Goal: Task Accomplishment & Management: Complete application form

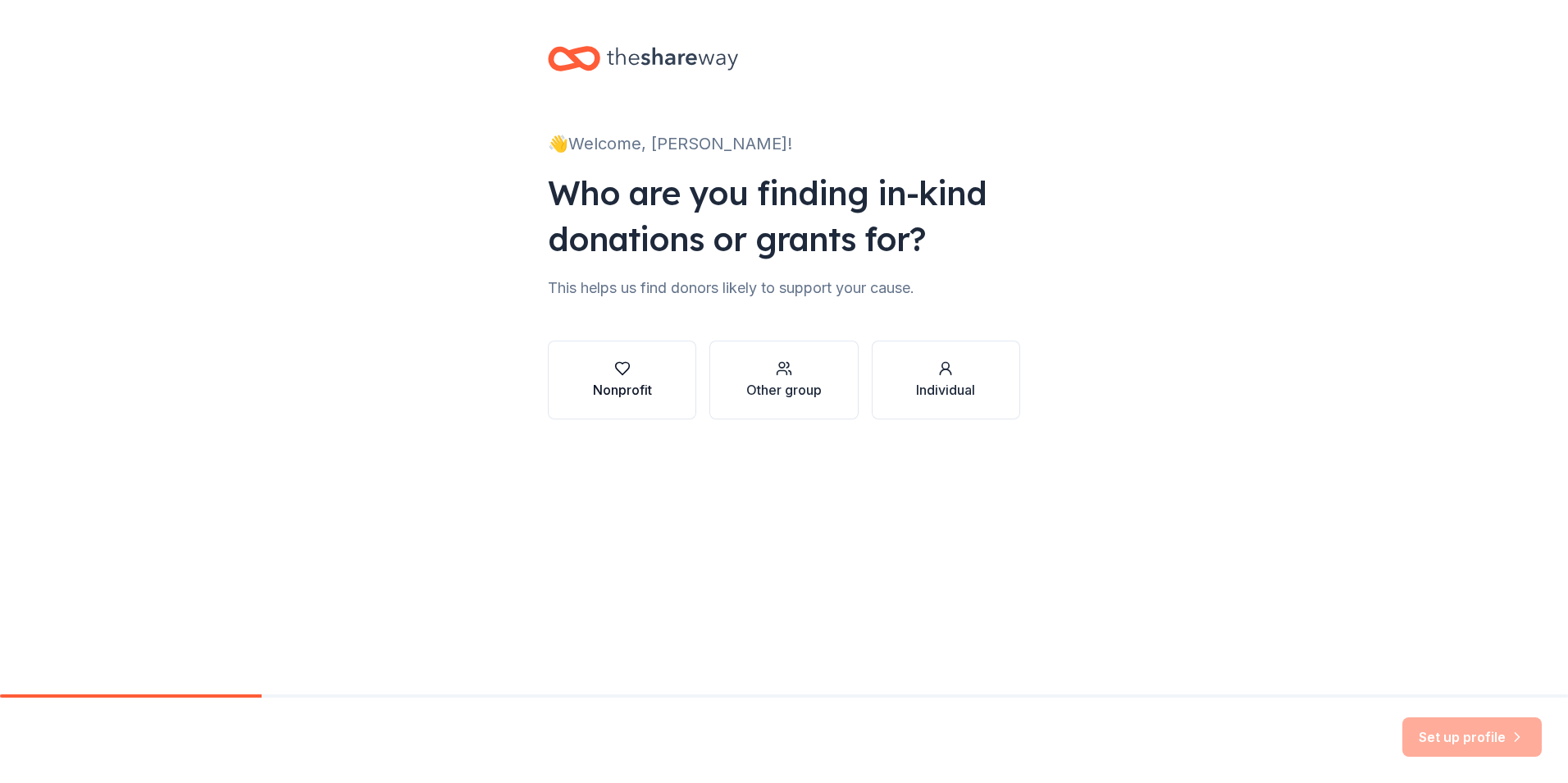
click at [655, 380] on button "Nonprofit" at bounding box center [622, 380] width 148 height 79
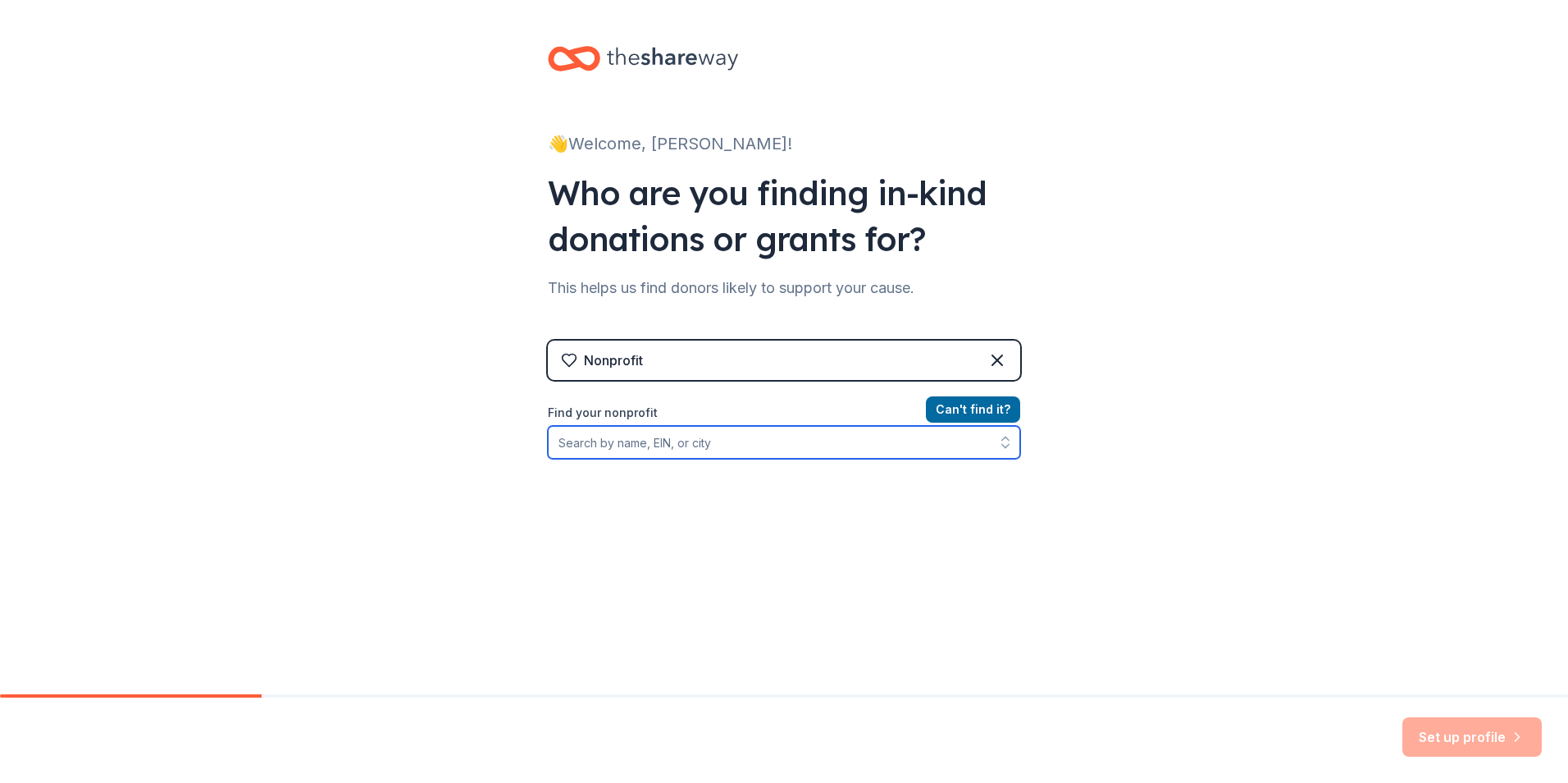
click at [920, 453] on input "Find your nonprofit" at bounding box center [784, 442] width 472 height 33
type input "77406"
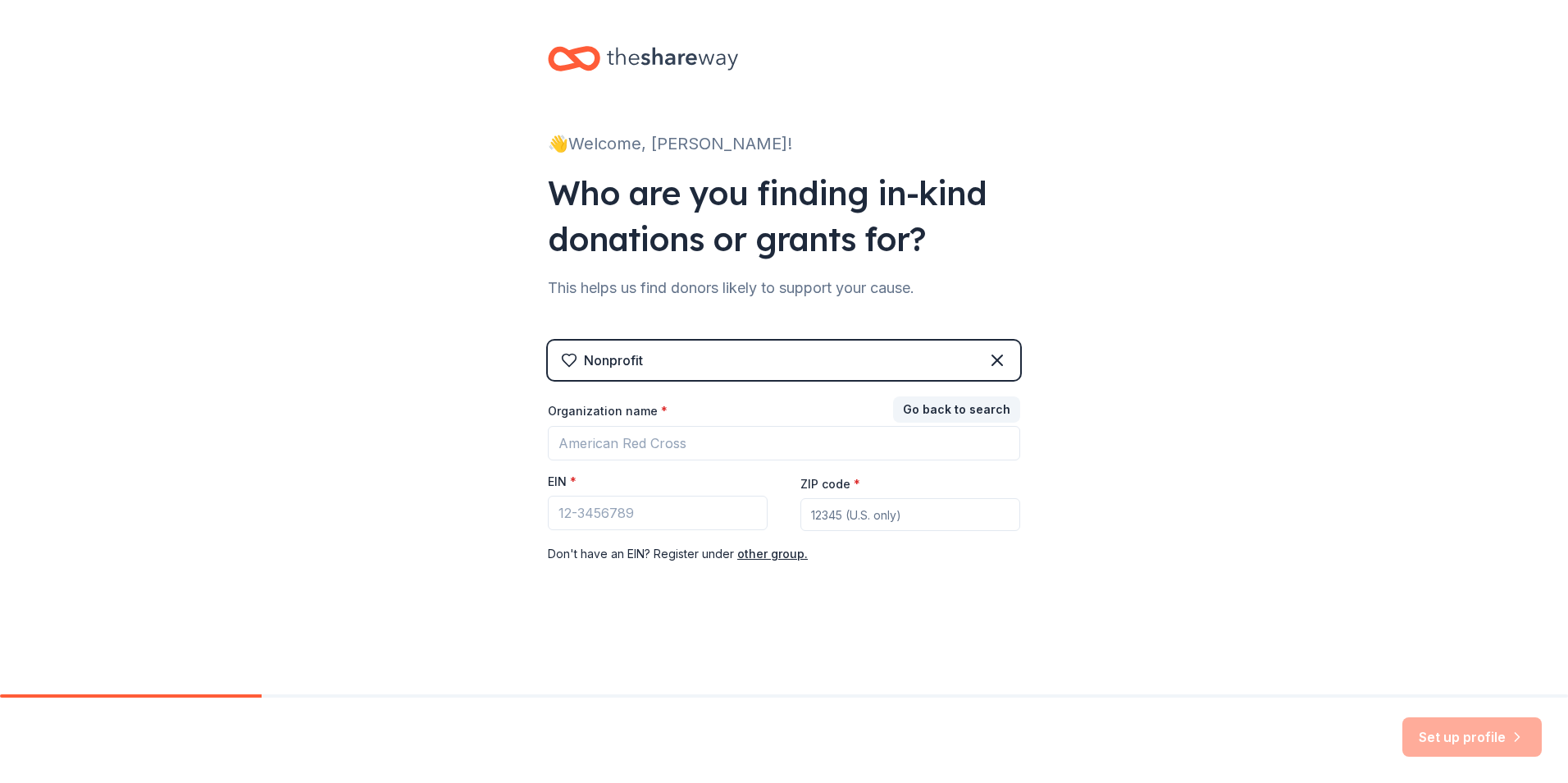
click at [1044, 515] on div "👋 Welcome, [PERSON_NAME]! Who are you finding in-kind donations or grants for? …" at bounding box center [784, 338] width 1568 height 675
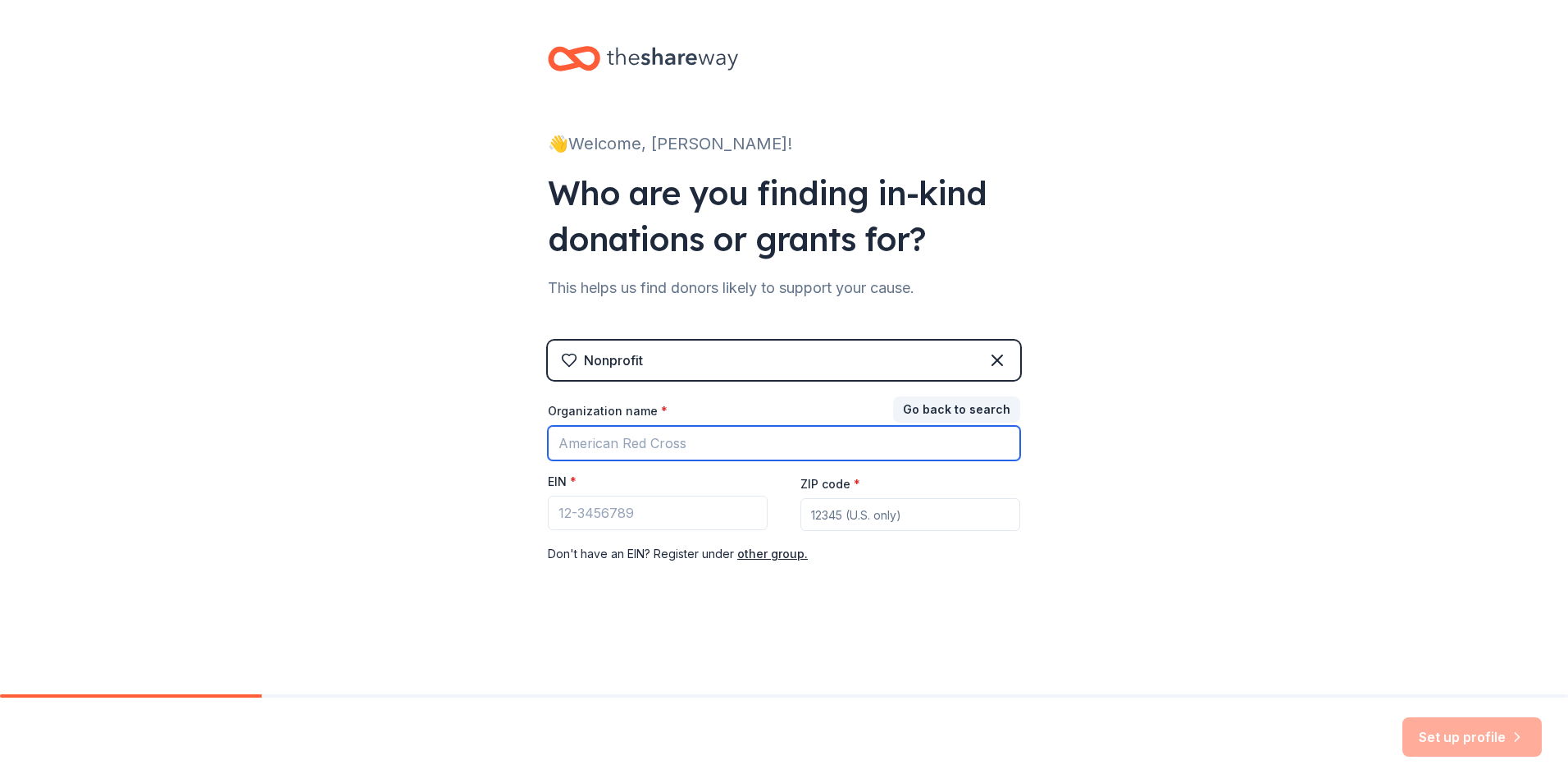
click at [788, 450] on input "Organization name *" at bounding box center [784, 443] width 472 height 35
type input "[PERSON_NAME] PROGRAD"
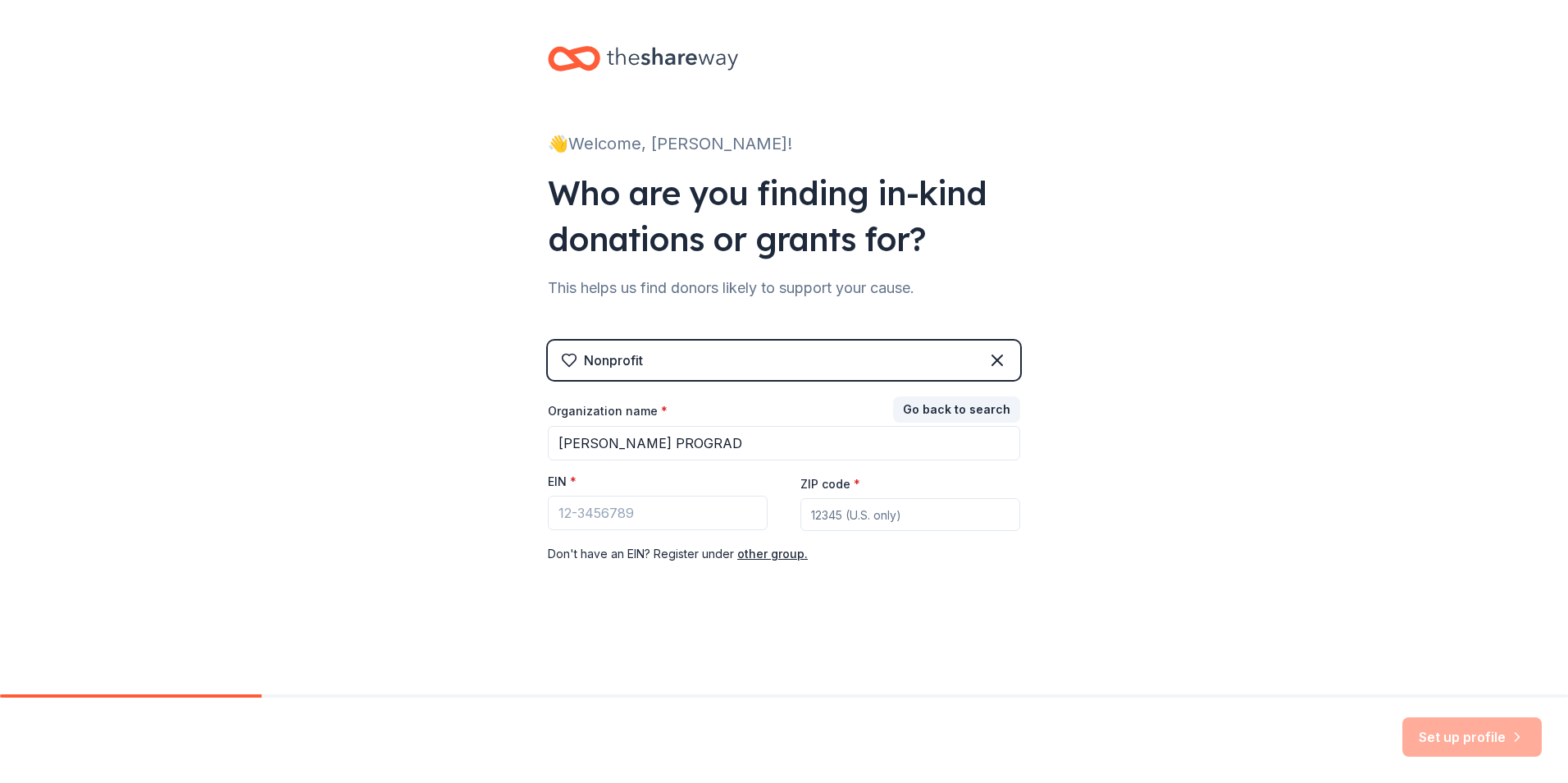
type input "77406"
click at [670, 518] on input "EIN *" at bounding box center [658, 513] width 220 height 35
click at [611, 505] on input "EIN *" at bounding box center [658, 513] width 220 height 35
paste input "[US_EMPLOYER_IDENTIFICATION_NUMBER]"
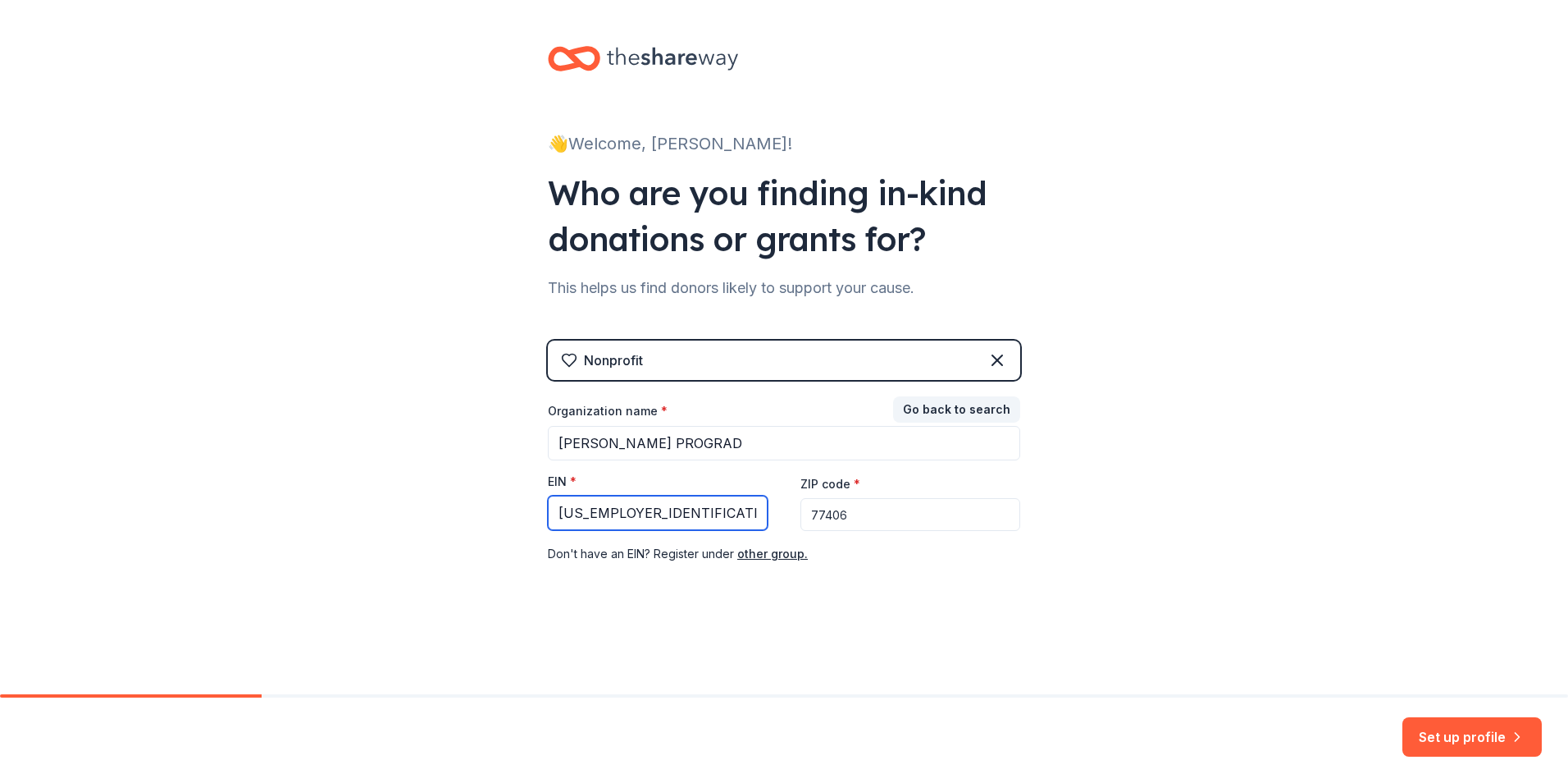
type input "[US_EMPLOYER_IDENTIFICATION_NUMBER]"
click at [1164, 667] on div "👋 Welcome, [PERSON_NAME]! Who are you finding in-kind donations or grants for? …" at bounding box center [784, 338] width 1568 height 675
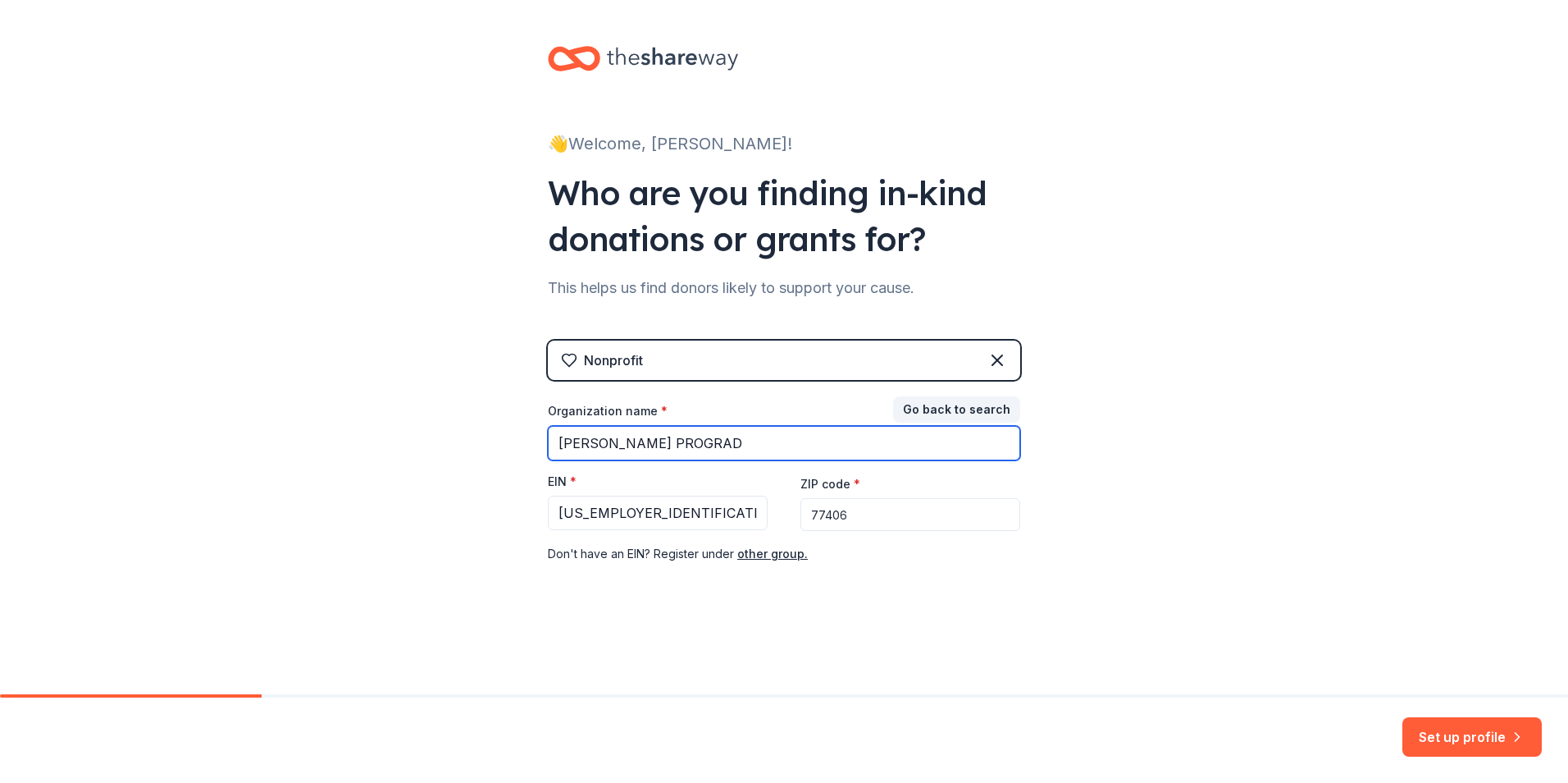
drag, startPoint x: 564, startPoint y: 430, endPoint x: 490, endPoint y: 416, distance: 75.3
click at [490, 416] on div "👋 Welcome, [PERSON_NAME]! Who are you finding in-kind donations or grants for? …" at bounding box center [784, 338] width 1568 height 675
type input "f"
type input "[PERSON_NAME] PROGRAD"
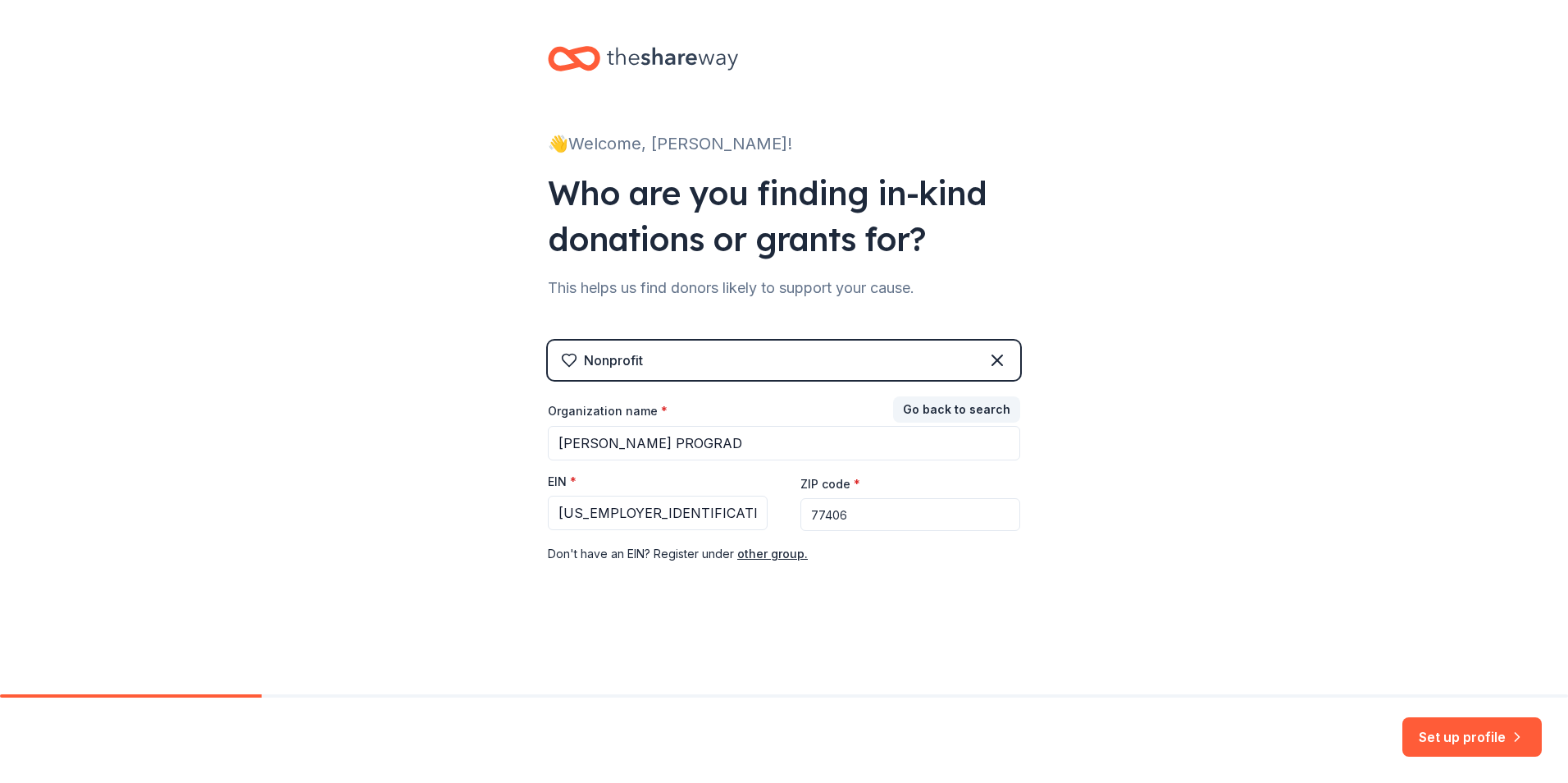
click at [1288, 557] on div "👋 Welcome, [PERSON_NAME]! Who are you finding in-kind donations or grants for? …" at bounding box center [784, 338] width 1568 height 675
click at [849, 499] on input "77406" at bounding box center [909, 515] width 220 height 33
drag, startPoint x: 857, startPoint y: 508, endPoint x: 772, endPoint y: 502, distance: 85.2
click at [772, 502] on div "Organization name * [PERSON_NAME] PROGRAD EIN * [US_EMPLOYER_IDENTIFICATION_NUM…" at bounding box center [784, 483] width 472 height 161
type input "77406"
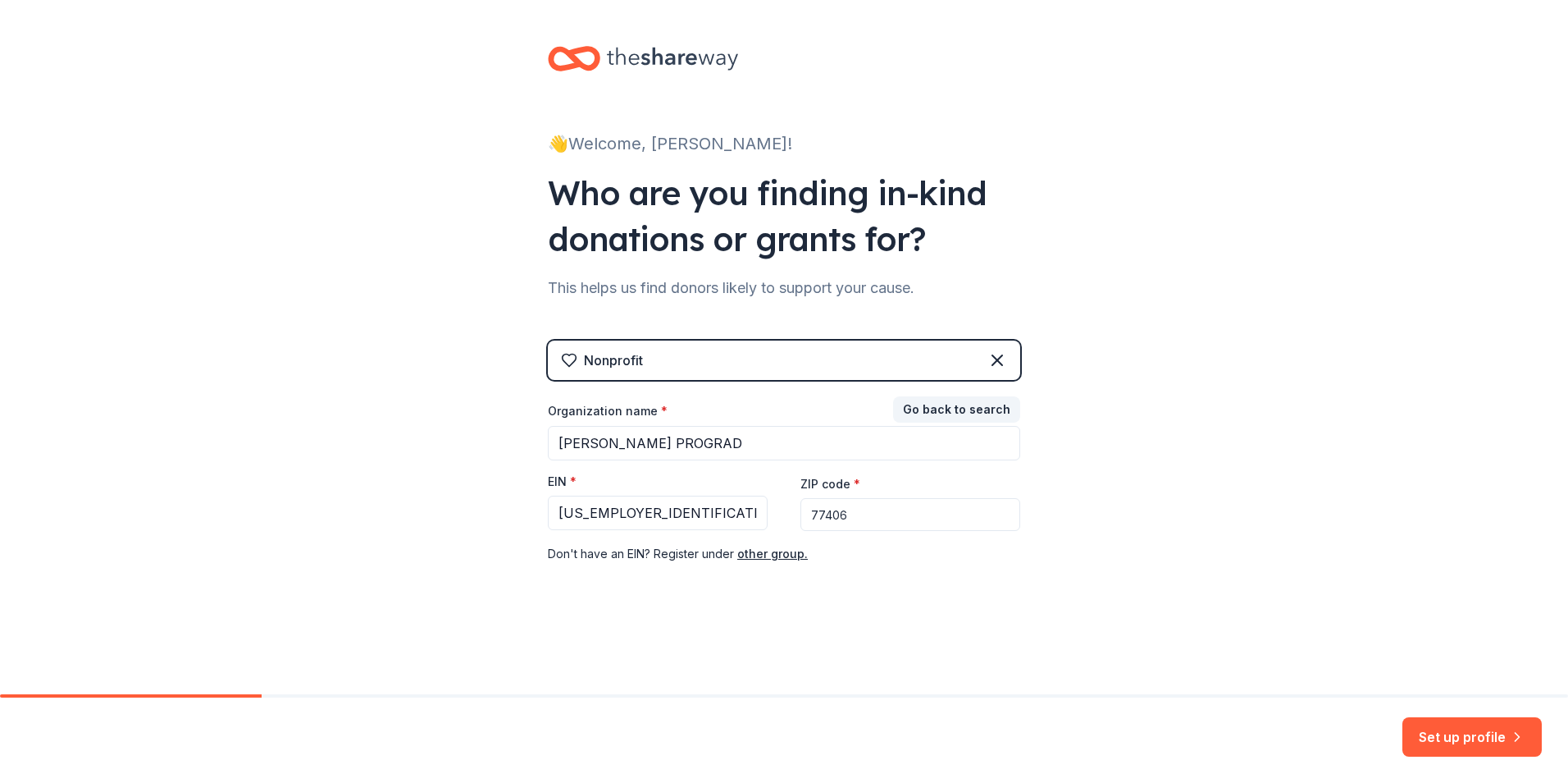
click at [1139, 407] on div "👋 Welcome, [PERSON_NAME]! Who are you finding in-kind donations or grants for? …" at bounding box center [784, 338] width 1568 height 675
click at [1456, 745] on button "Set up profile" at bounding box center [1471, 736] width 139 height 39
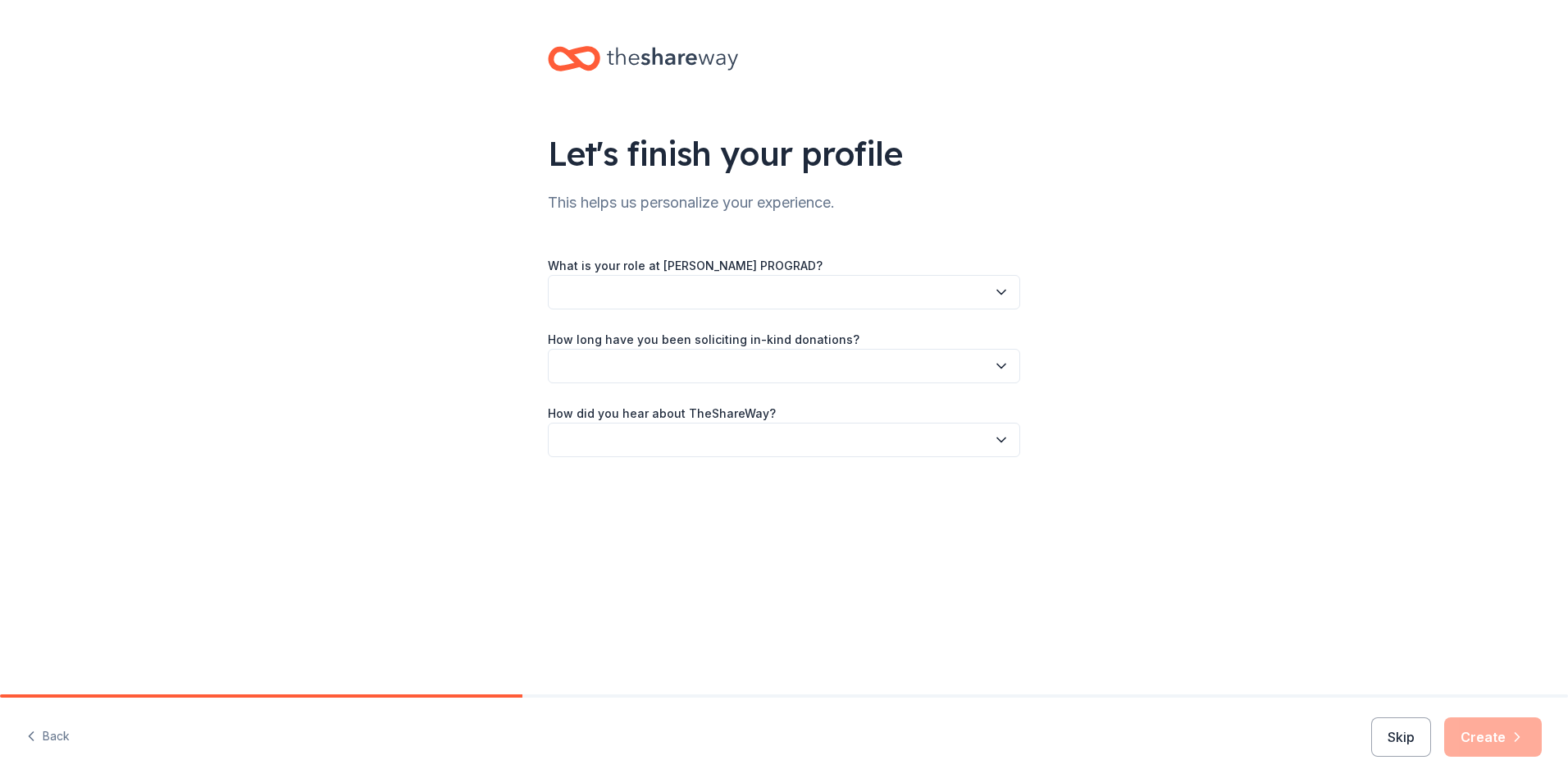
click at [885, 290] on button "button" at bounding box center [784, 292] width 472 height 35
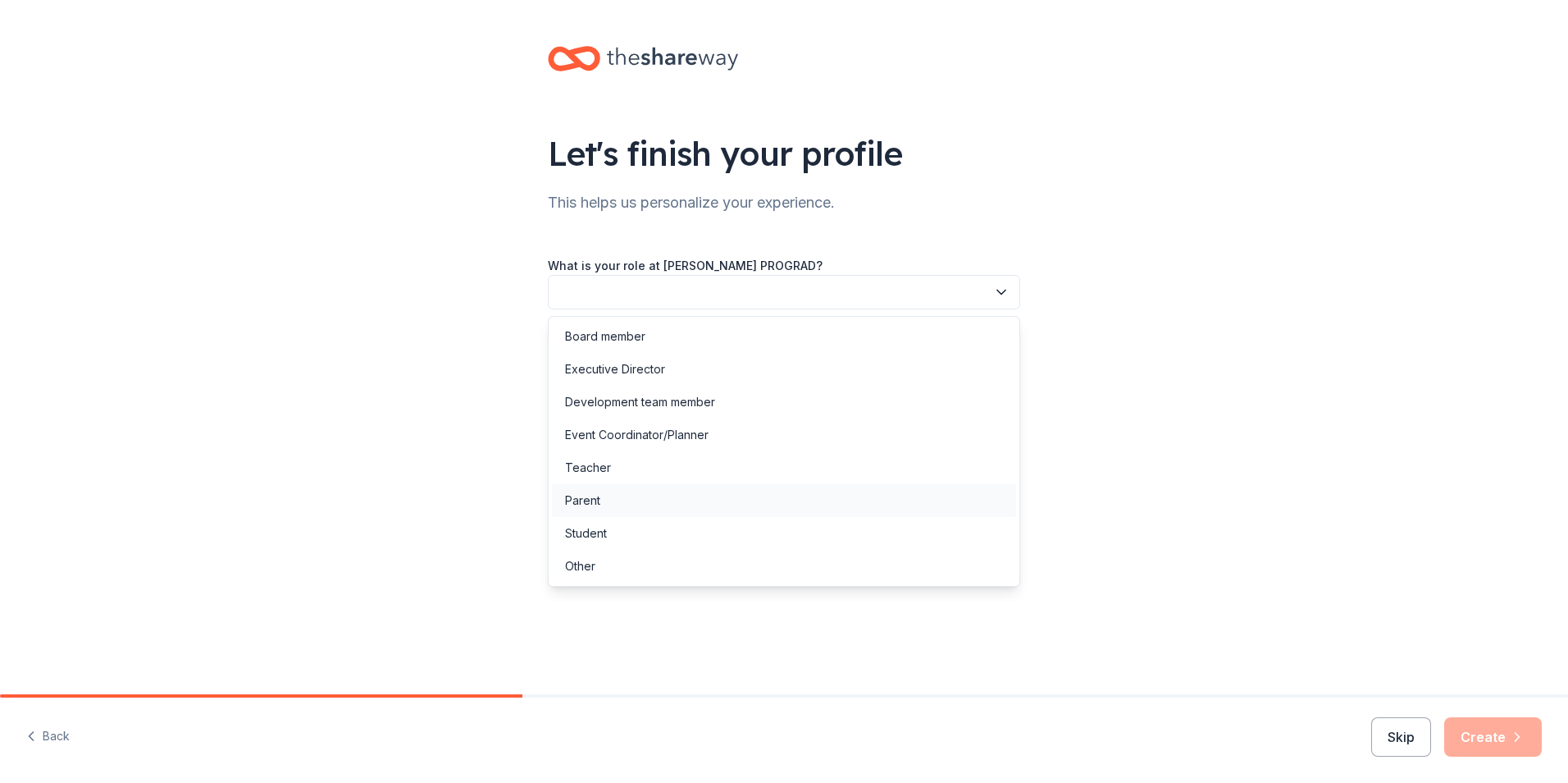
click at [786, 488] on div "Parent" at bounding box center [784, 500] width 464 height 33
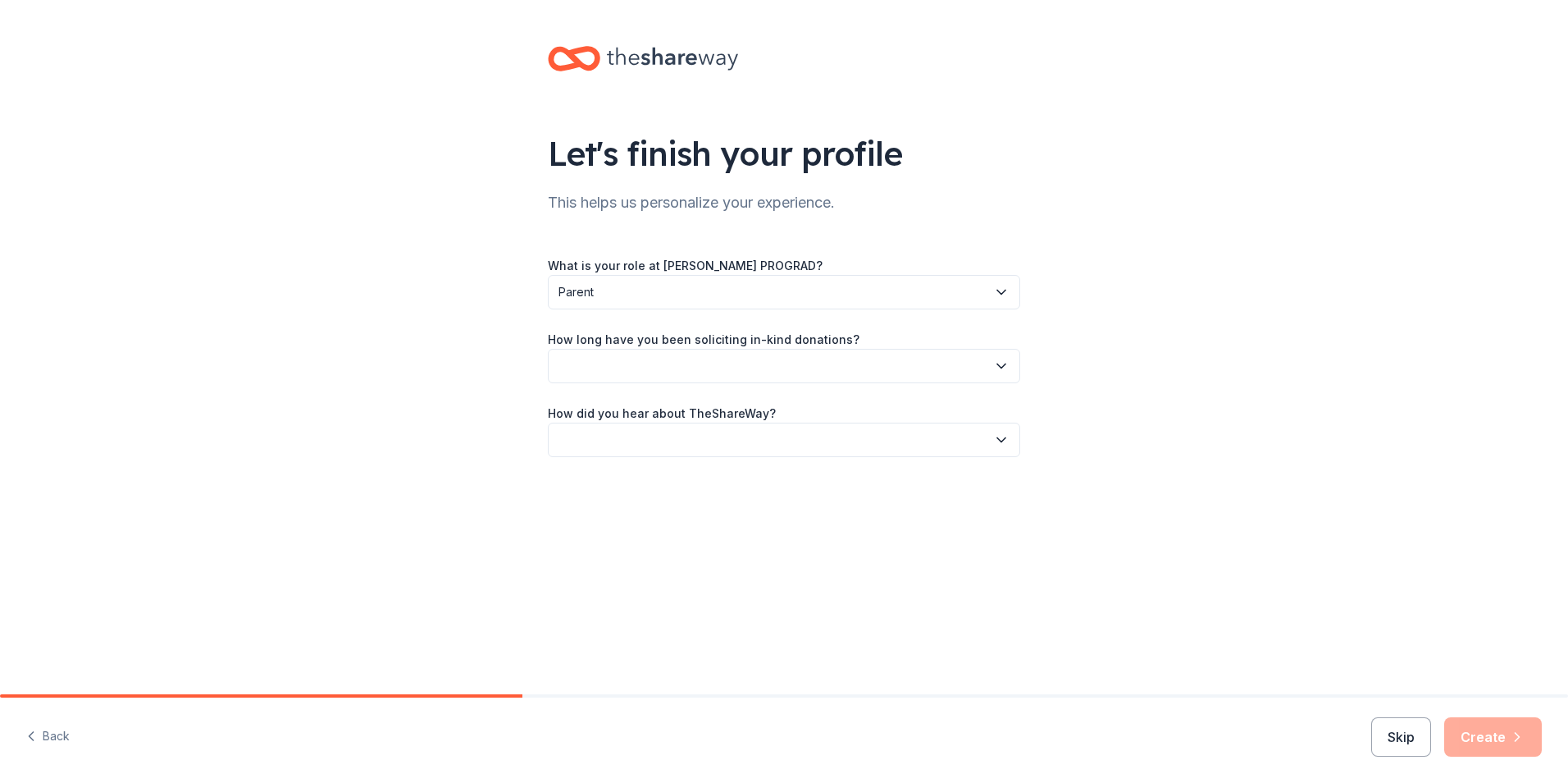
click at [771, 371] on button "button" at bounding box center [784, 366] width 472 height 35
click at [750, 399] on div "This is my first time!" at bounding box center [784, 410] width 464 height 33
click at [734, 439] on button "button" at bounding box center [784, 440] width 472 height 35
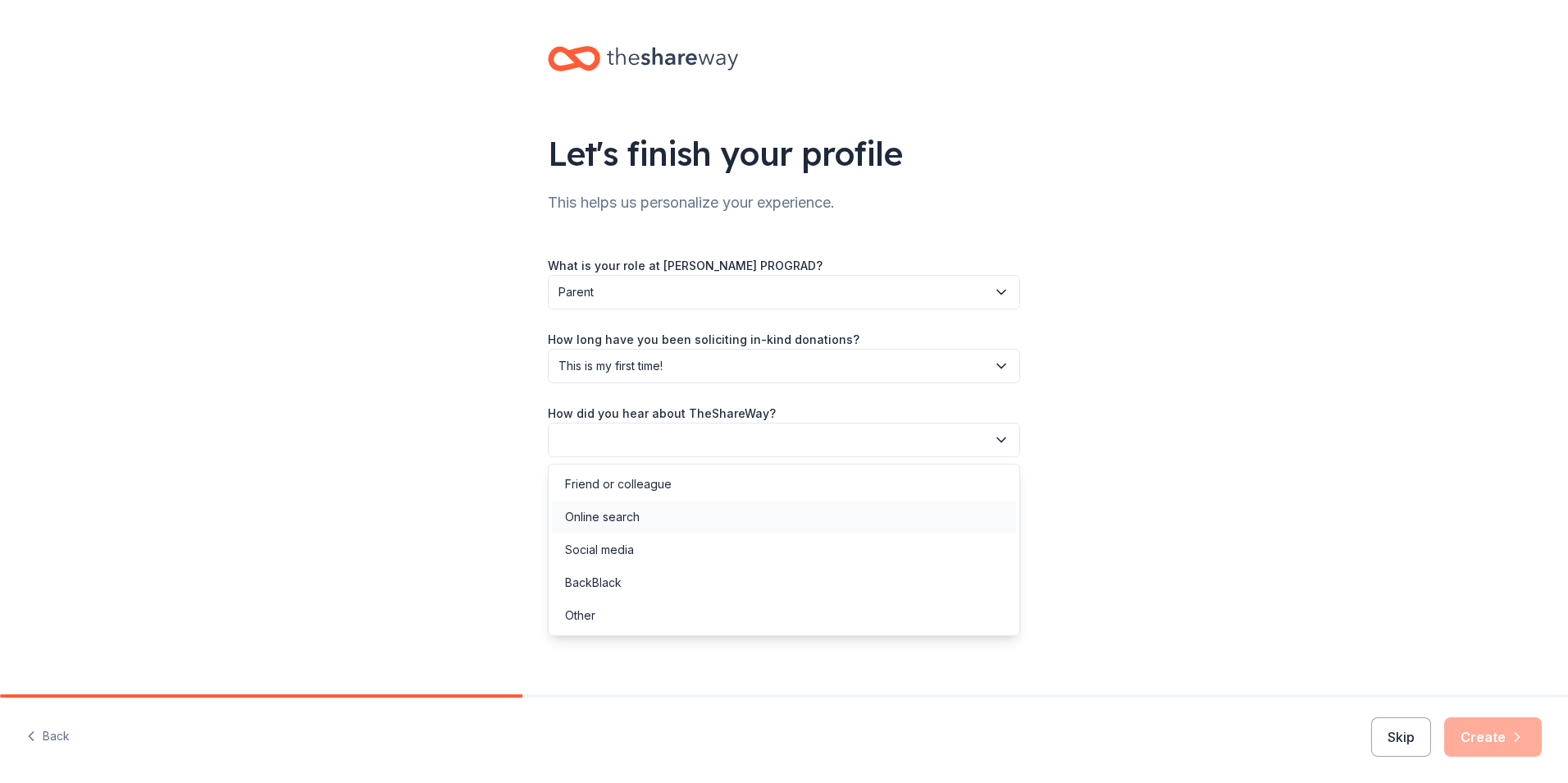
click at [707, 505] on div "Online search" at bounding box center [784, 517] width 464 height 33
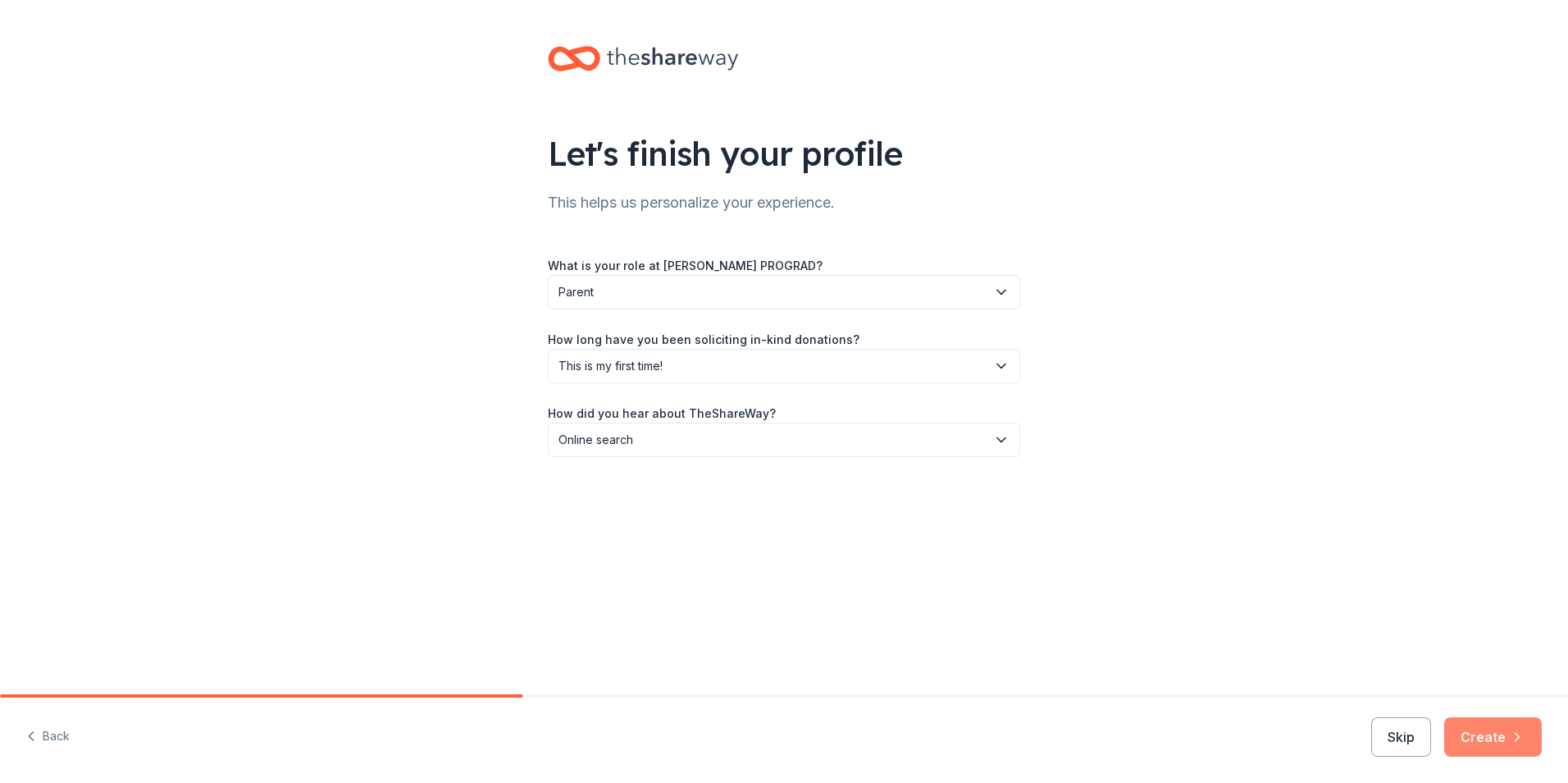
click at [1485, 736] on button "Create" at bounding box center [1492, 736] width 97 height 39
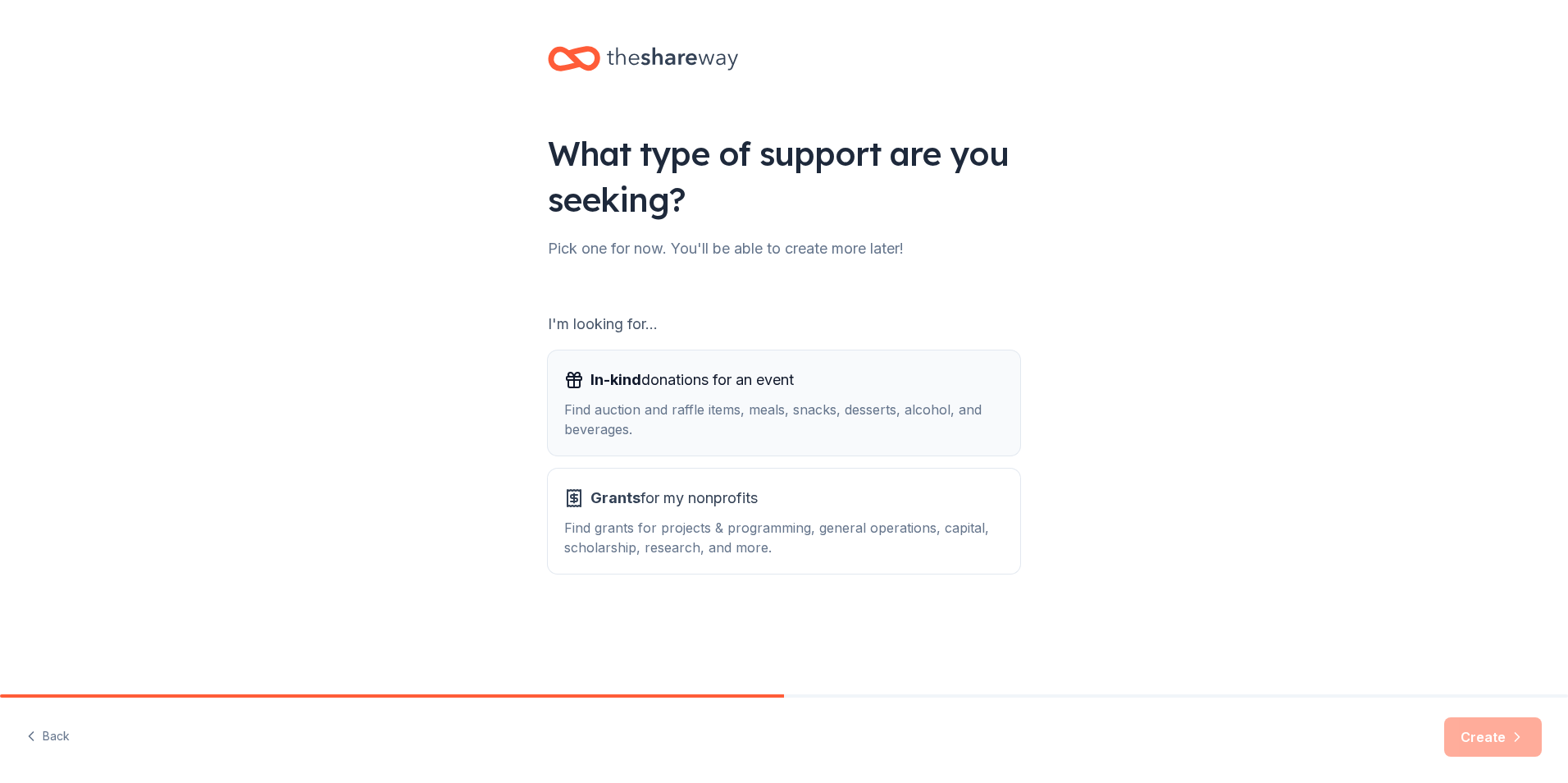
click at [828, 380] on div "In-kind donations for an event" at bounding box center [784, 379] width 439 height 26
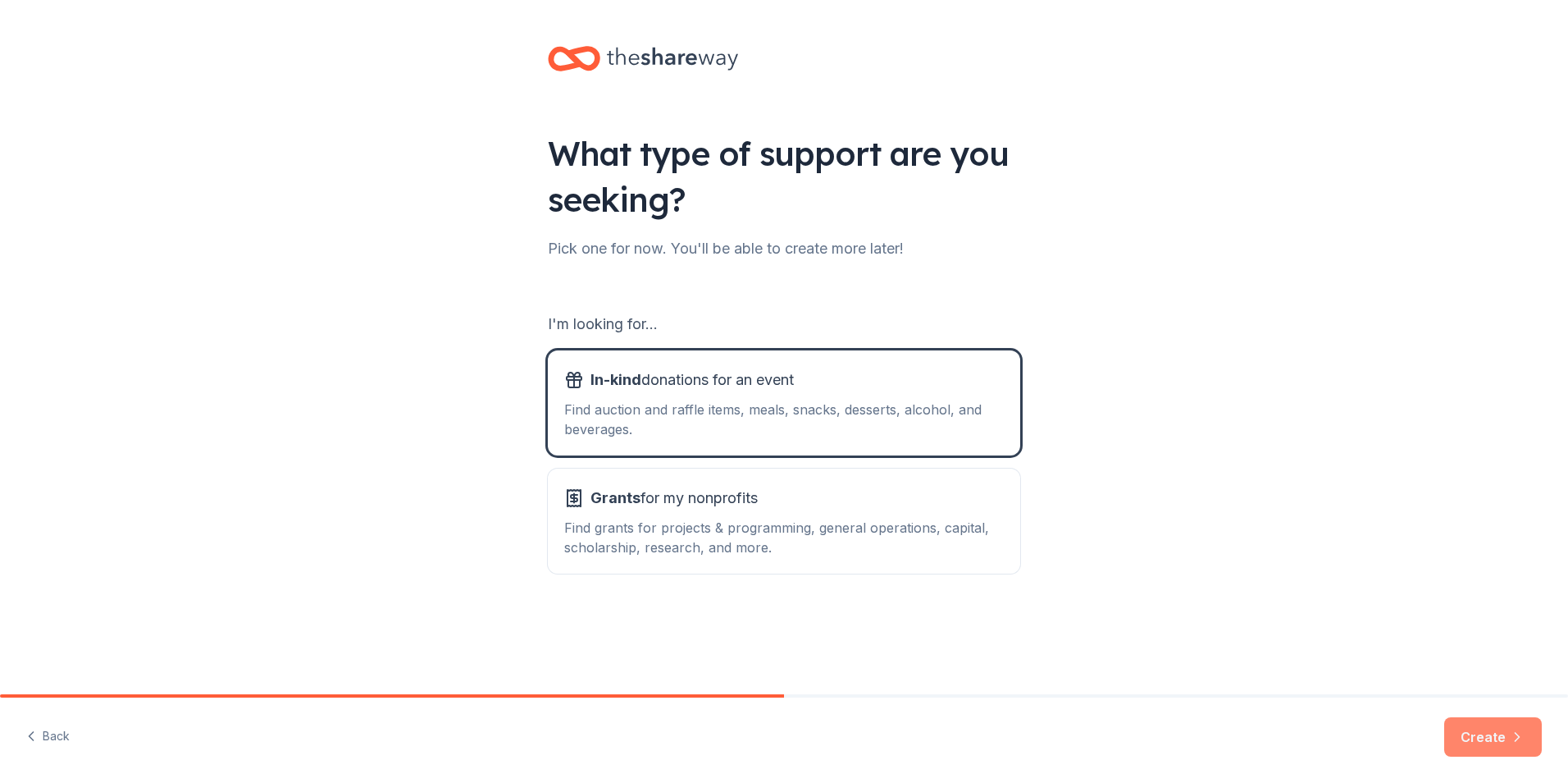
click at [1489, 746] on button "Create" at bounding box center [1492, 736] width 97 height 39
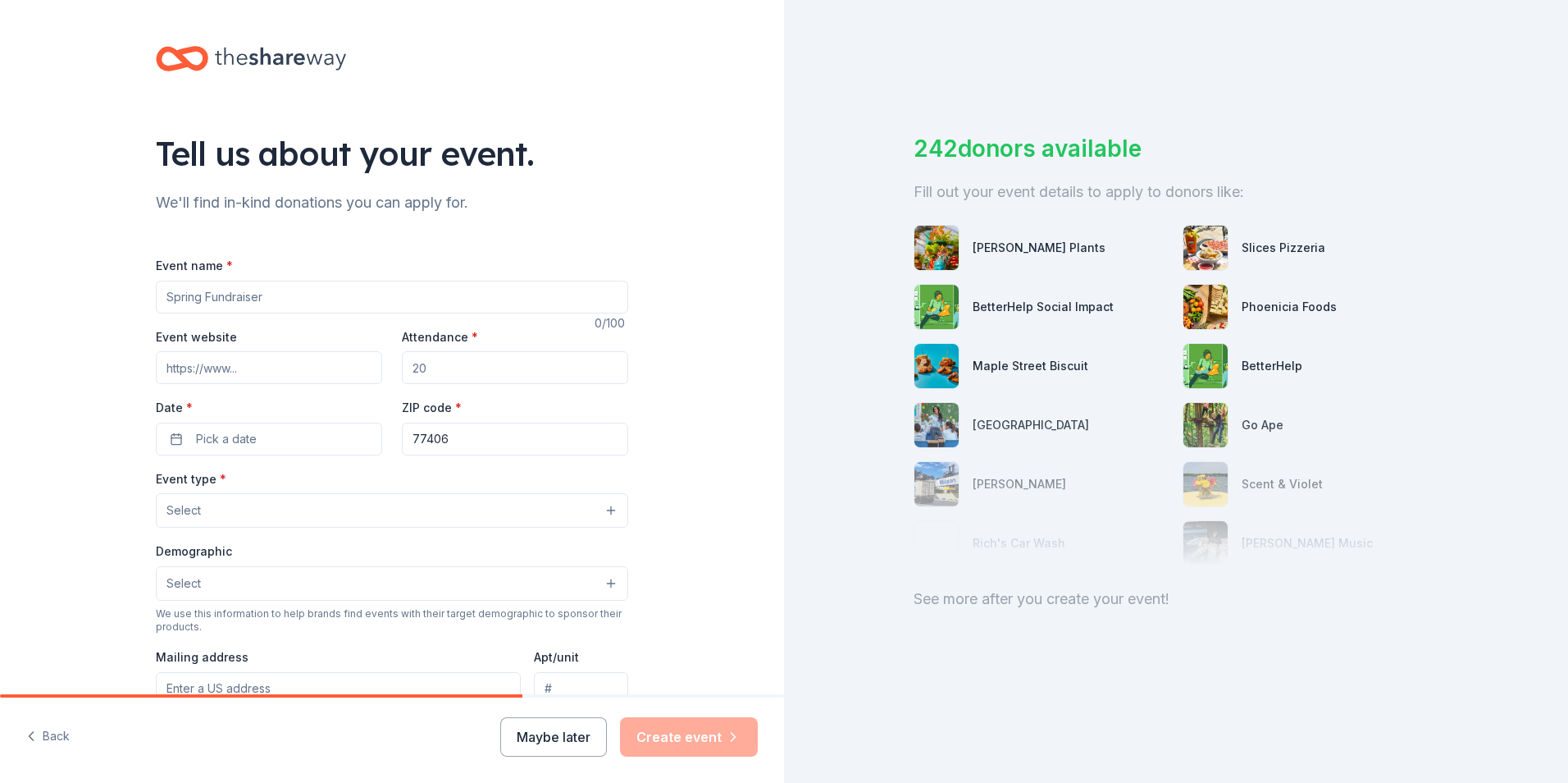
click at [311, 287] on input "Event name *" at bounding box center [391, 297] width 472 height 33
type input "[PERSON_NAME] High School Project Graduation"
click at [233, 376] on input "Event website" at bounding box center [268, 367] width 226 height 33
paste input "Instagram"
type input "Instagram"
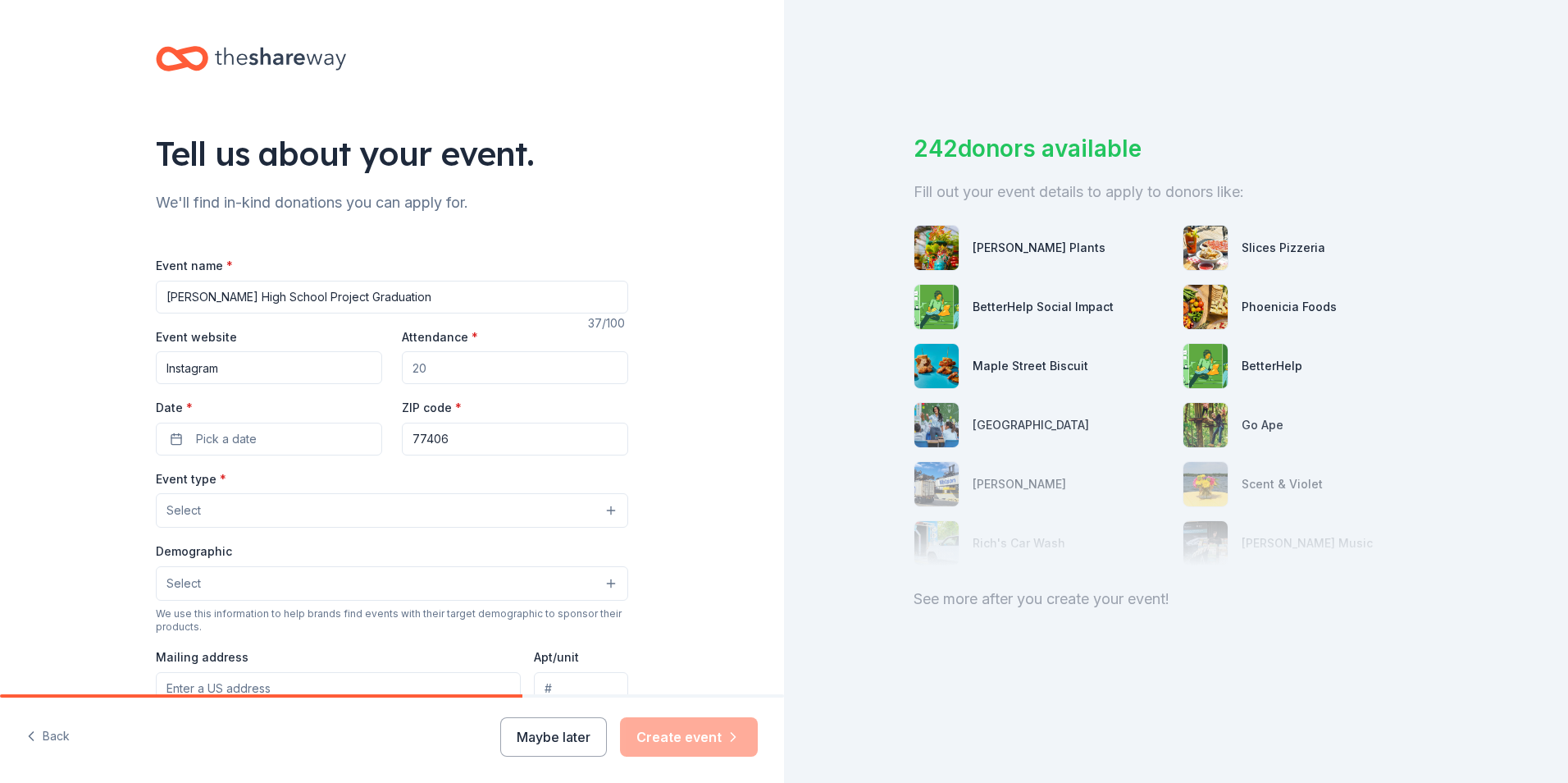
click at [460, 376] on input "Attendance *" at bounding box center [514, 367] width 226 height 33
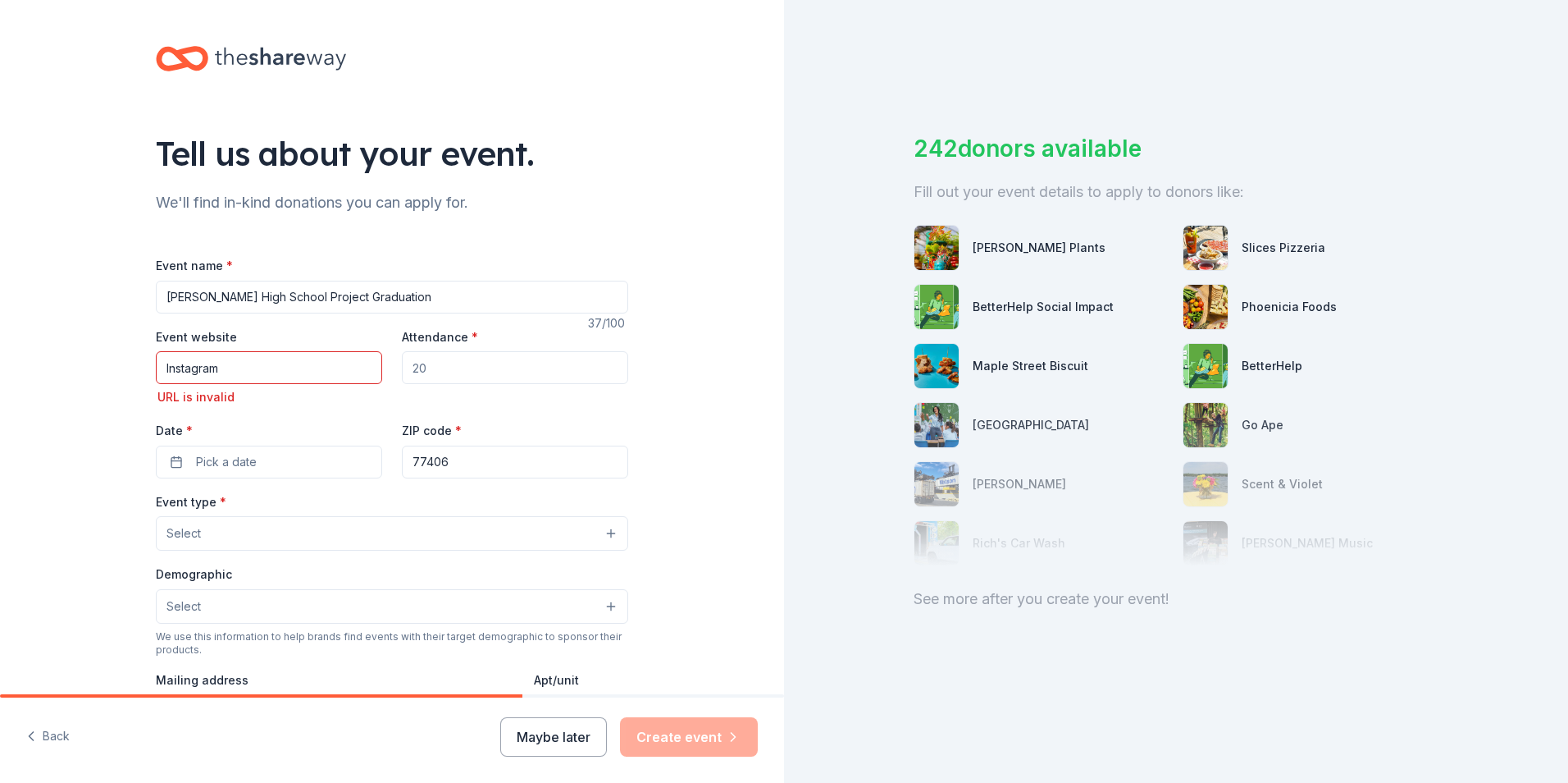
drag, startPoint x: 211, startPoint y: 360, endPoint x: 133, endPoint y: 360, distance: 78.0
click at [133, 360] on div "Tell us about your event. We'll find in-kind donations you can apply for. Event…" at bounding box center [392, 557] width 525 height 1115
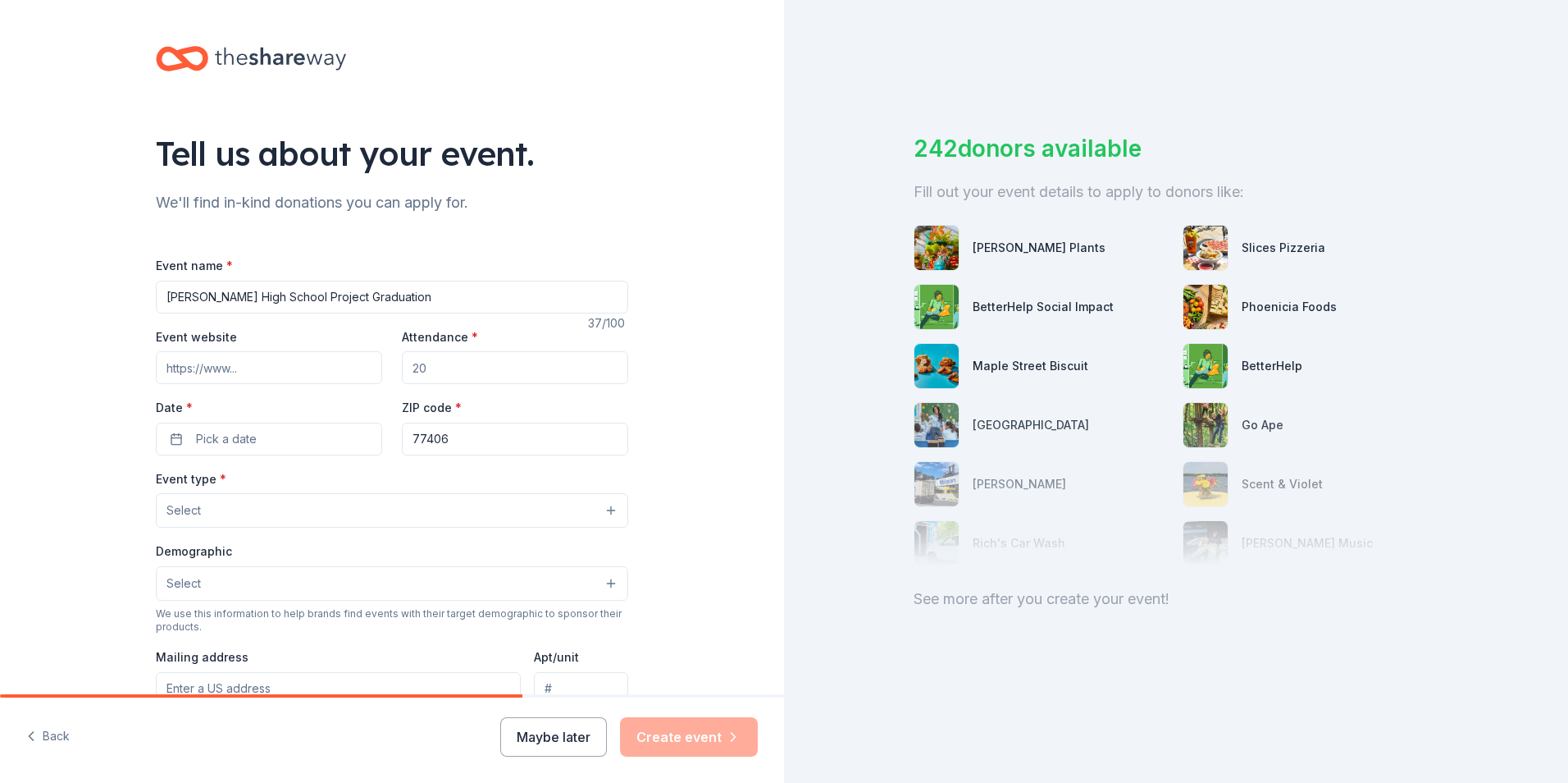
click at [204, 363] on input "Event website" at bounding box center [268, 367] width 226 height 33
paste input "[URL][DOMAIN_NAME]"
type input "[URL][DOMAIN_NAME]"
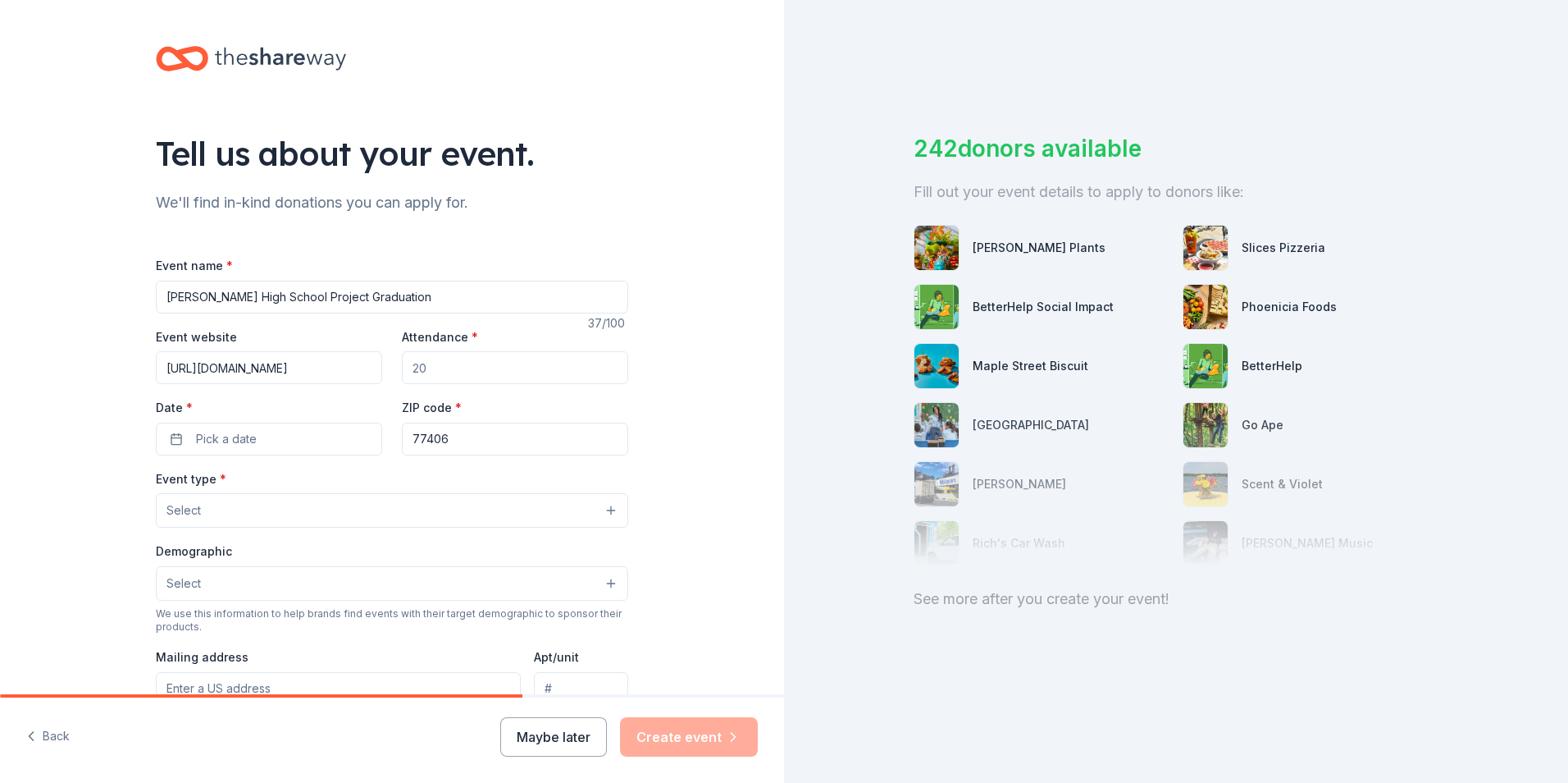
click at [492, 375] on input "Attendance *" at bounding box center [514, 367] width 226 height 33
type input "500"
click at [204, 439] on span "Pick a date" at bounding box center [226, 439] width 61 height 19
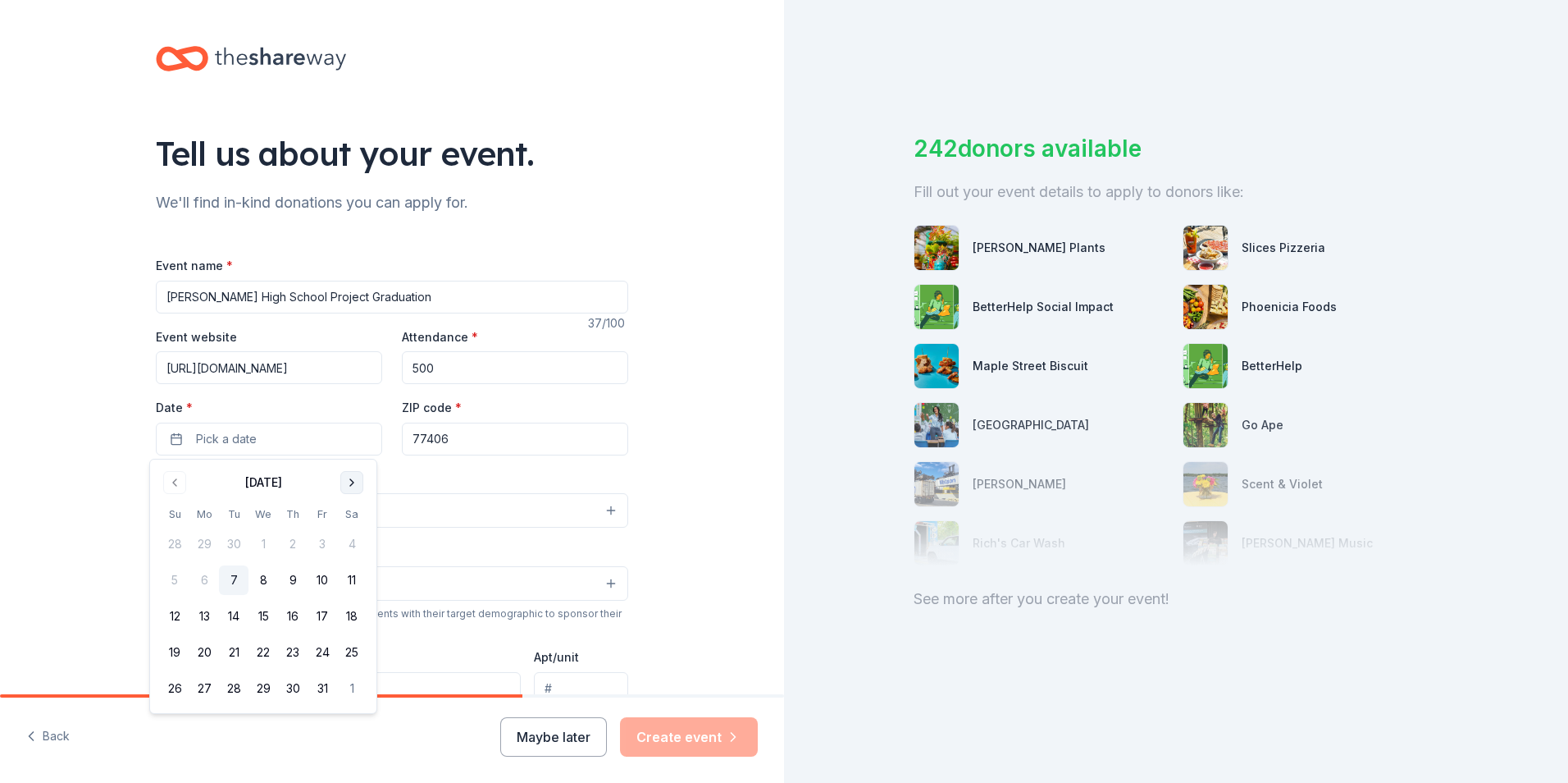
click at [359, 483] on button "Go to next month" at bounding box center [352, 483] width 23 height 23
click at [359, 579] on button "13" at bounding box center [352, 580] width 30 height 30
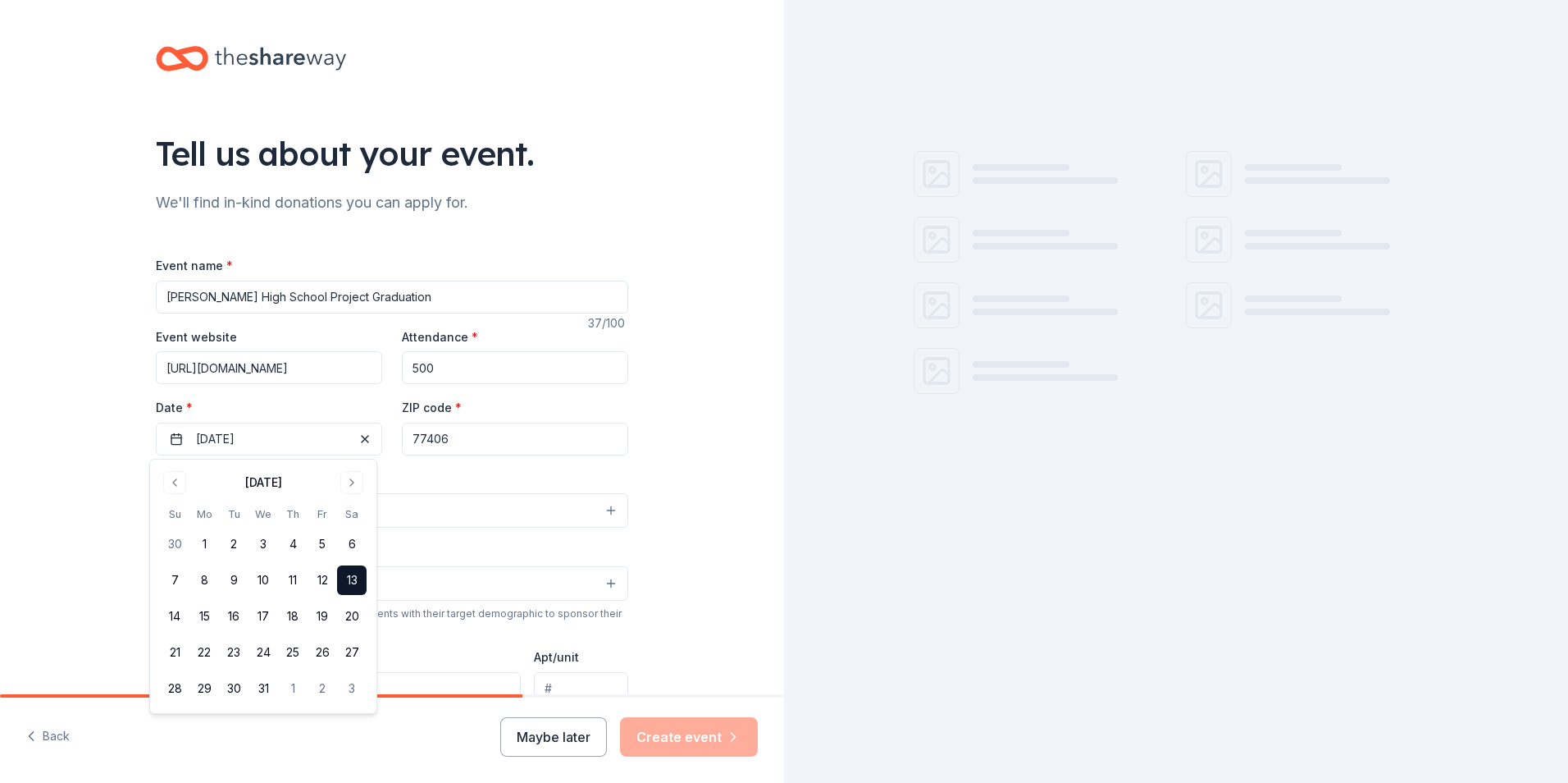
click at [464, 471] on div "Event type * Select" at bounding box center [391, 498] width 472 height 60
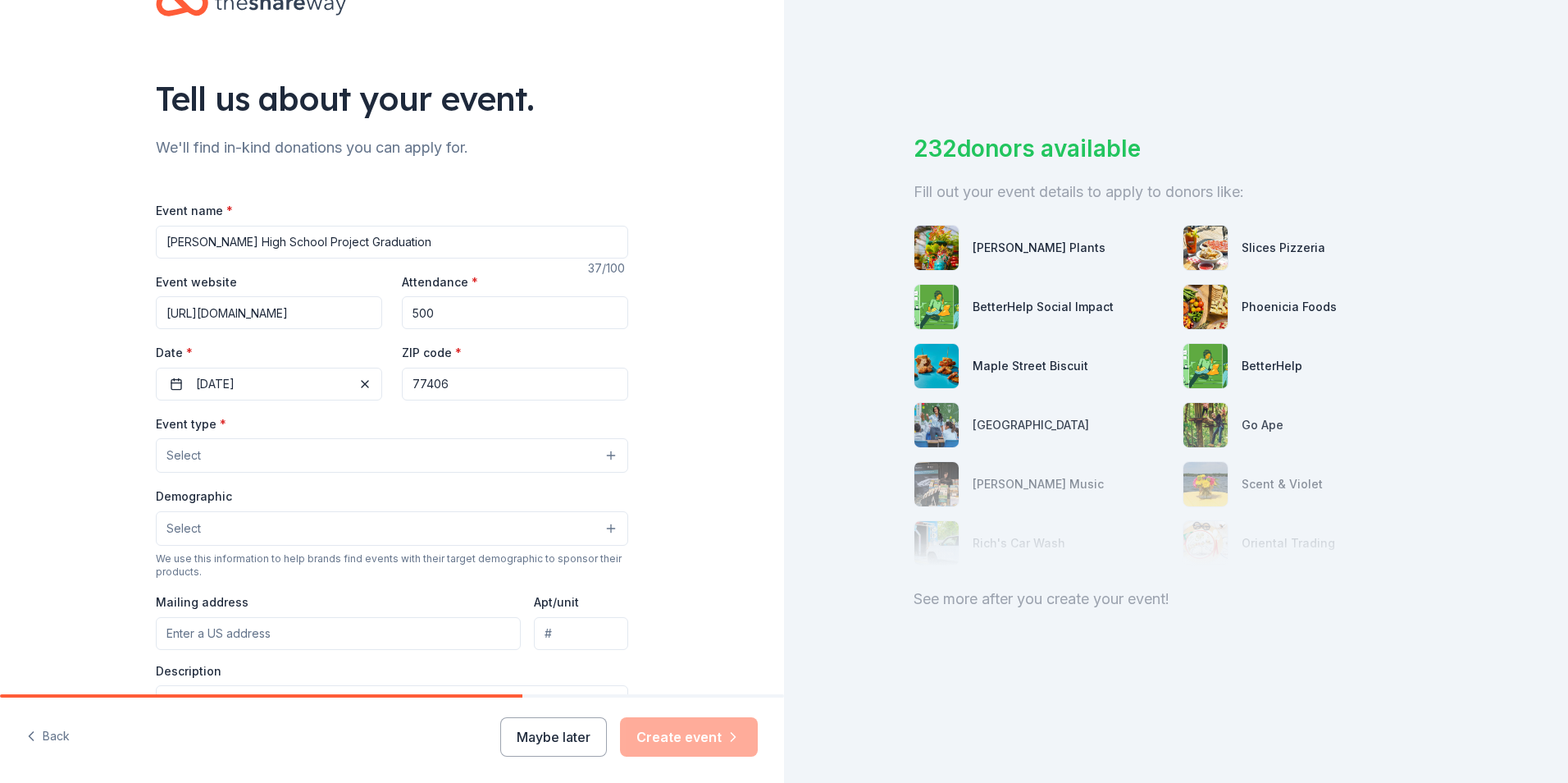
scroll to position [82, 0]
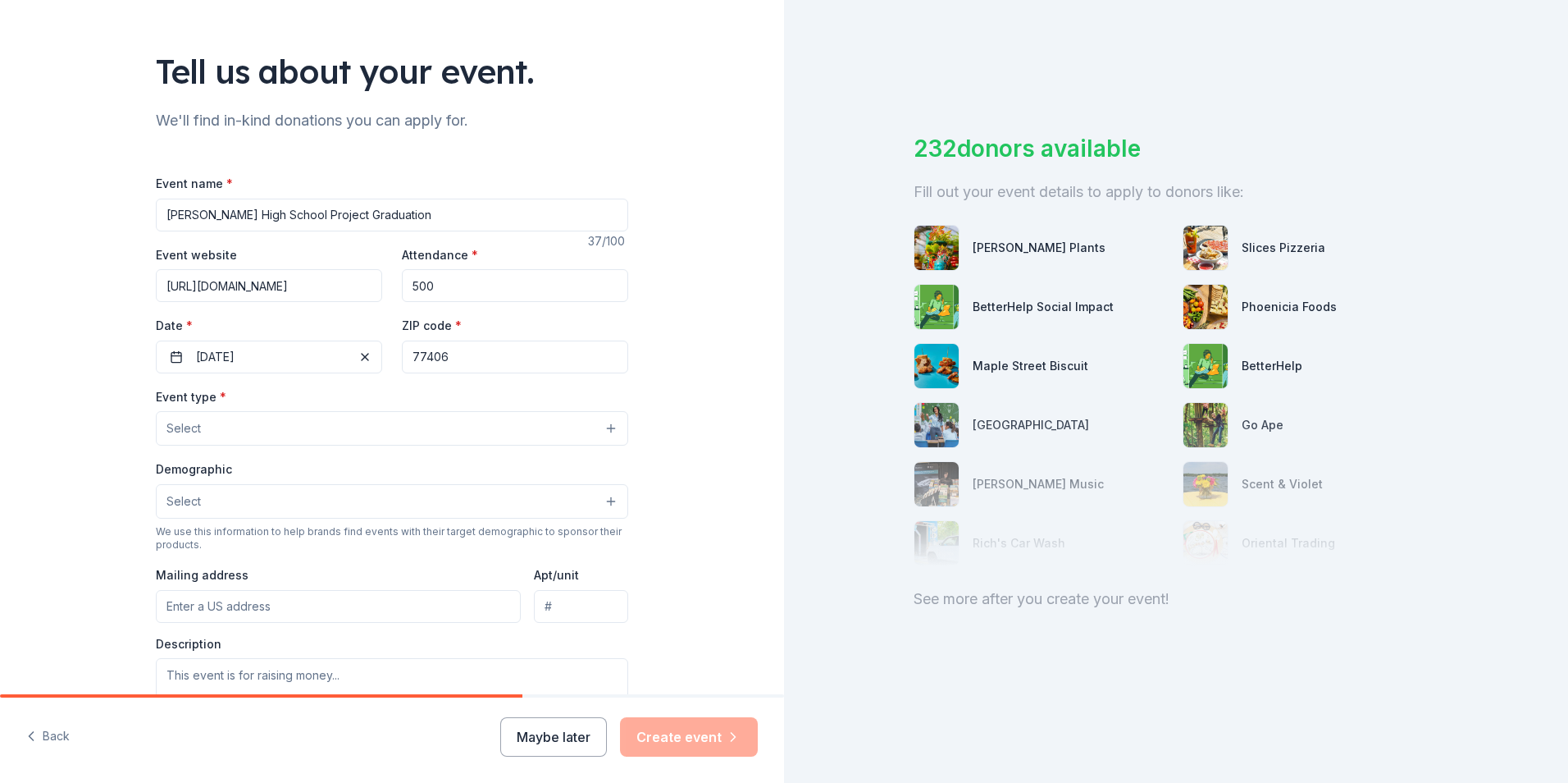
click at [577, 435] on button "Select" at bounding box center [391, 428] width 472 height 35
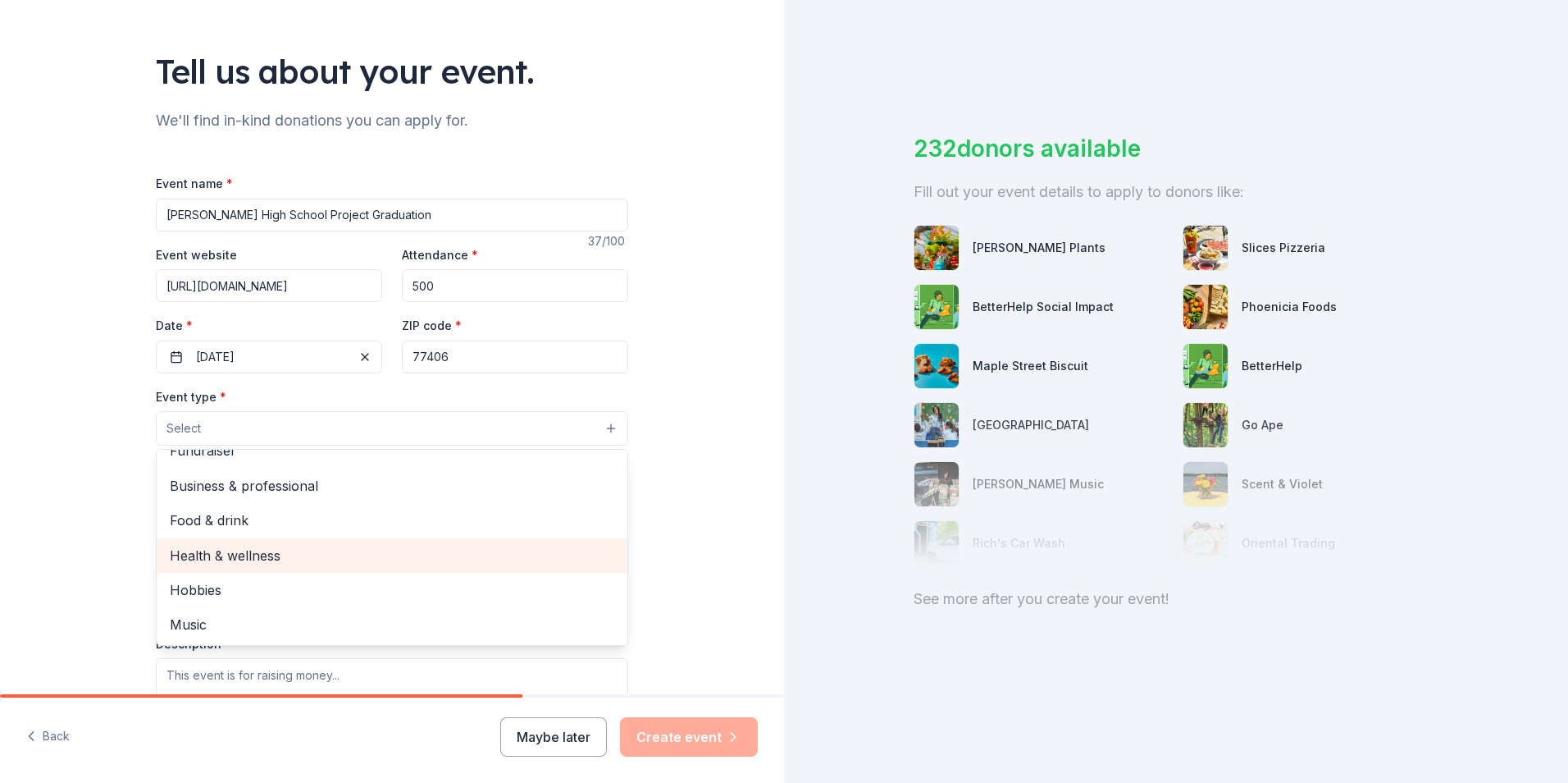
scroll to position [0, 0]
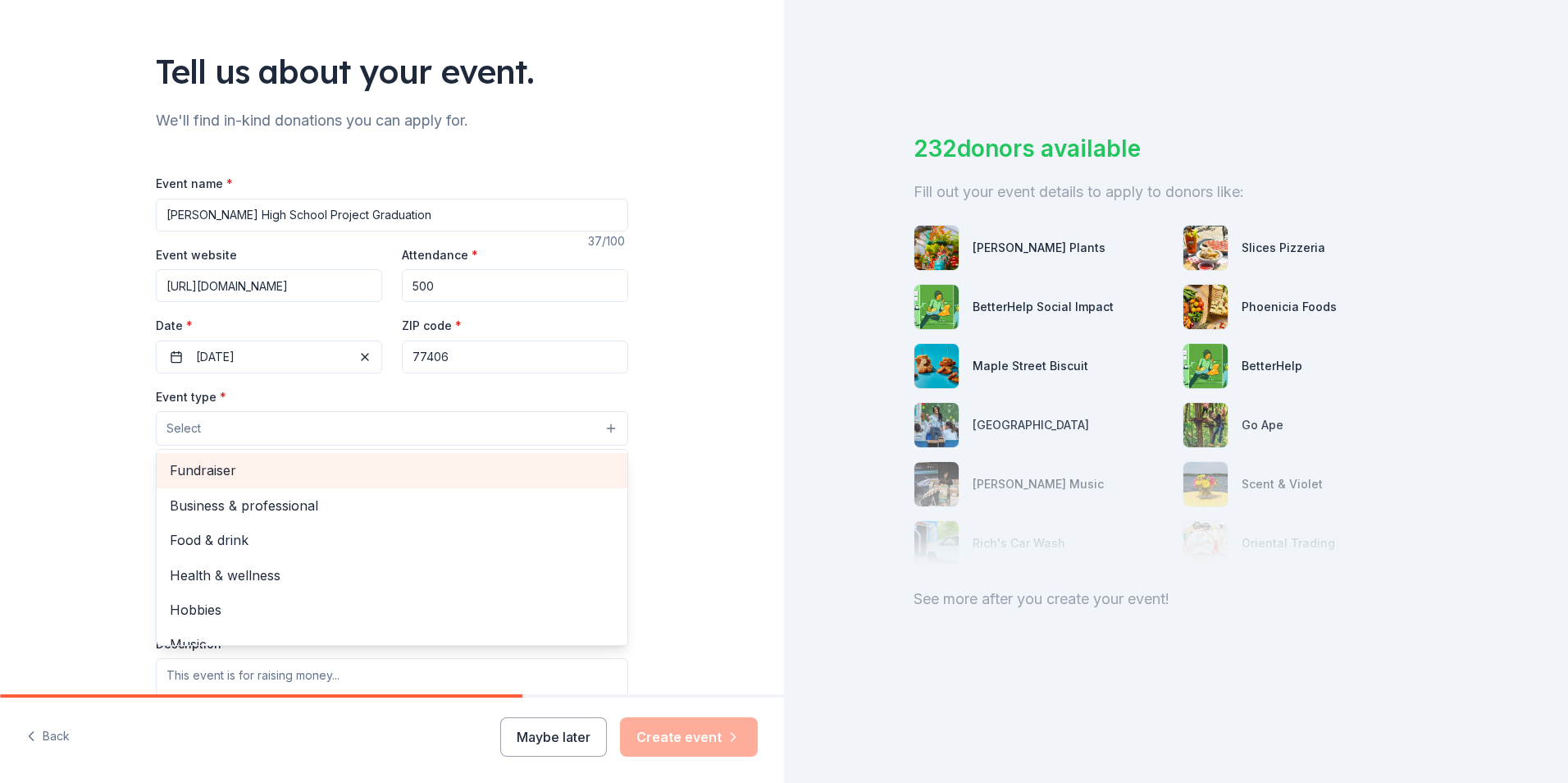
click at [319, 476] on span "Fundraiser" at bounding box center [392, 470] width 444 height 21
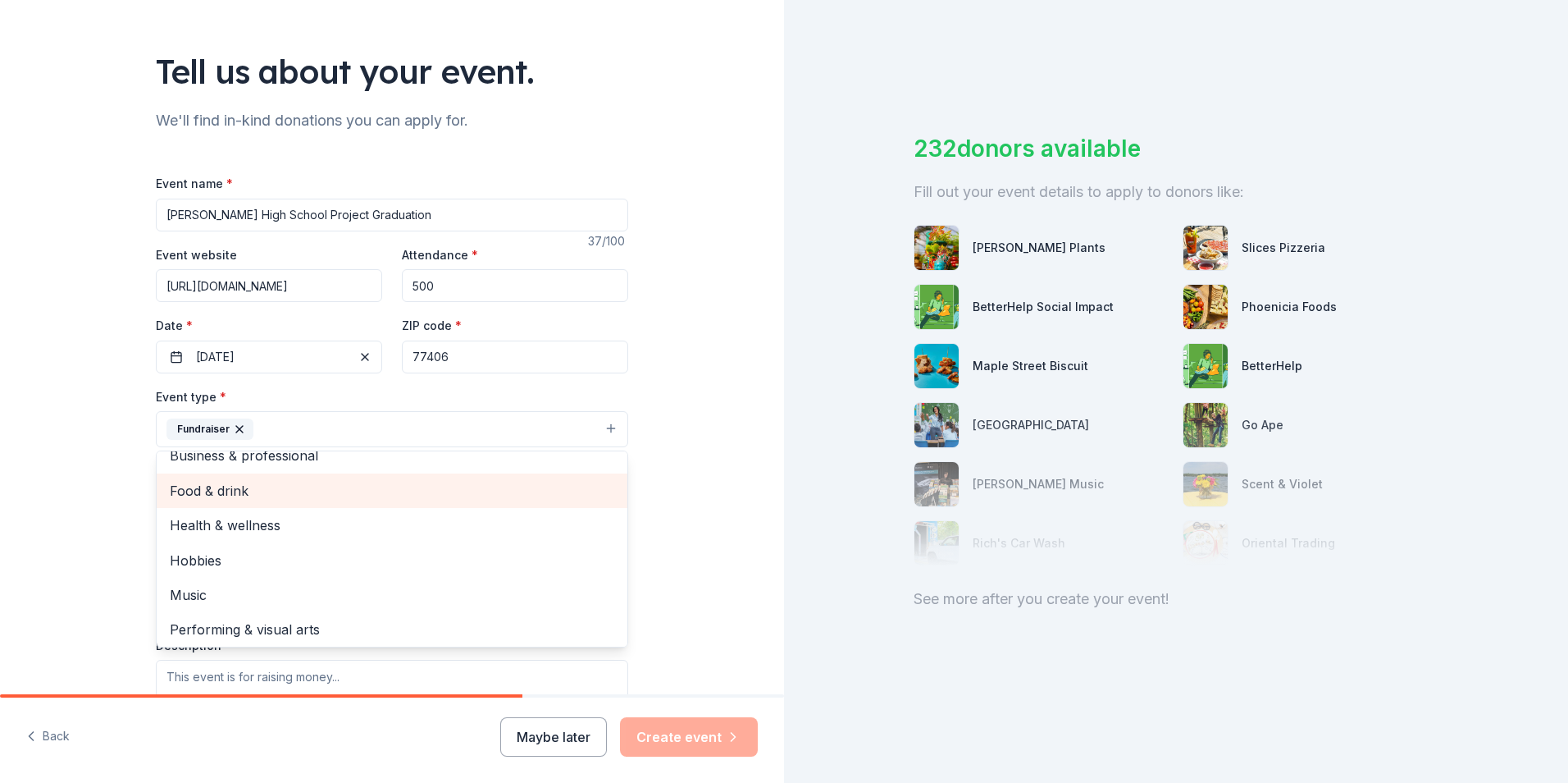
scroll to position [19, 0]
click at [661, 538] on div "Tell us about your event. We'll find in-kind donations you can apply for. Event…" at bounding box center [391, 465] width 784 height 1094
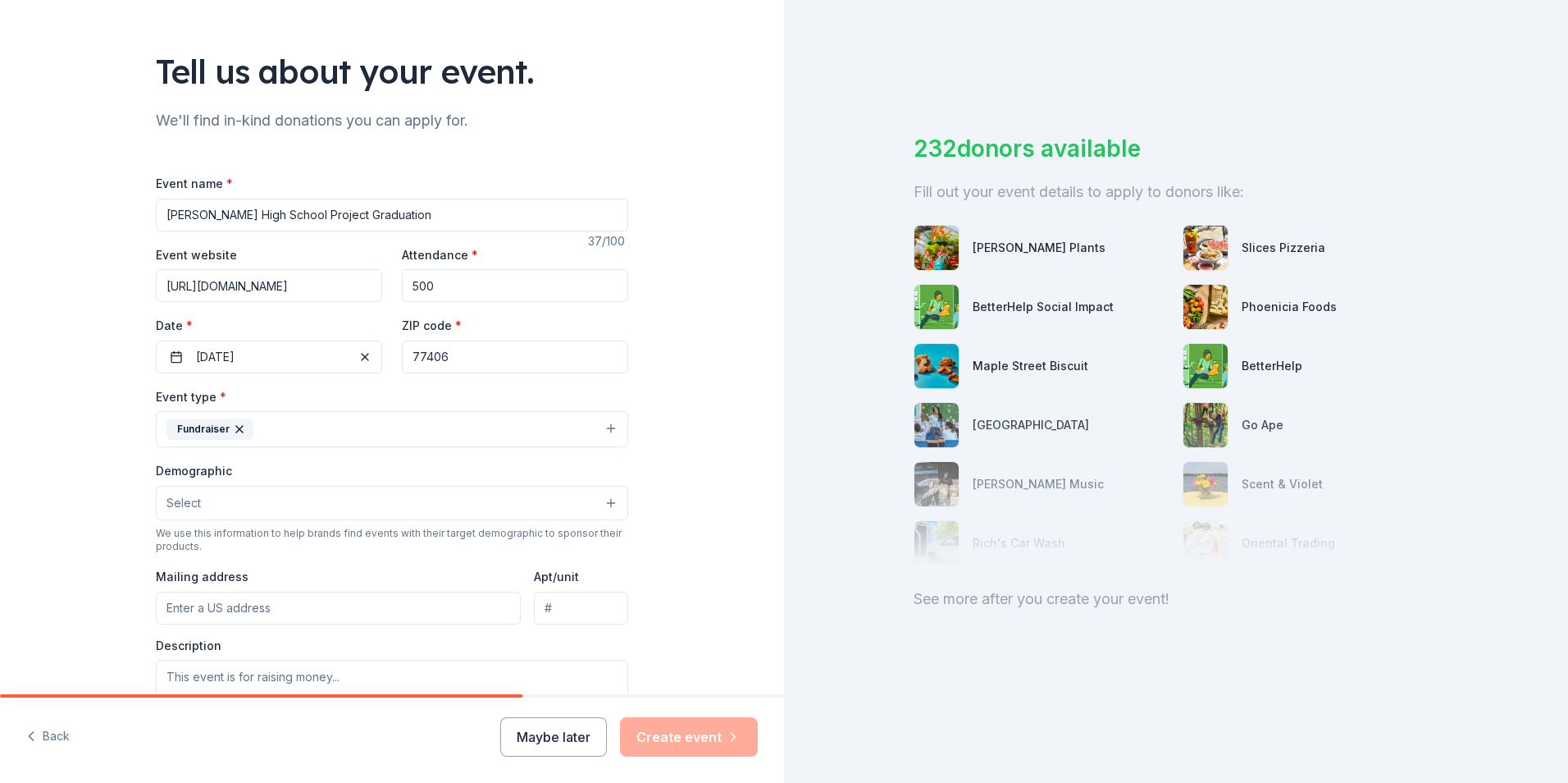
click at [602, 508] on button "Select" at bounding box center [391, 503] width 472 height 35
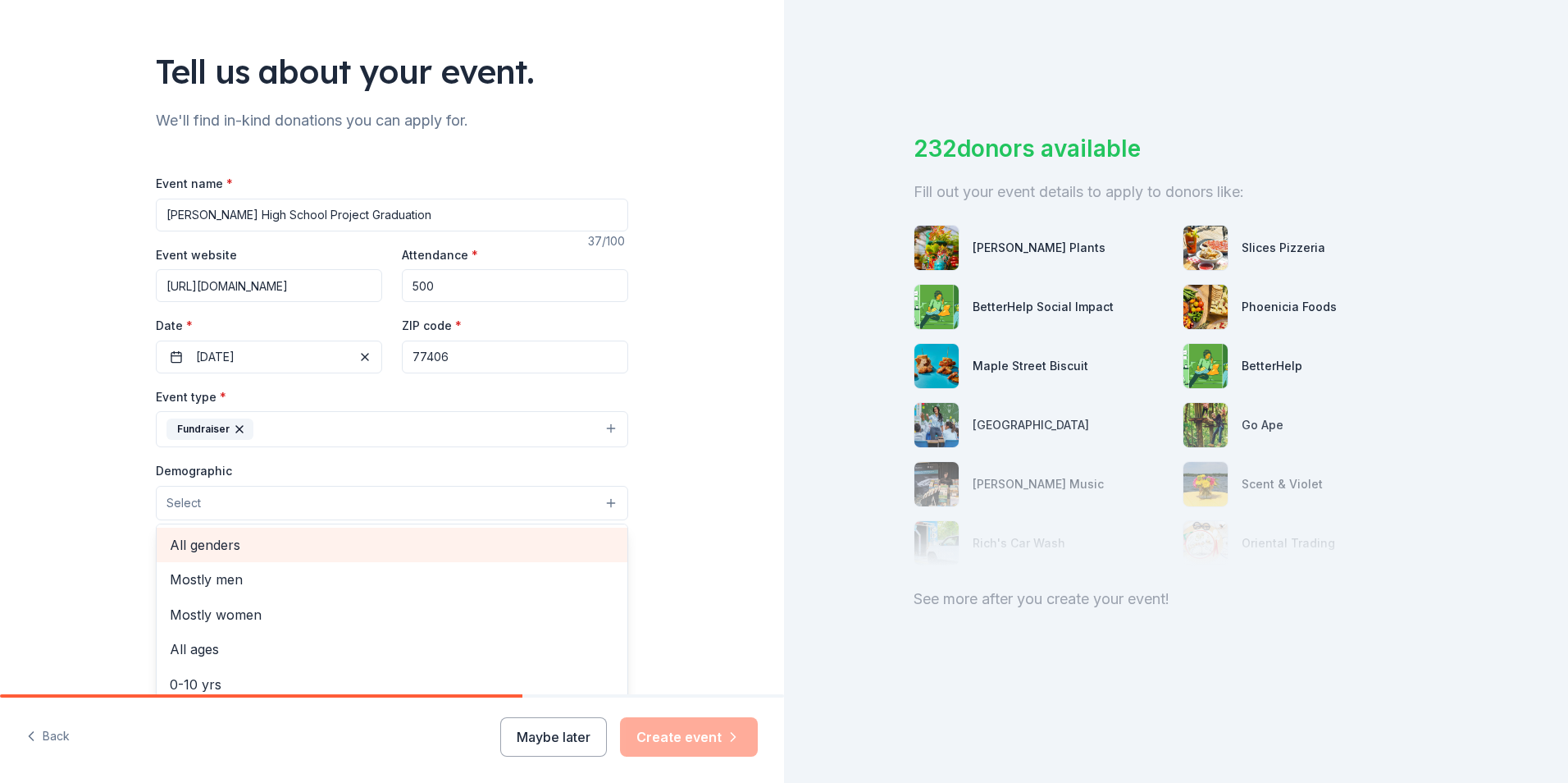
scroll to position [82, 0]
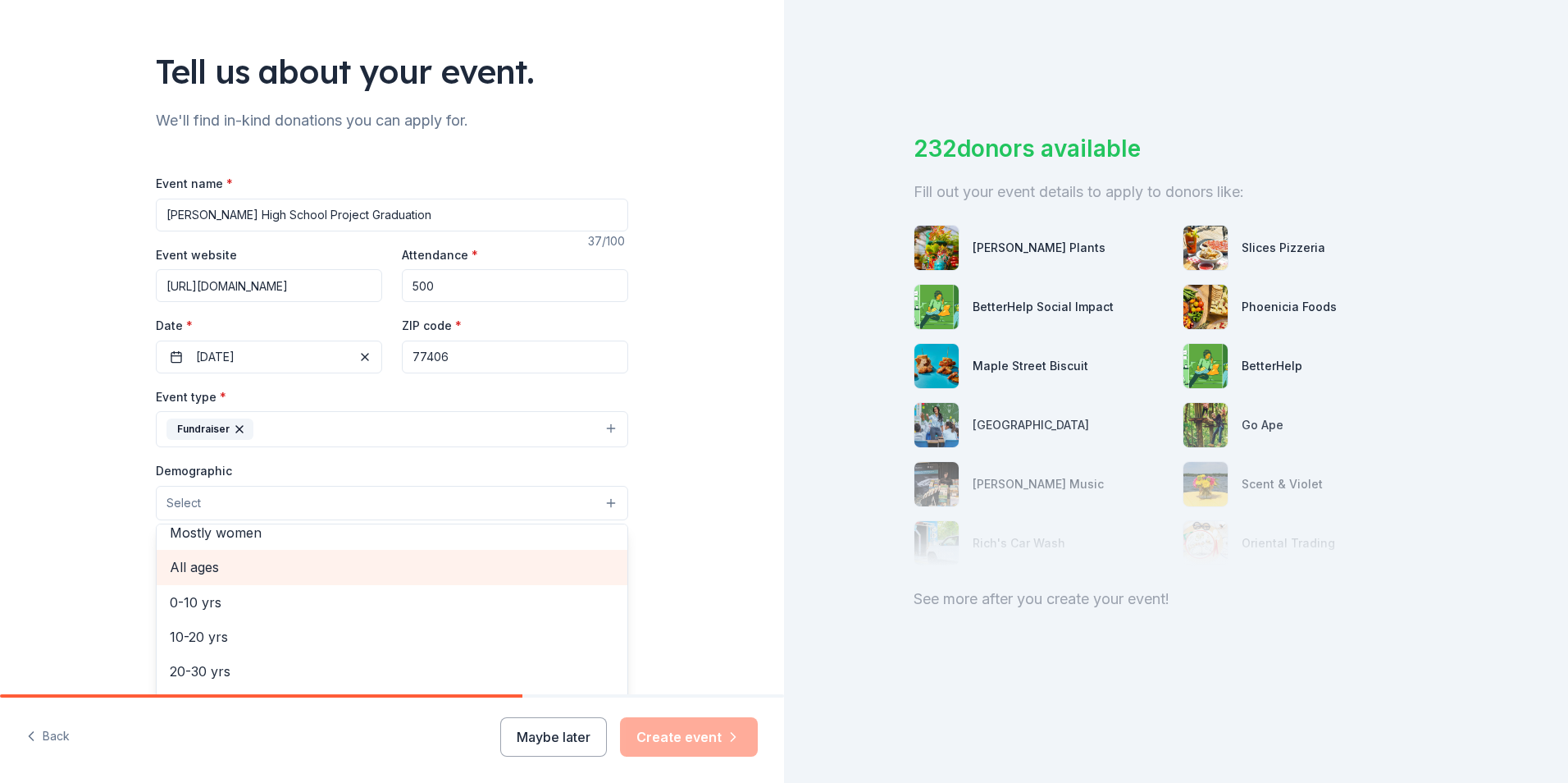
click at [454, 559] on span "All ages" at bounding box center [392, 567] width 444 height 21
click at [701, 522] on div "Tell us about your event. We'll find in-kind donations you can apply for. Event…" at bounding box center [391, 466] width 784 height 1096
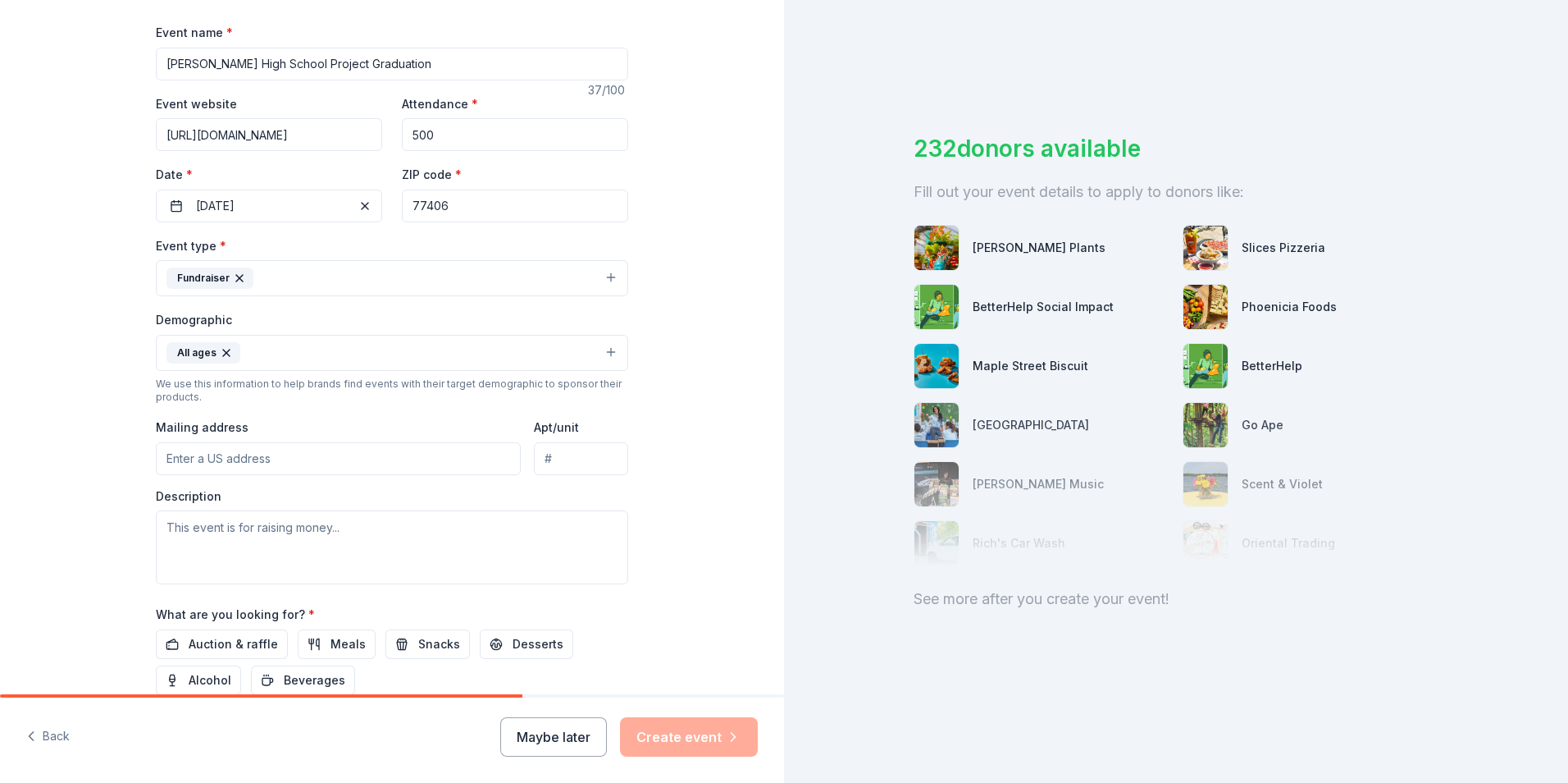
scroll to position [246, 0]
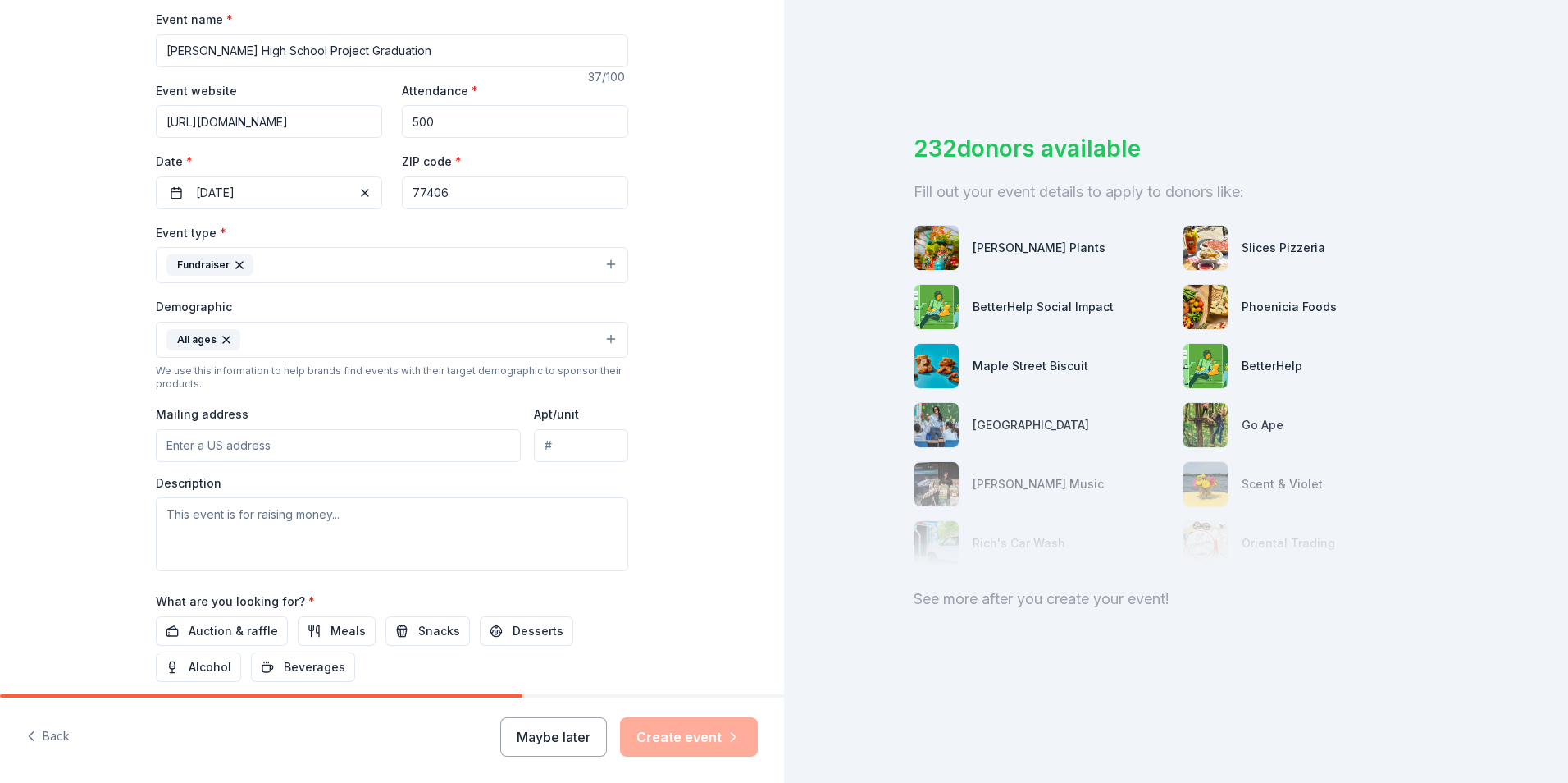
click at [366, 453] on input "Mailing address" at bounding box center [338, 445] width 365 height 33
click at [356, 431] on input "4400 FM 723" at bounding box center [338, 445] width 365 height 33
type input "[STREET_ADDRESS]"
click at [426, 520] on textarea at bounding box center [391, 534] width 472 height 74
click at [269, 516] on textarea at bounding box center [391, 534] width 472 height 74
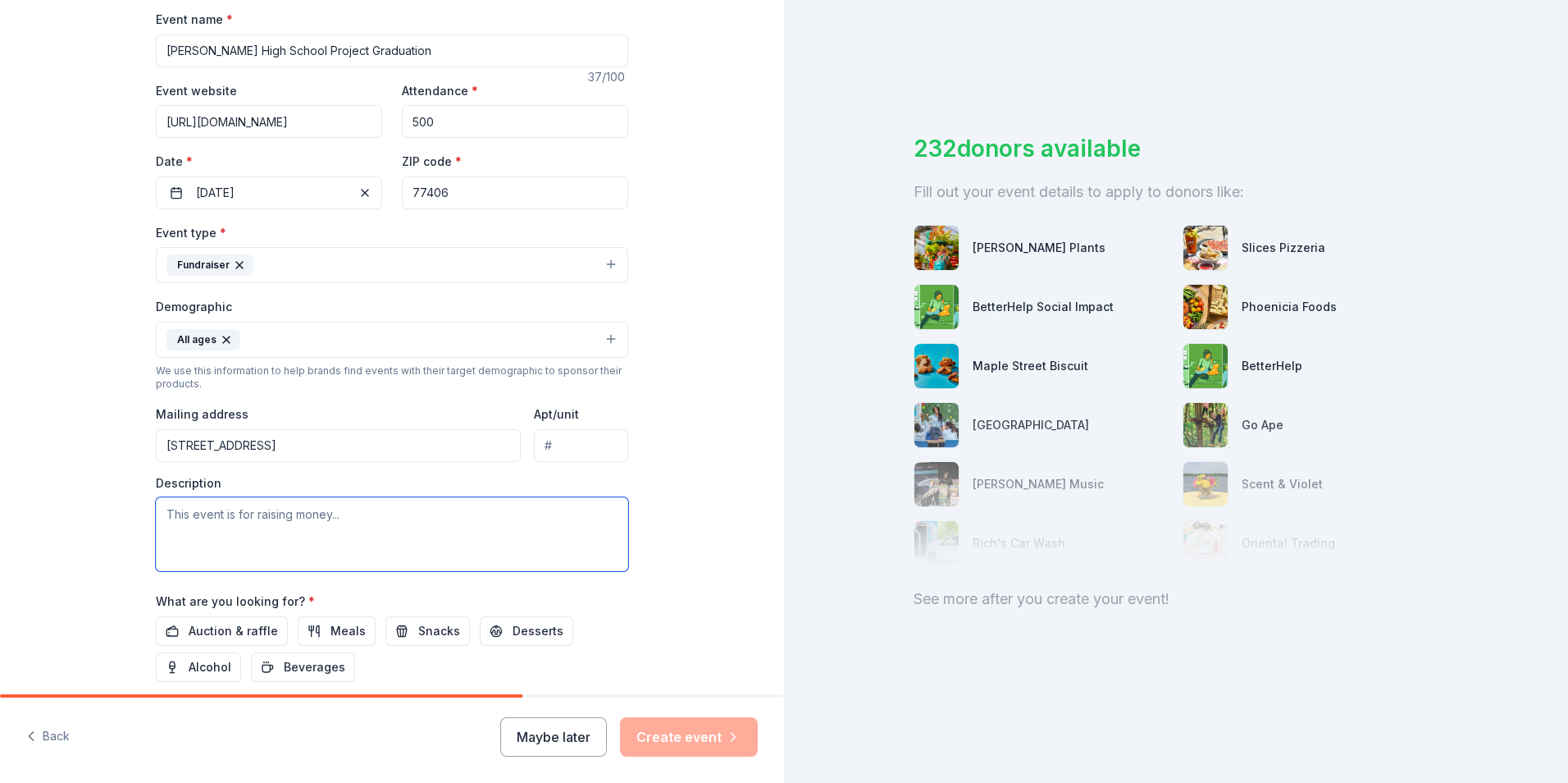
paste textarea "[PERSON_NAME] High School Project Graduation Silent and Live auction is special…"
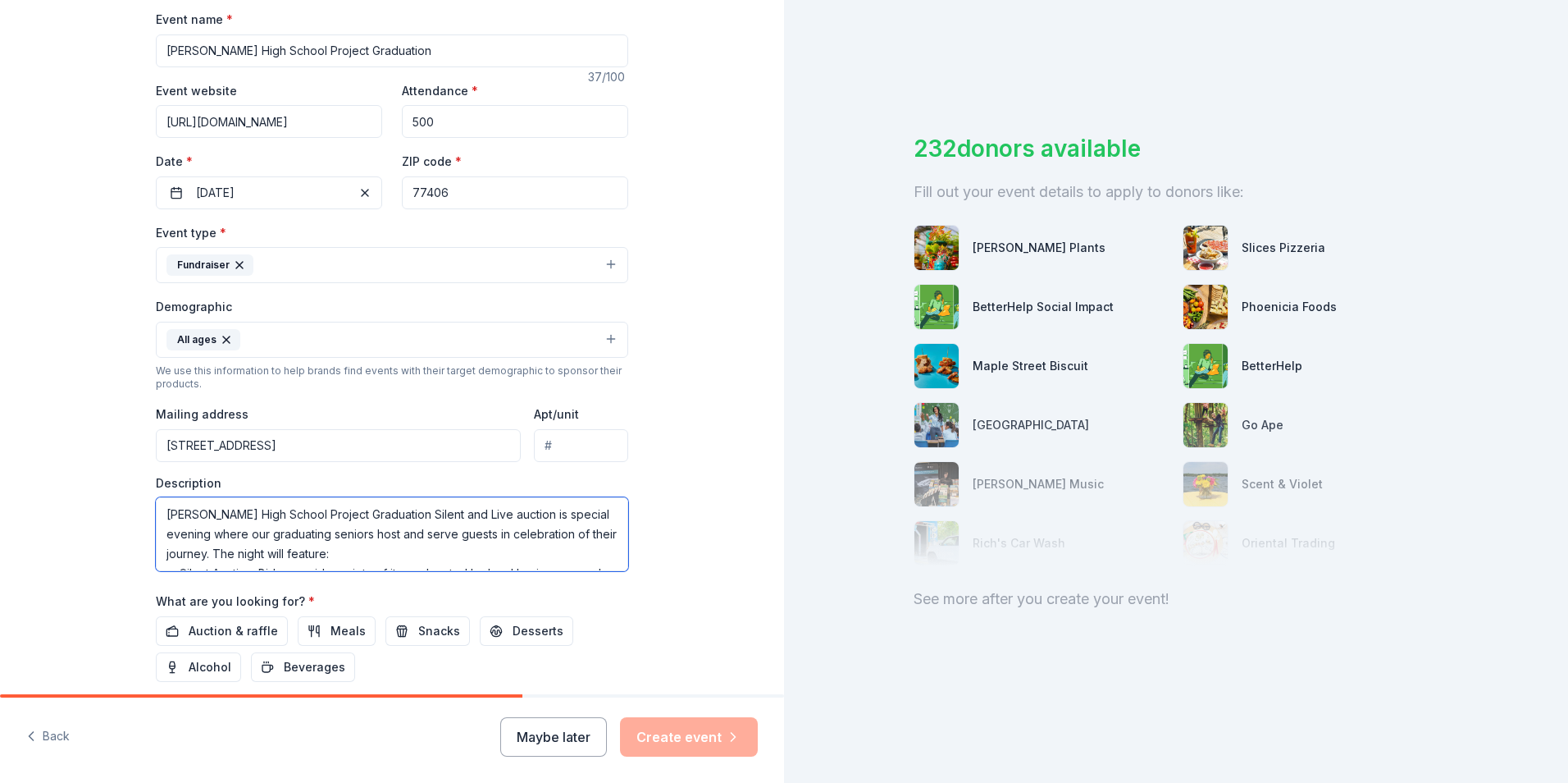
scroll to position [227, 0]
type textarea "[PERSON_NAME] High School Project Graduation Silent and Live auction is special…"
click at [223, 621] on span "Auction & raffle" at bounding box center [233, 631] width 89 height 19
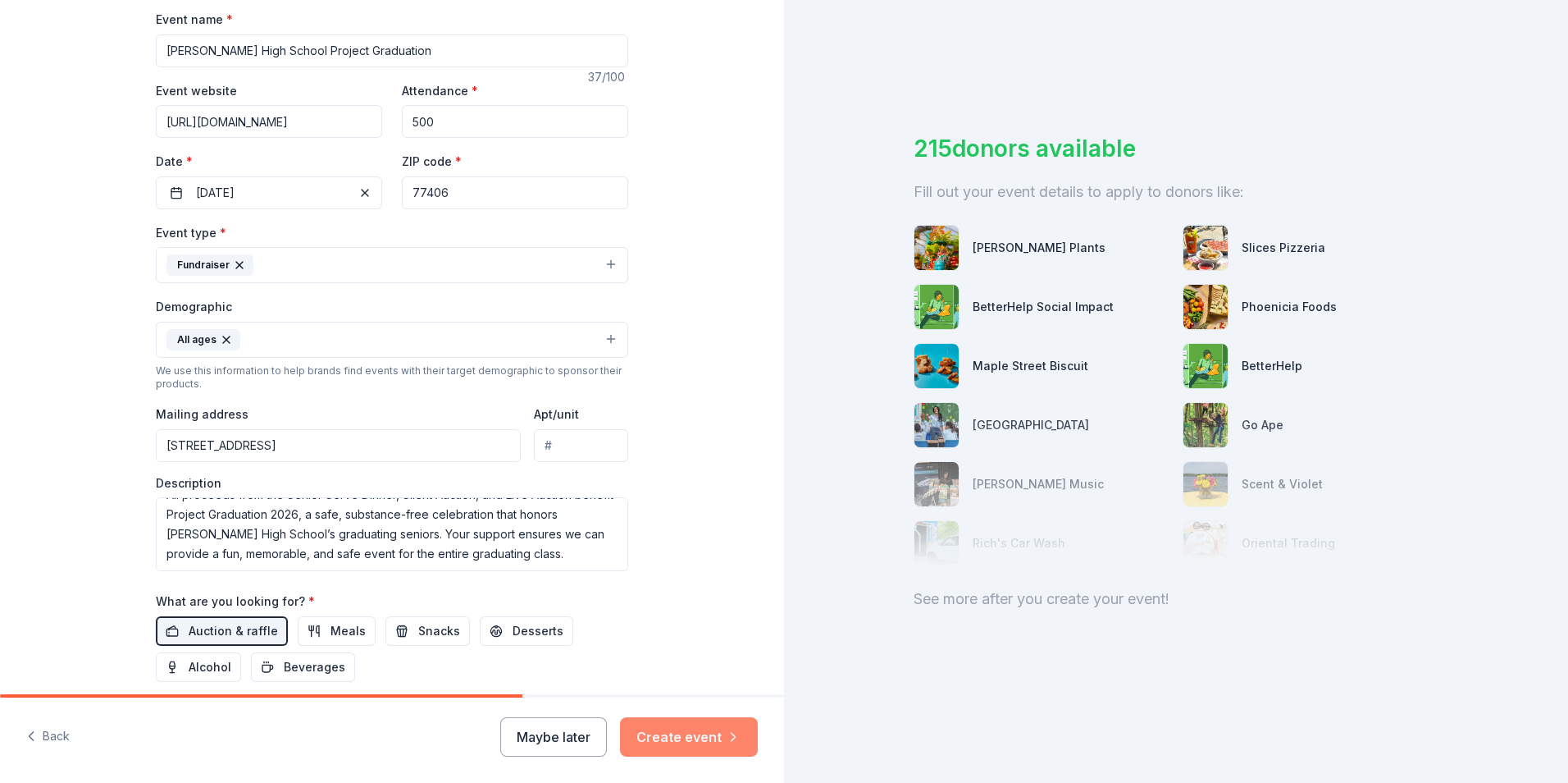
click at [688, 738] on button "Create event" at bounding box center [688, 736] width 137 height 39
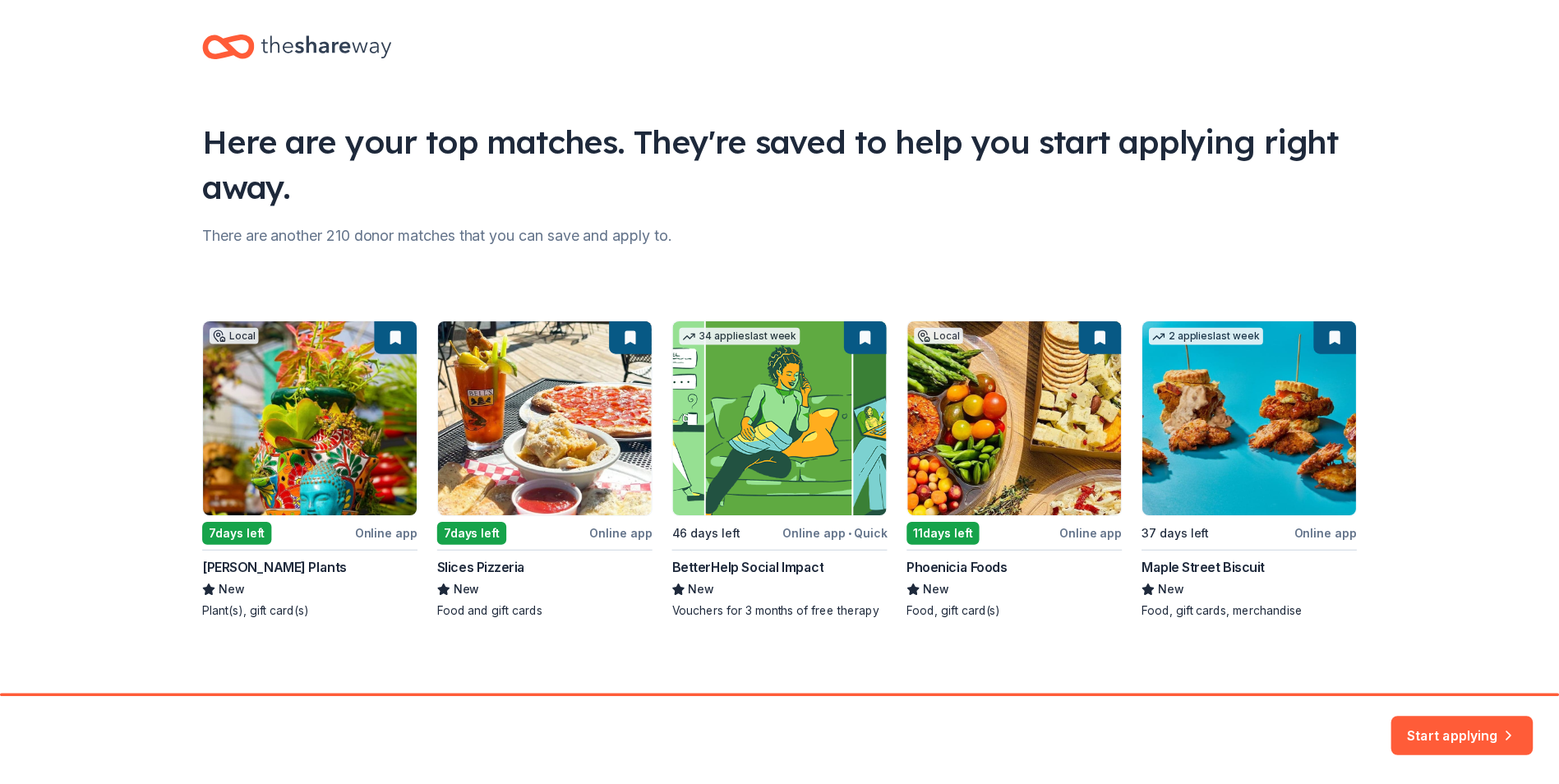
scroll to position [19, 0]
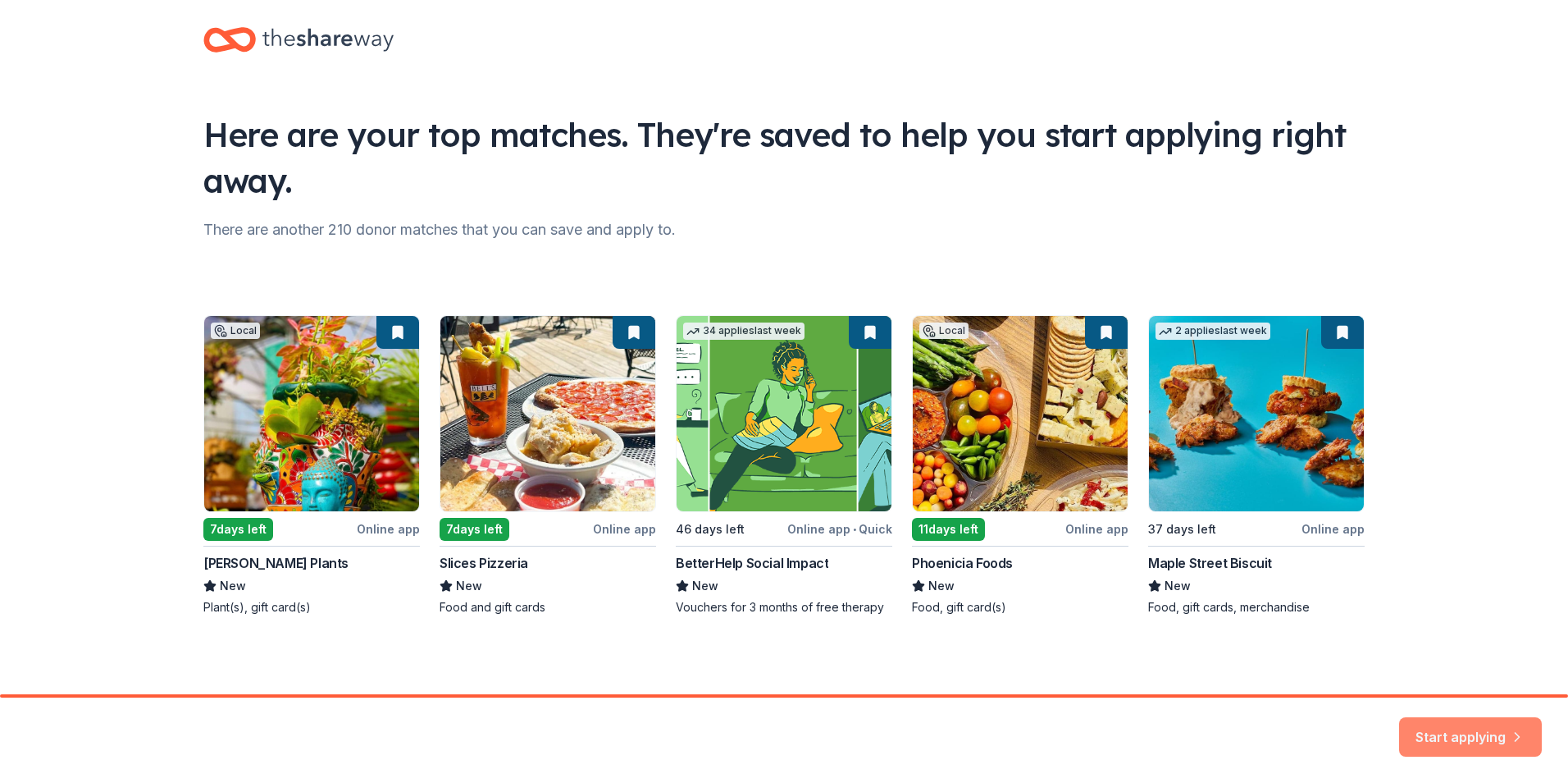
click at [1440, 719] on button "Start applying" at bounding box center [1470, 726] width 142 height 39
click at [1182, 463] on div "Local 7 days left Online app [PERSON_NAME] Plants New Plant(s), gift card(s) 7 …" at bounding box center [784, 465] width 1161 height 300
click at [1167, 528] on div "Local 7 days left Online app [PERSON_NAME] Plants New Plant(s), gift card(s) 7 …" at bounding box center [784, 465] width 1161 height 300
click at [1219, 597] on div "Local 7 days left Online app [PERSON_NAME] Plants New Plant(s), gift card(s) 7 …" at bounding box center [784, 465] width 1161 height 300
click at [1257, 608] on div "Local 7 days left Online app [PERSON_NAME] Plants New Plant(s), gift card(s) 7 …" at bounding box center [784, 465] width 1161 height 300
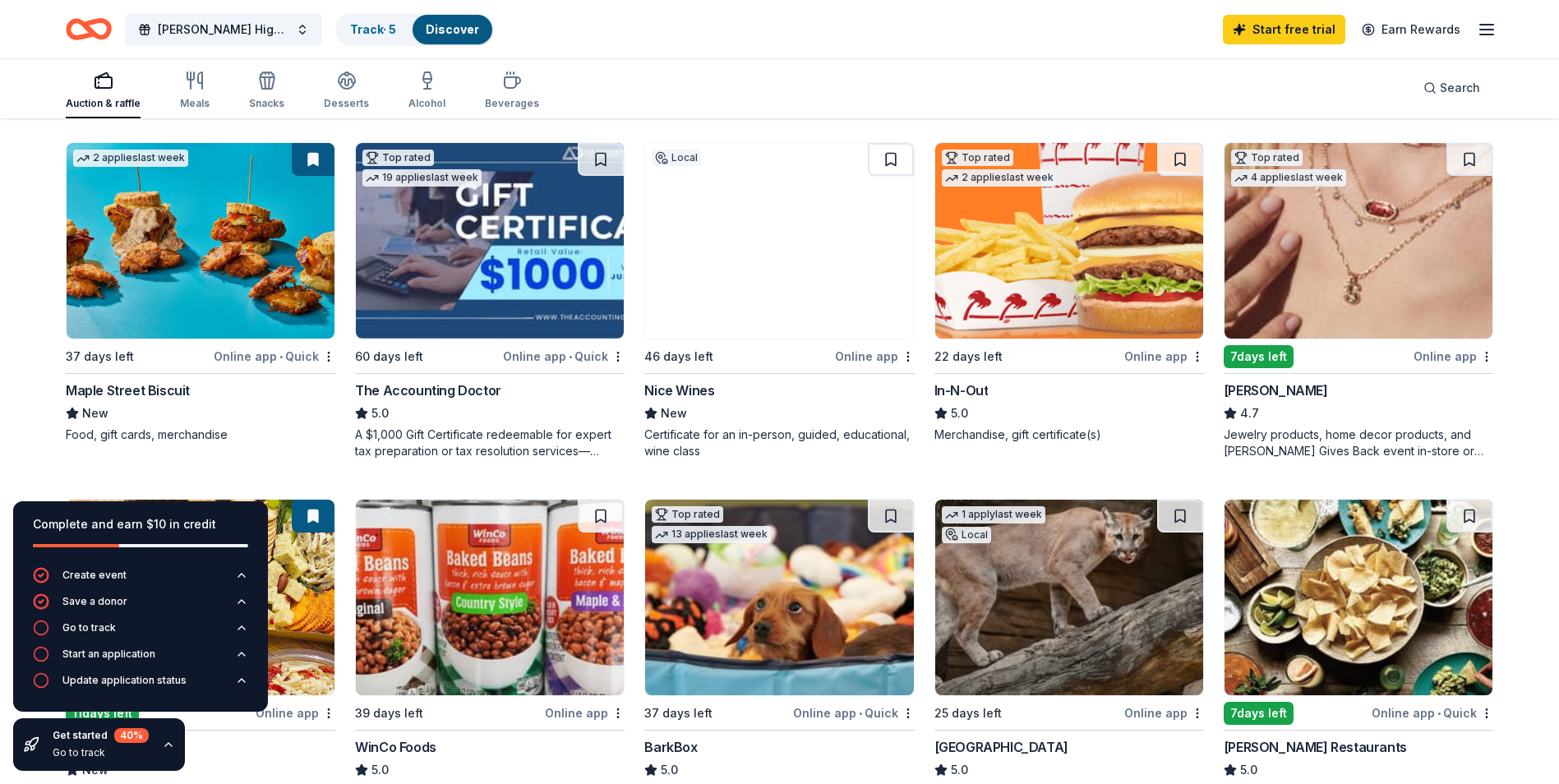
scroll to position [864, 0]
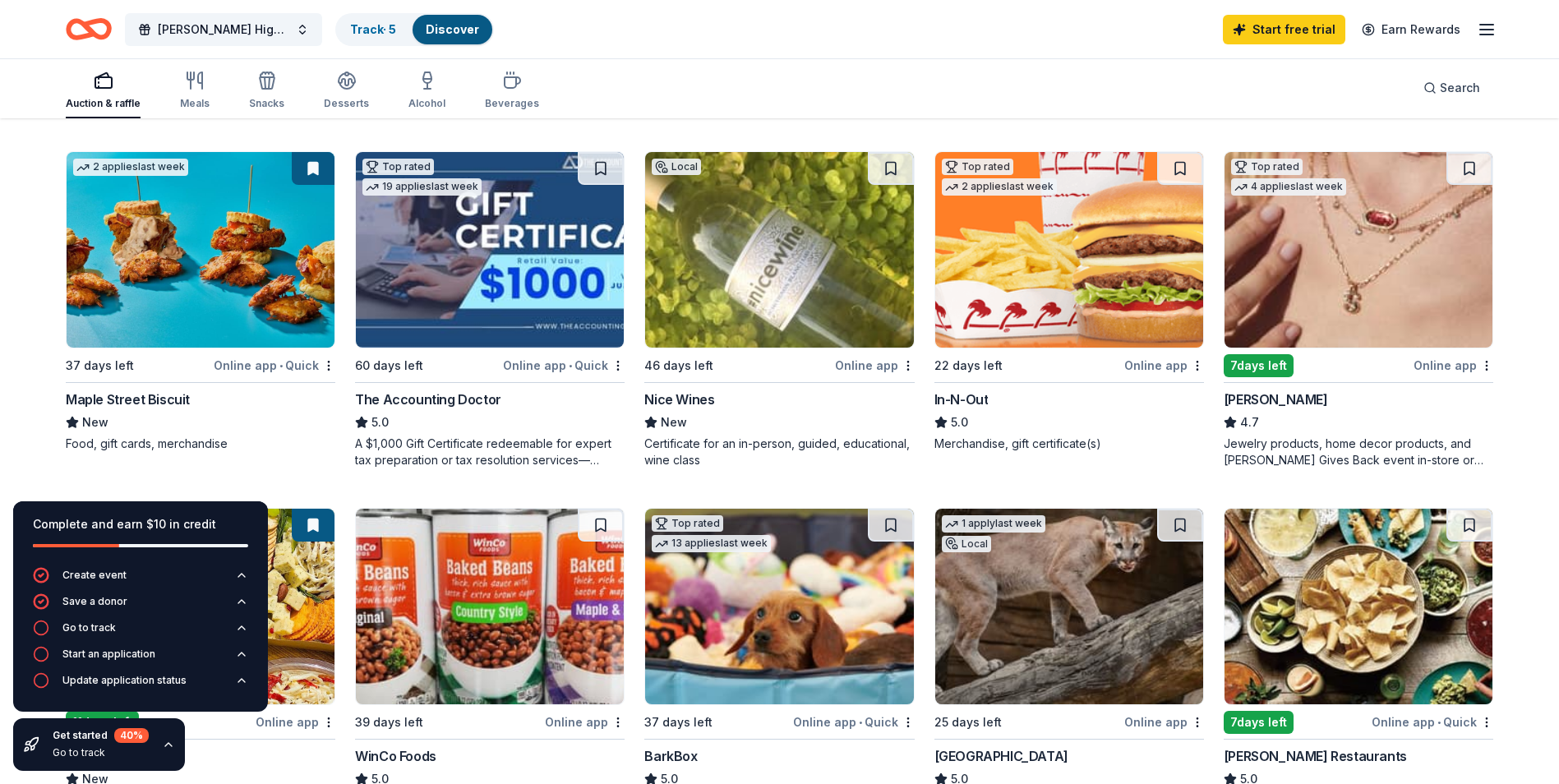
click at [1481, 26] on icon "button" at bounding box center [1487, 29] width 19 height 19
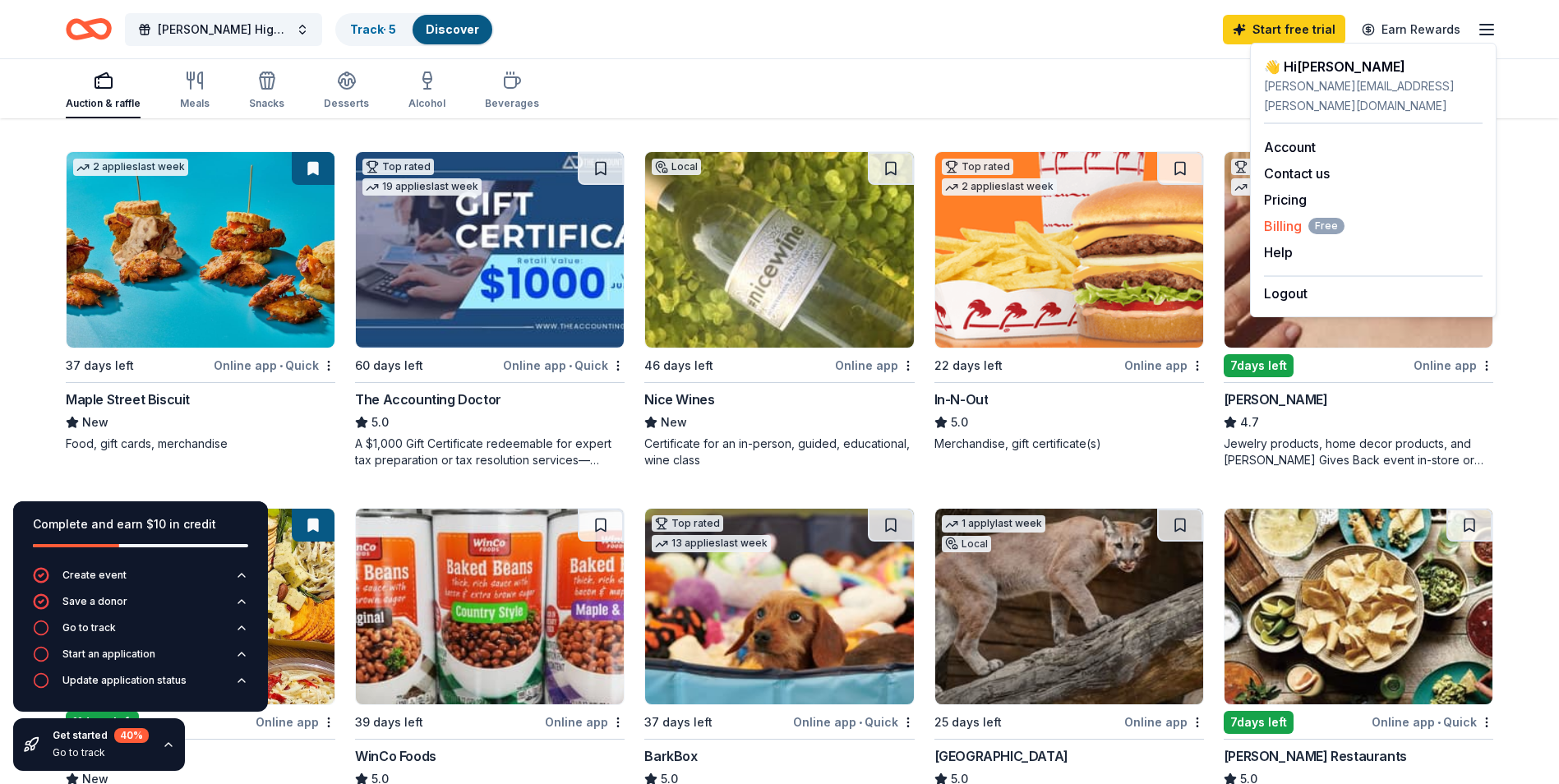
click at [1294, 216] on span "Billing Free" at bounding box center [1305, 225] width 81 height 19
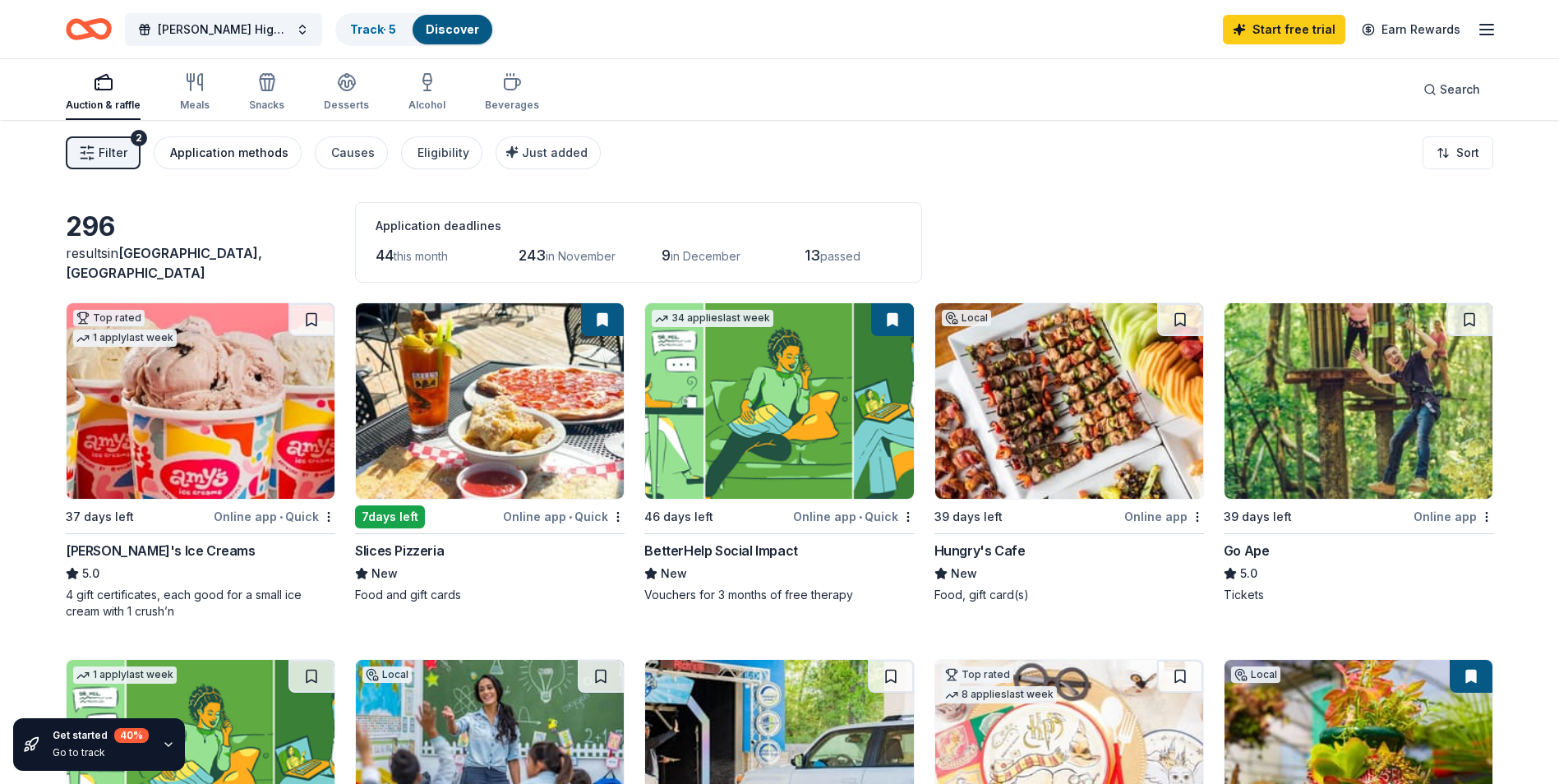
click at [243, 159] on div "Application methods" at bounding box center [229, 152] width 119 height 19
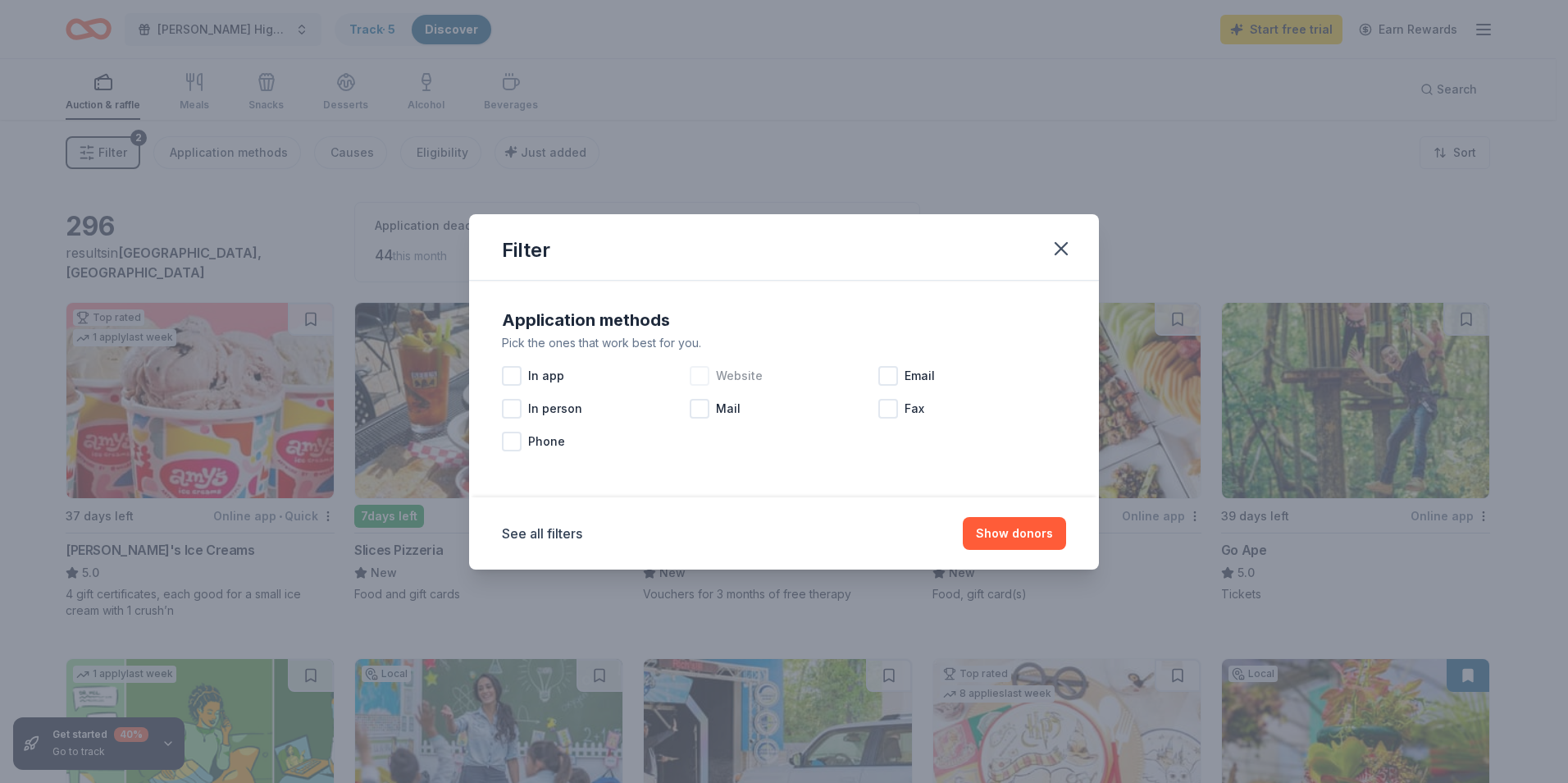
click at [704, 386] on div "Website" at bounding box center [783, 376] width 187 height 33
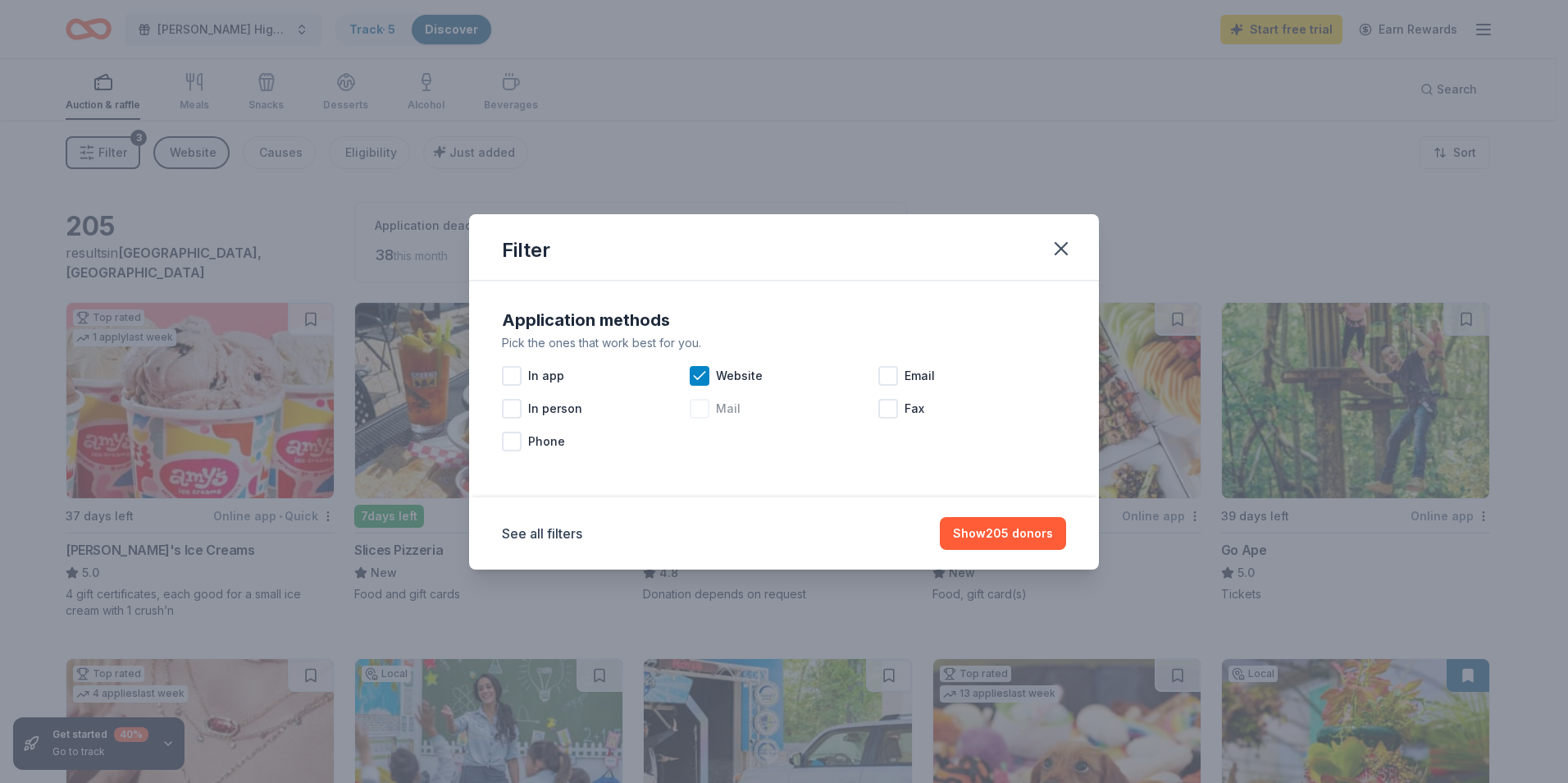
click at [701, 413] on div at bounding box center [699, 408] width 19 height 19
click at [509, 407] on div at bounding box center [511, 408] width 19 height 19
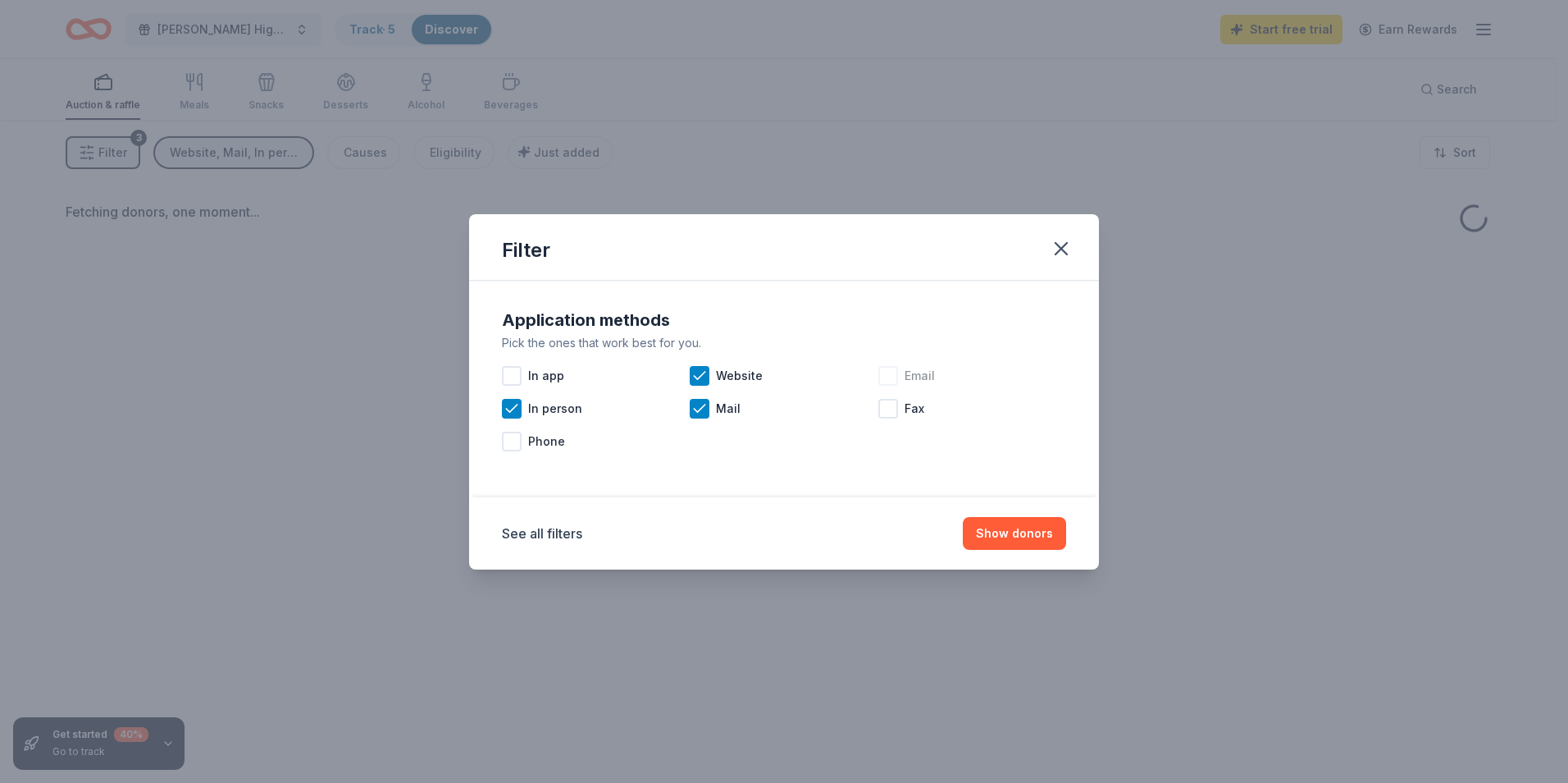
click at [890, 369] on div at bounding box center [887, 375] width 19 height 19
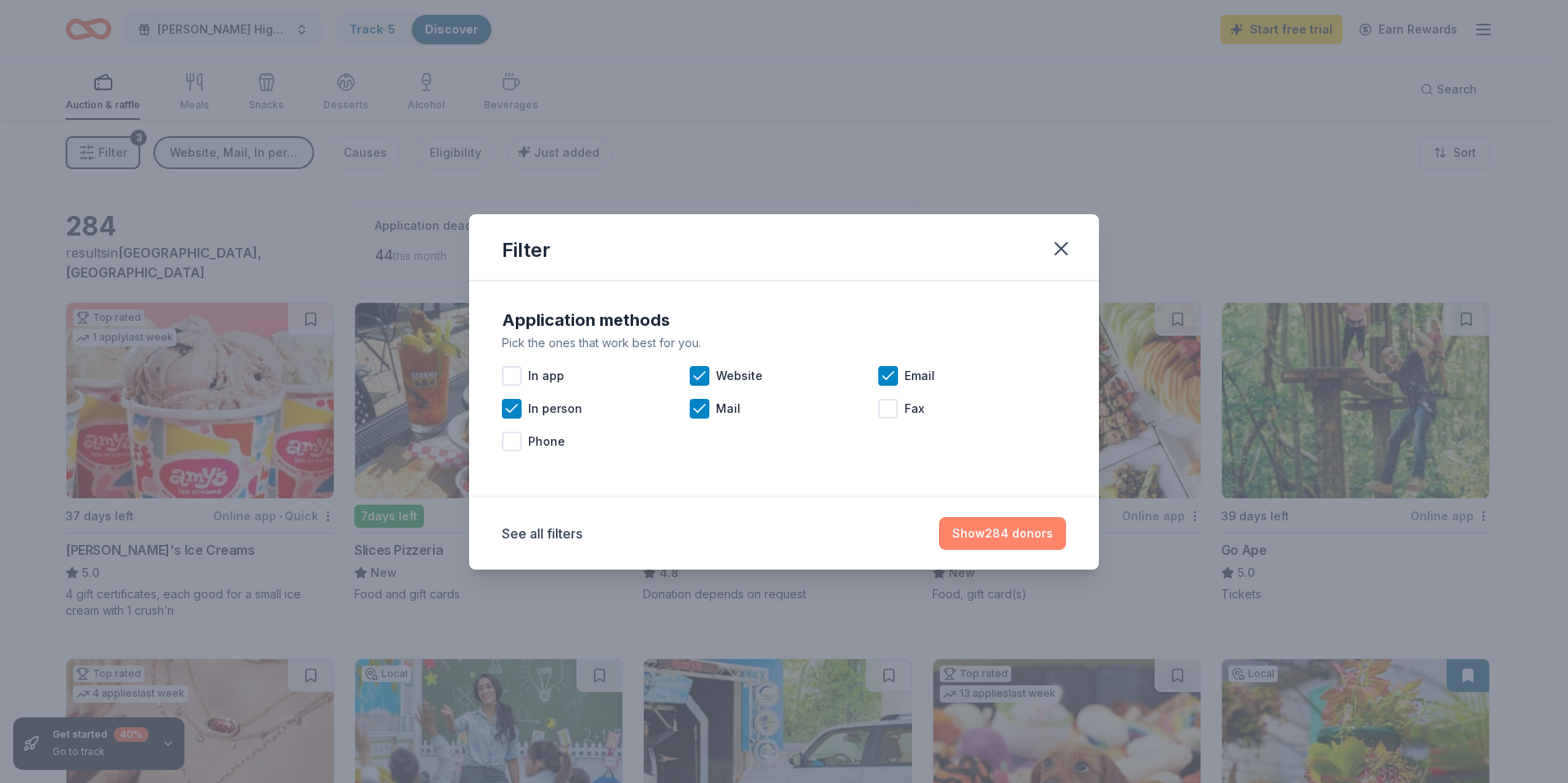
click at [1039, 537] on button "Show 284 donors" at bounding box center [1003, 533] width 127 height 33
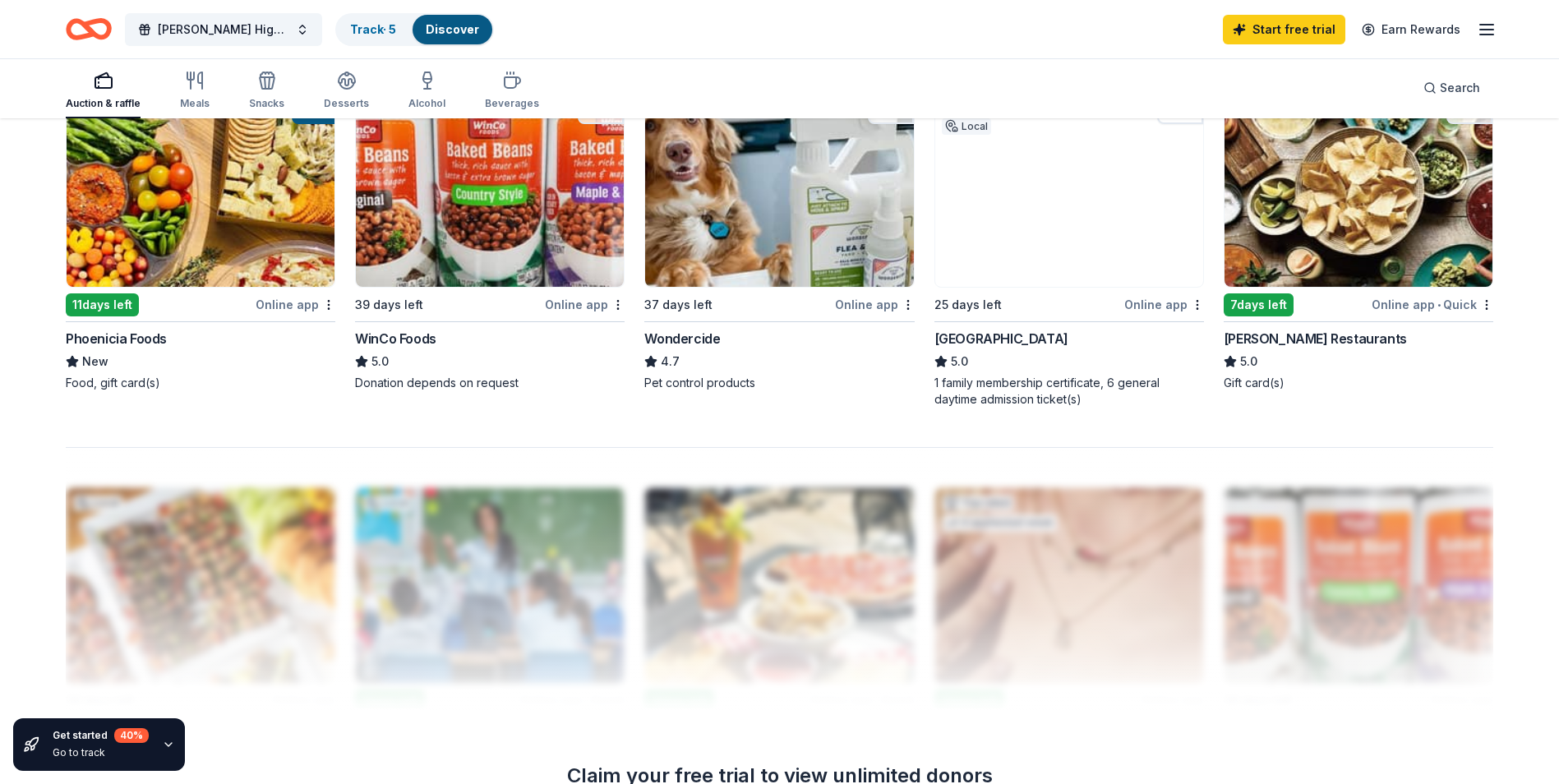
scroll to position [1232, 0]
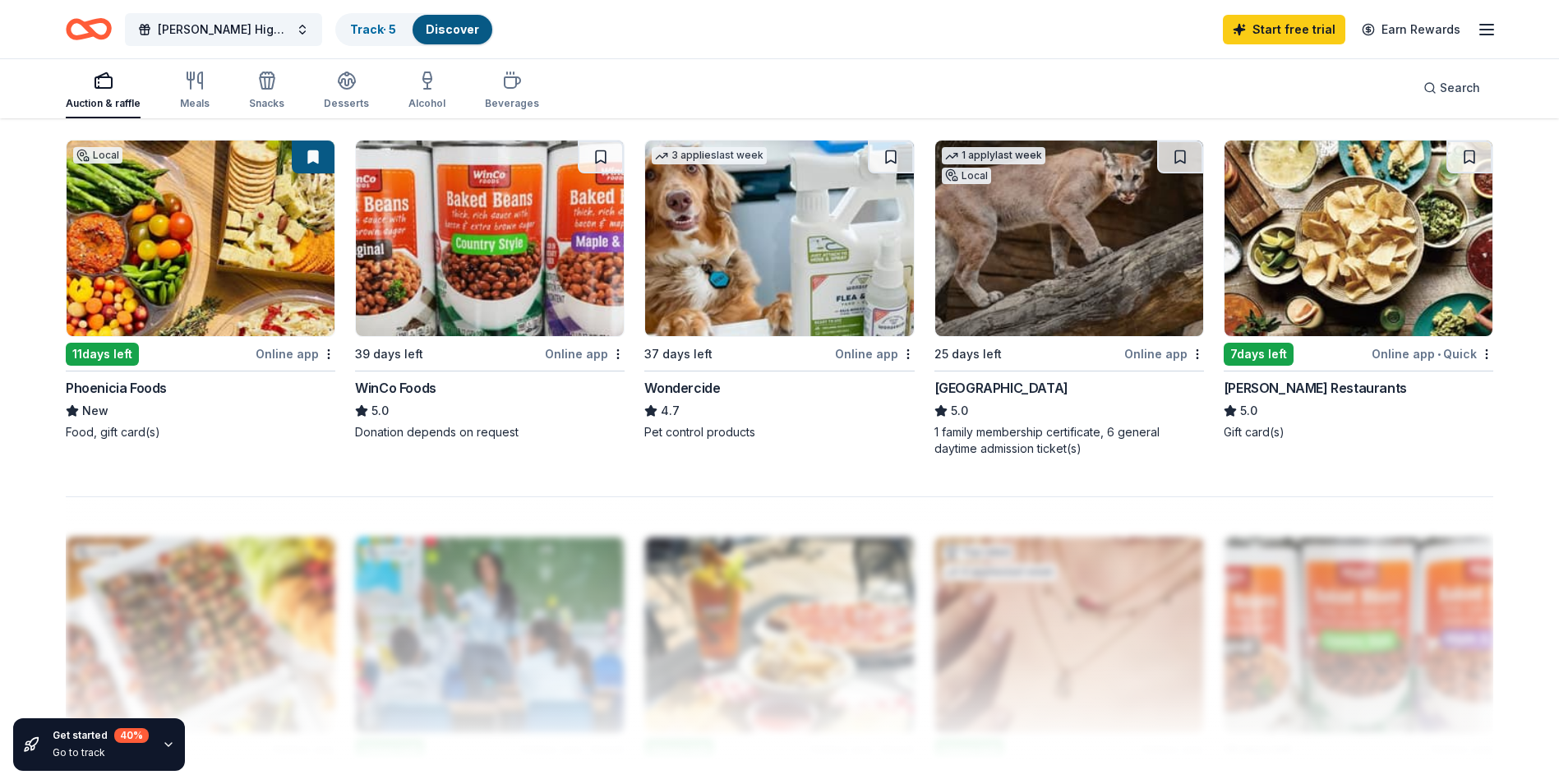
click at [108, 388] on div "Phoenicia Foods" at bounding box center [116, 387] width 101 height 19
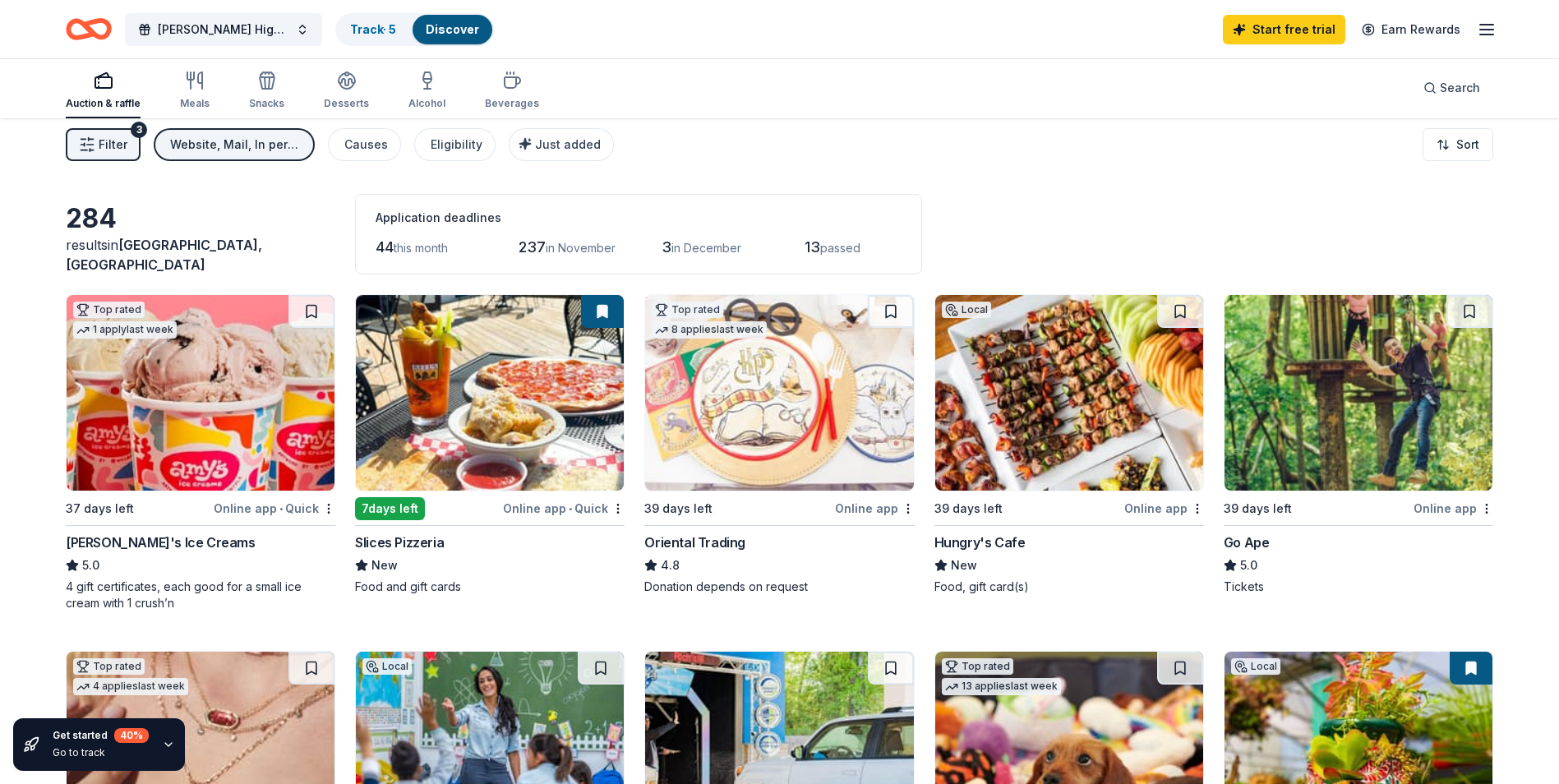
scroll to position [0, 0]
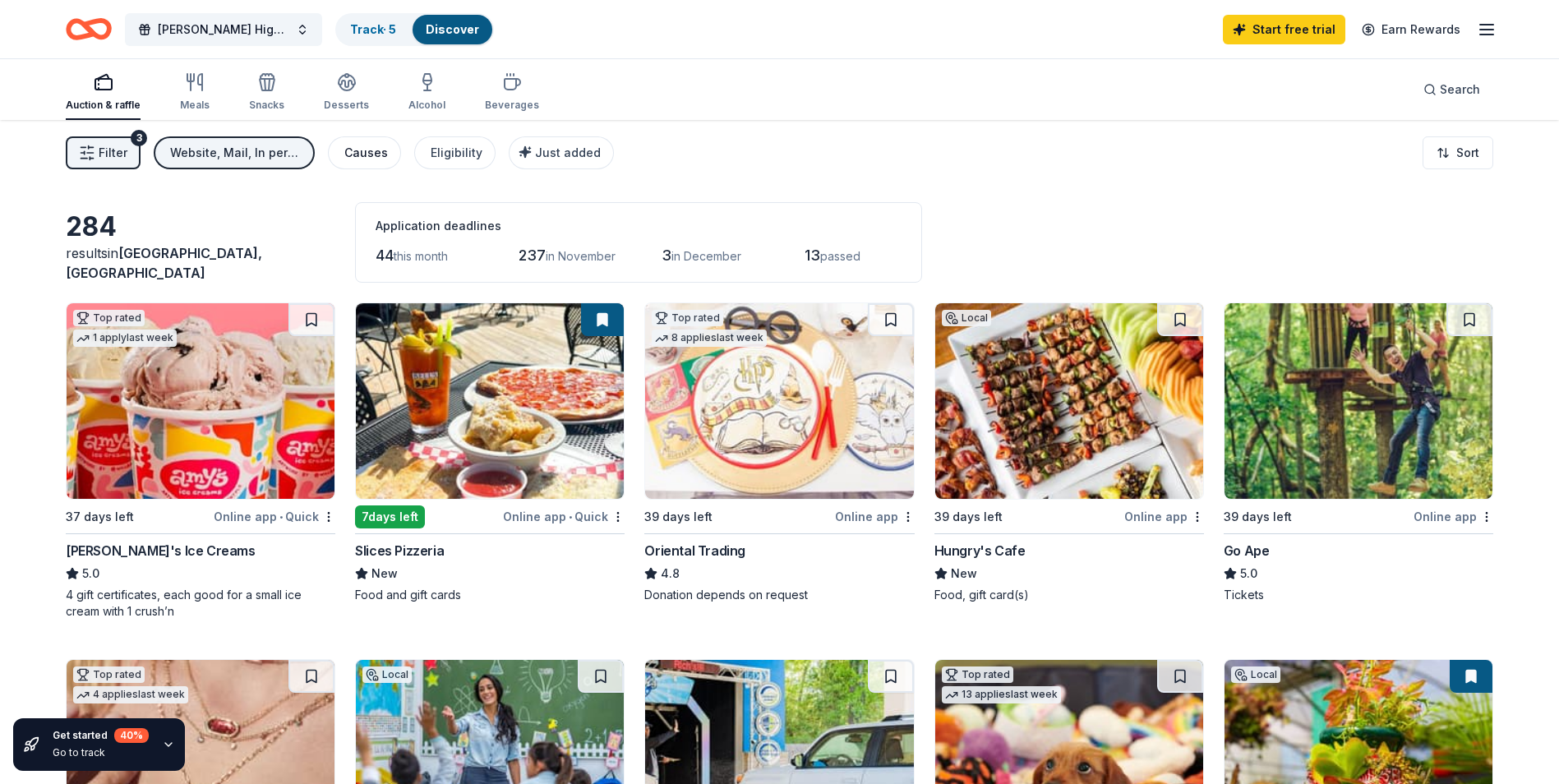
click at [379, 159] on div "Causes" at bounding box center [365, 152] width 43 height 19
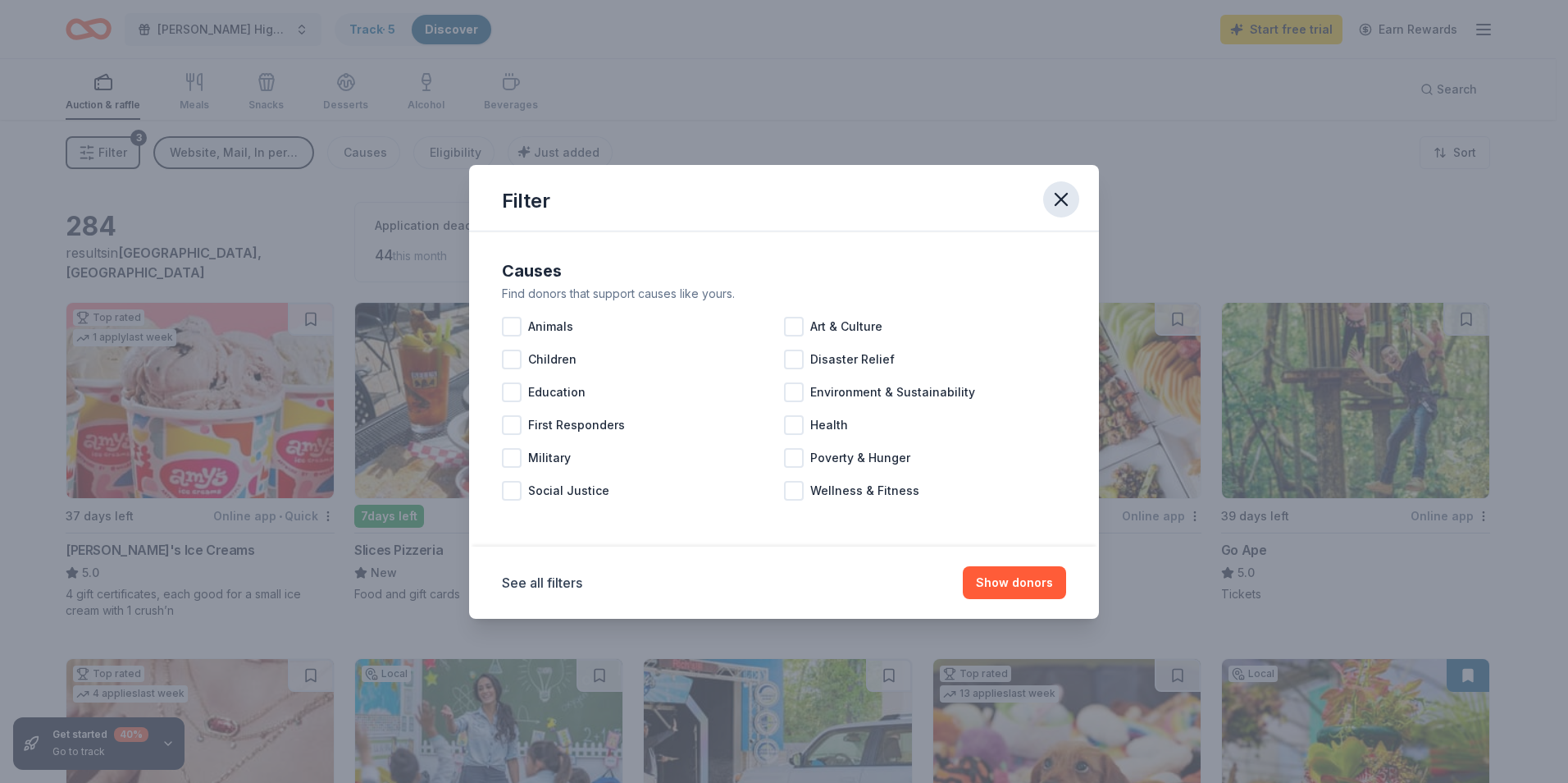
click at [1058, 195] on icon "button" at bounding box center [1061, 199] width 12 height 12
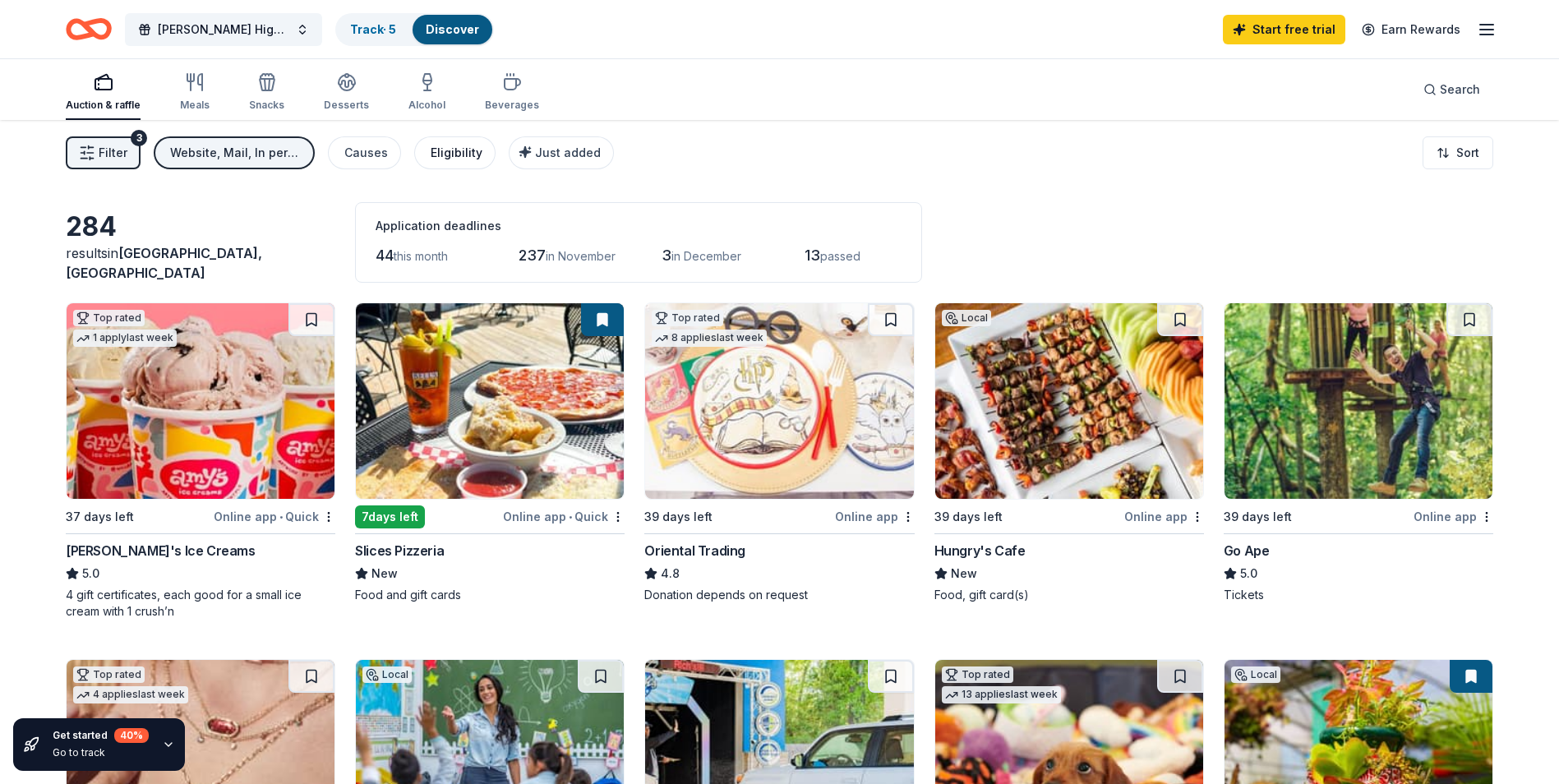
click at [472, 148] on div "Eligibility" at bounding box center [457, 152] width 52 height 19
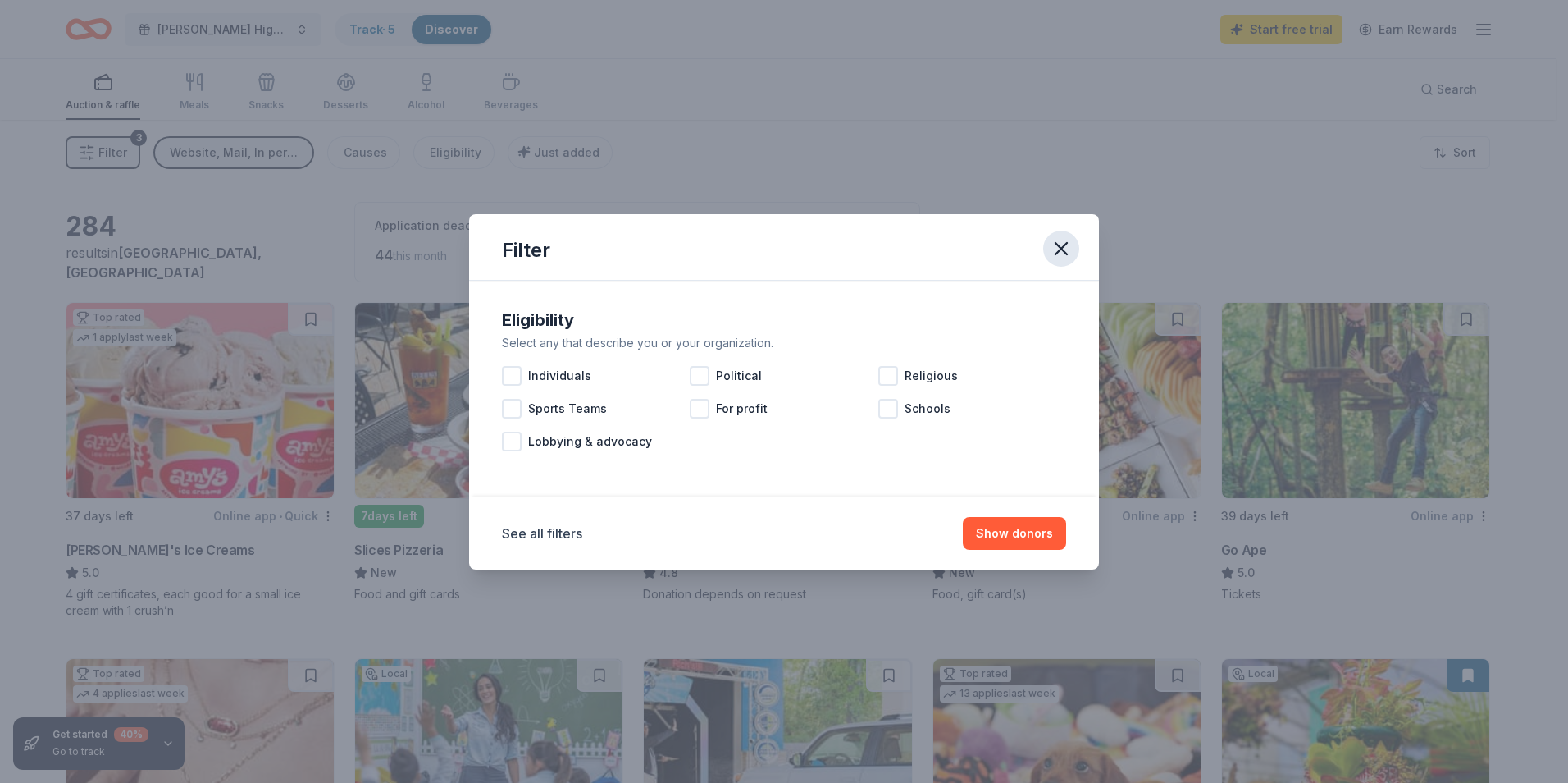
click at [1064, 259] on icon "button" at bounding box center [1061, 248] width 23 height 23
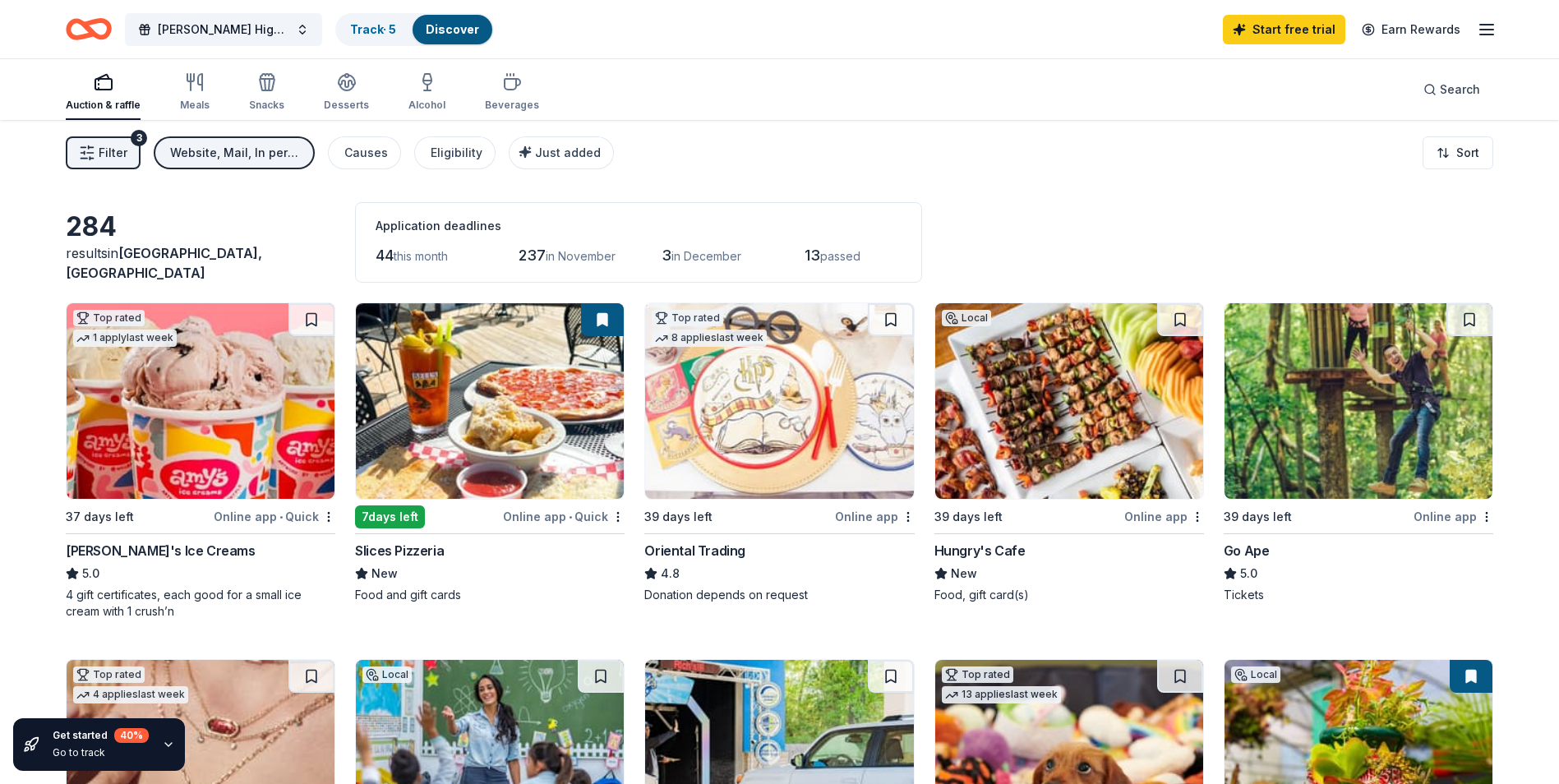
click at [116, 148] on span "Filter" at bounding box center [113, 152] width 29 height 19
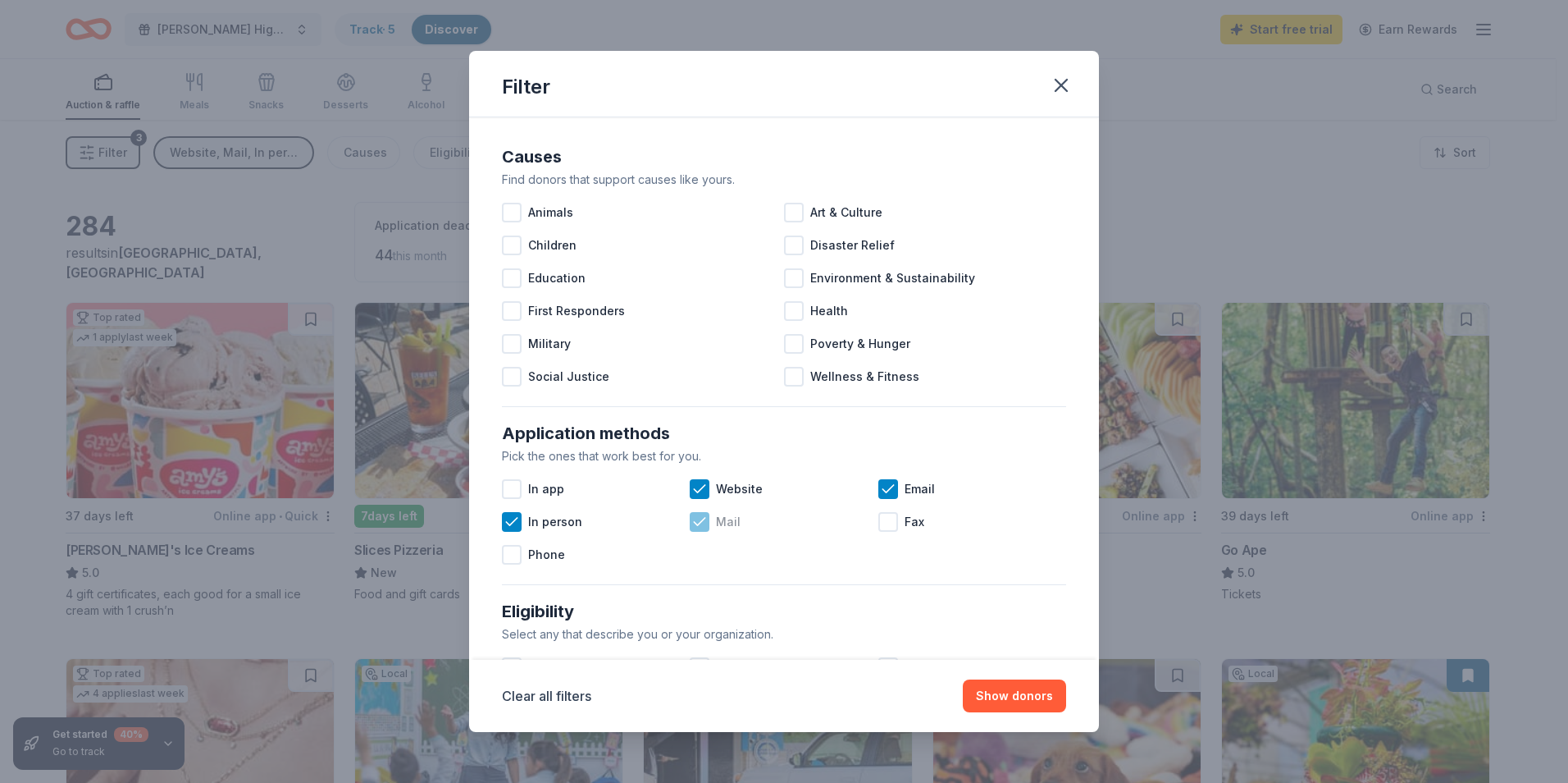
click at [699, 531] on div at bounding box center [699, 521] width 19 height 19
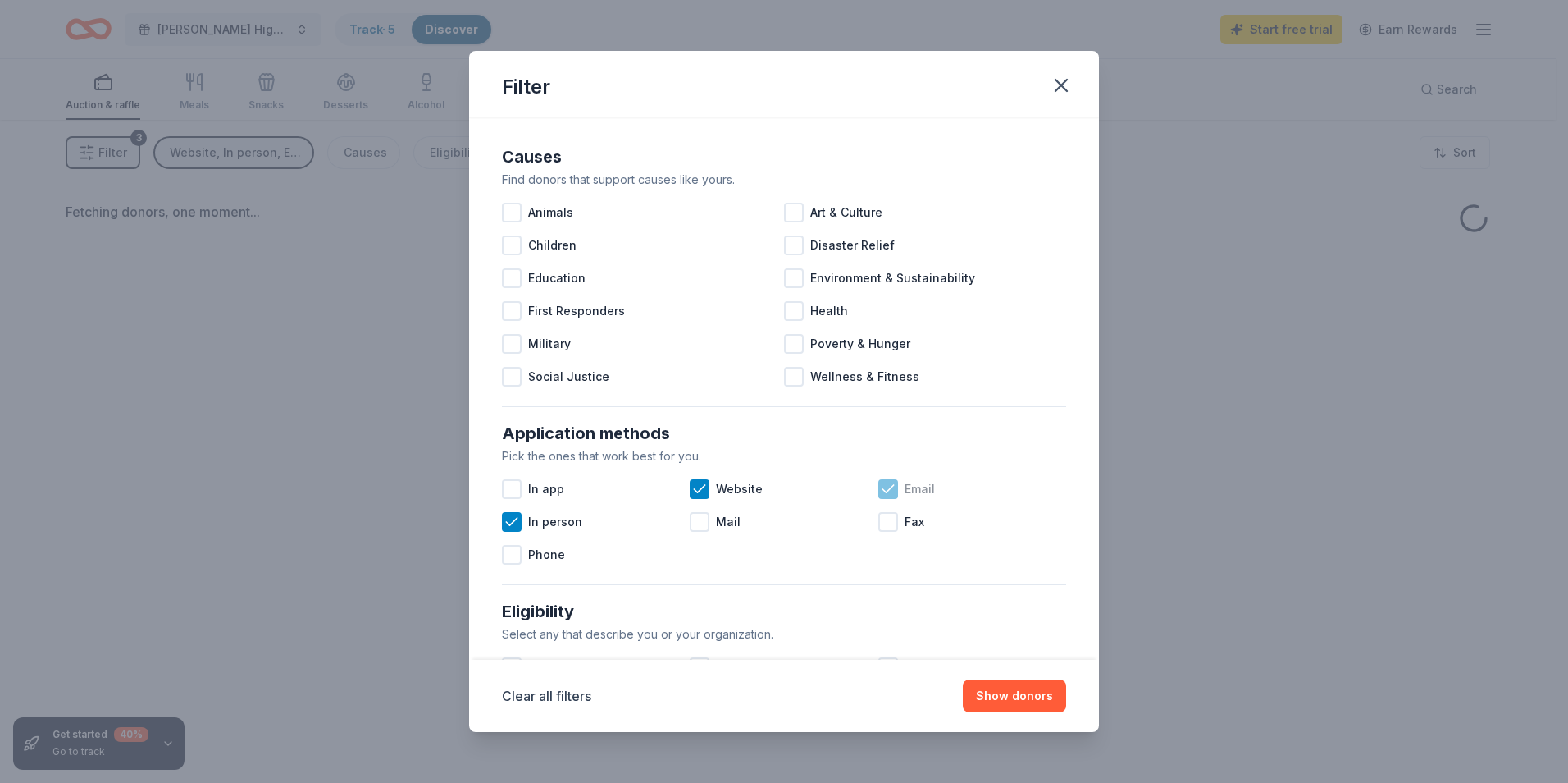
click at [880, 488] on icon at bounding box center [887, 489] width 16 height 16
click at [510, 519] on icon at bounding box center [511, 521] width 16 height 16
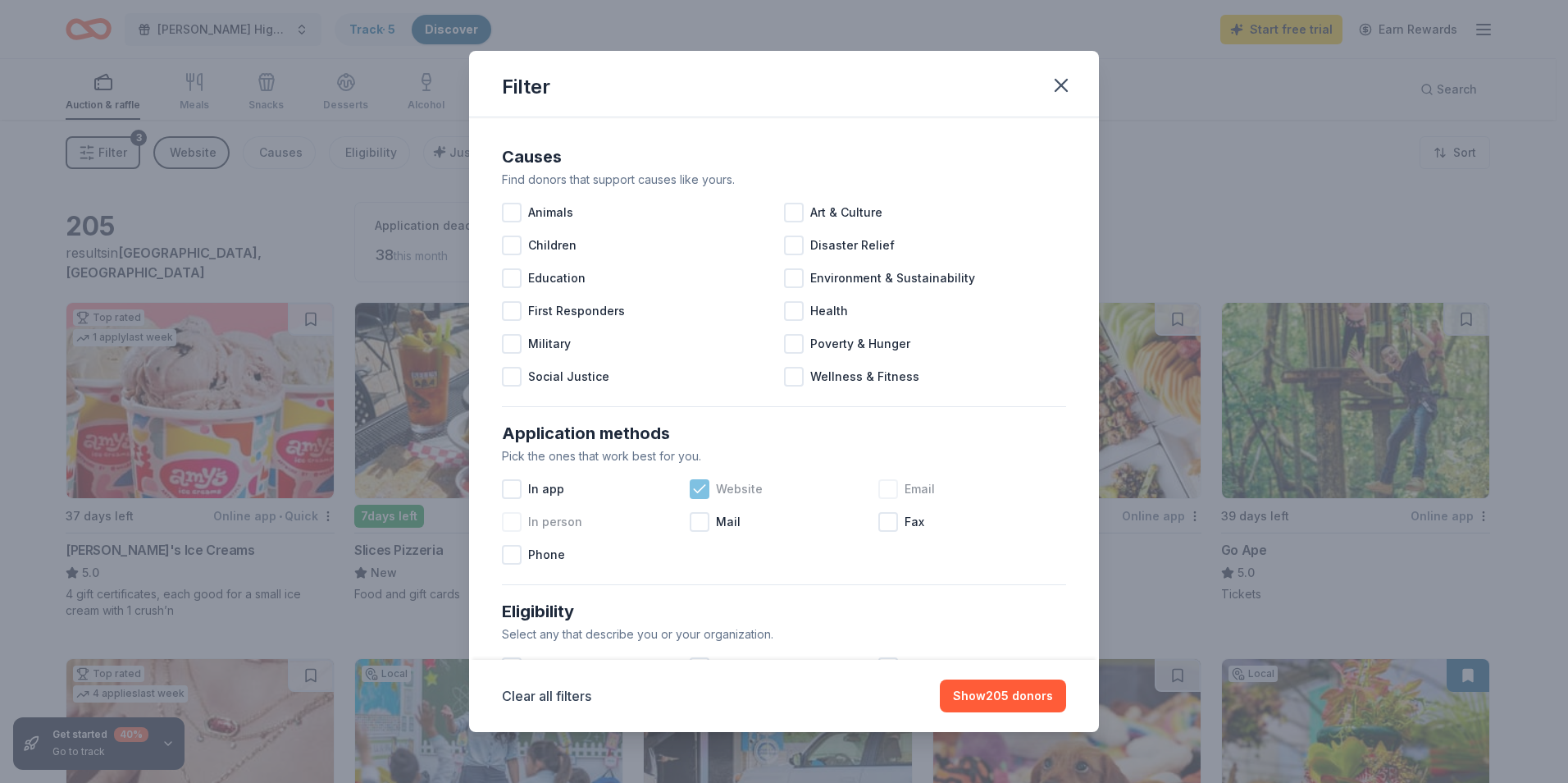
click at [700, 492] on icon at bounding box center [699, 489] width 16 height 16
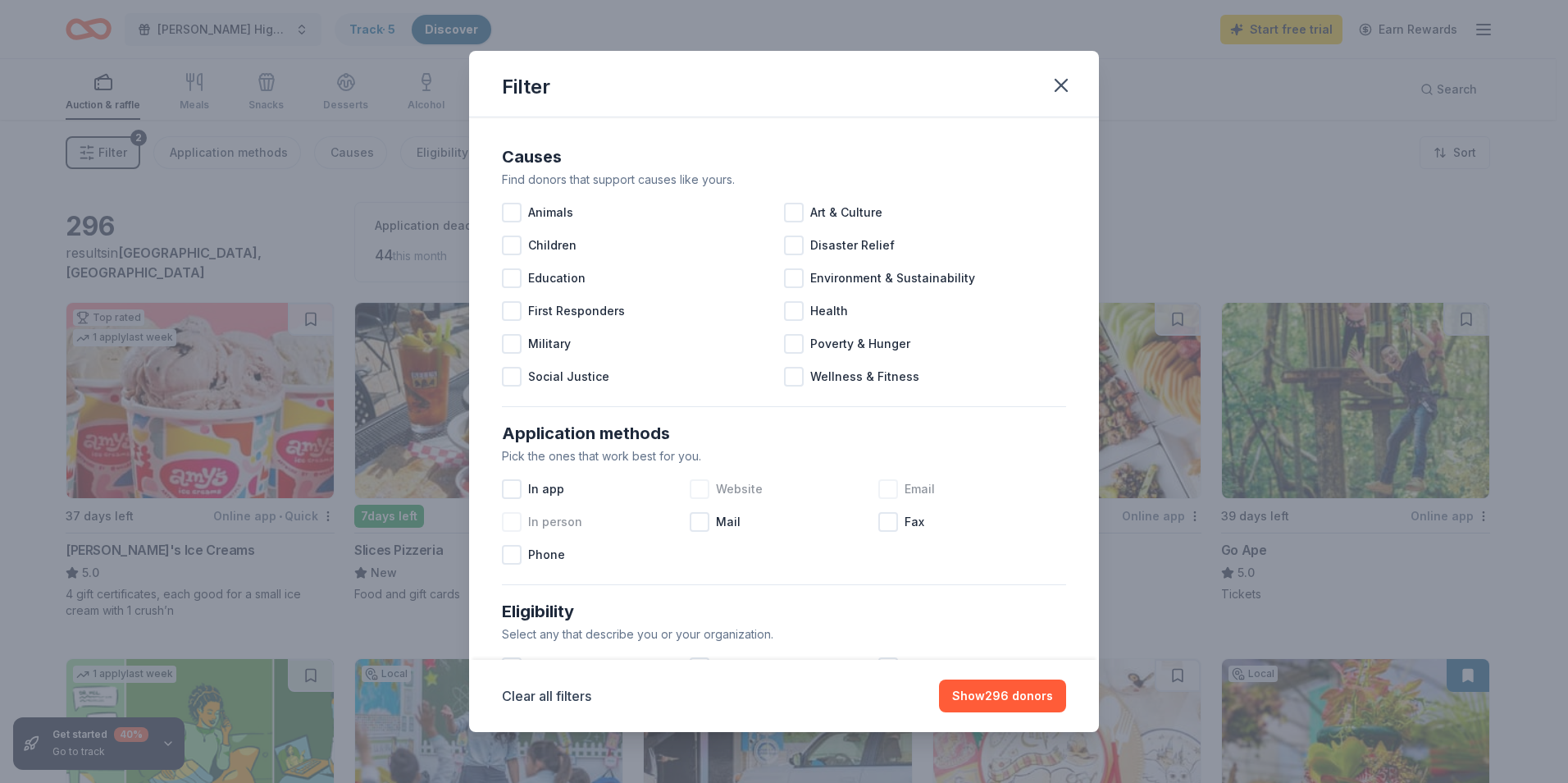
click at [1210, 253] on div "Filter Causes Find donors that support causes like yours. Animals Art & Culture…" at bounding box center [784, 392] width 1568 height 783
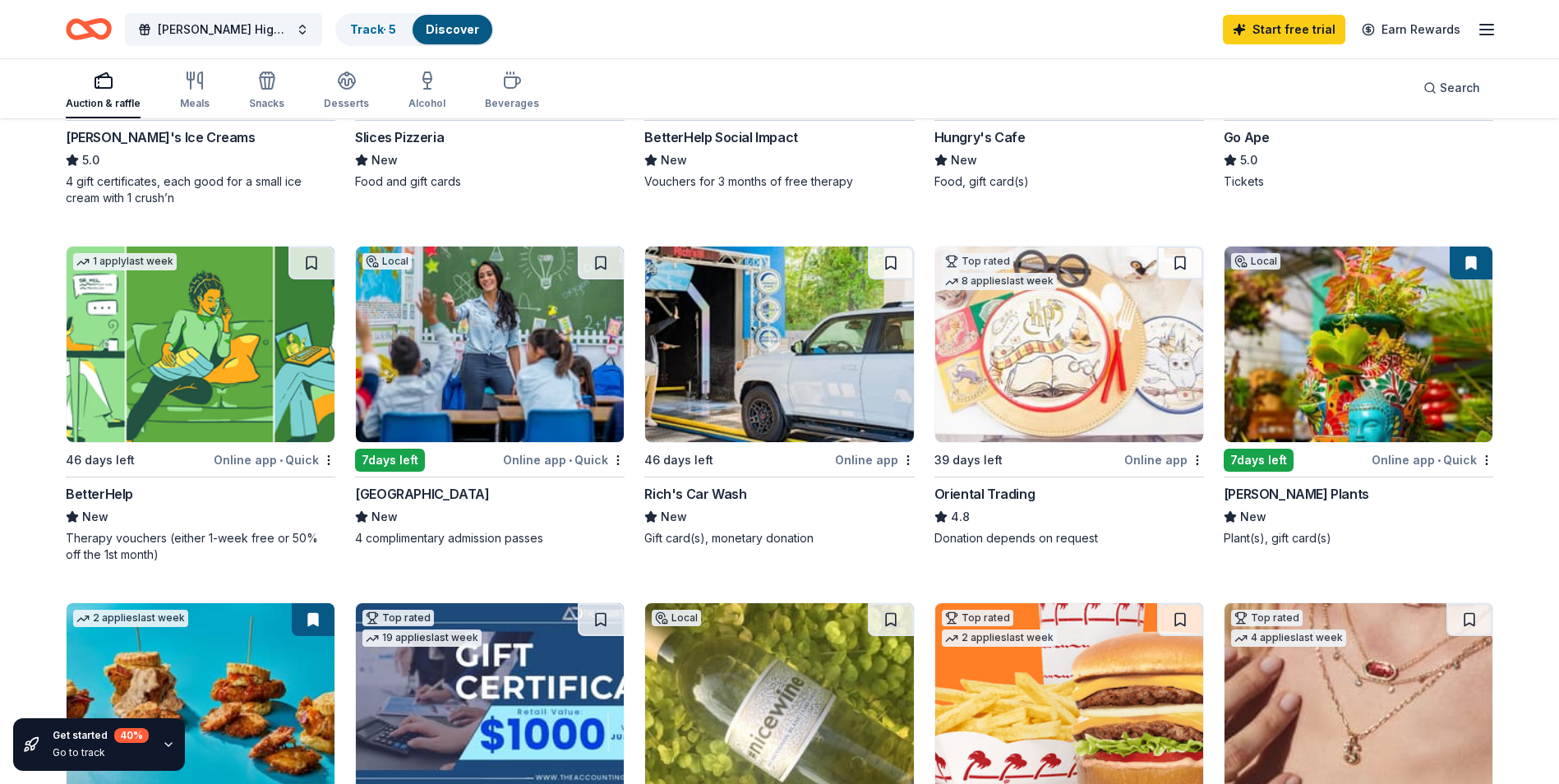
scroll to position [410, 0]
